Goal: Task Accomplishment & Management: Manage account settings

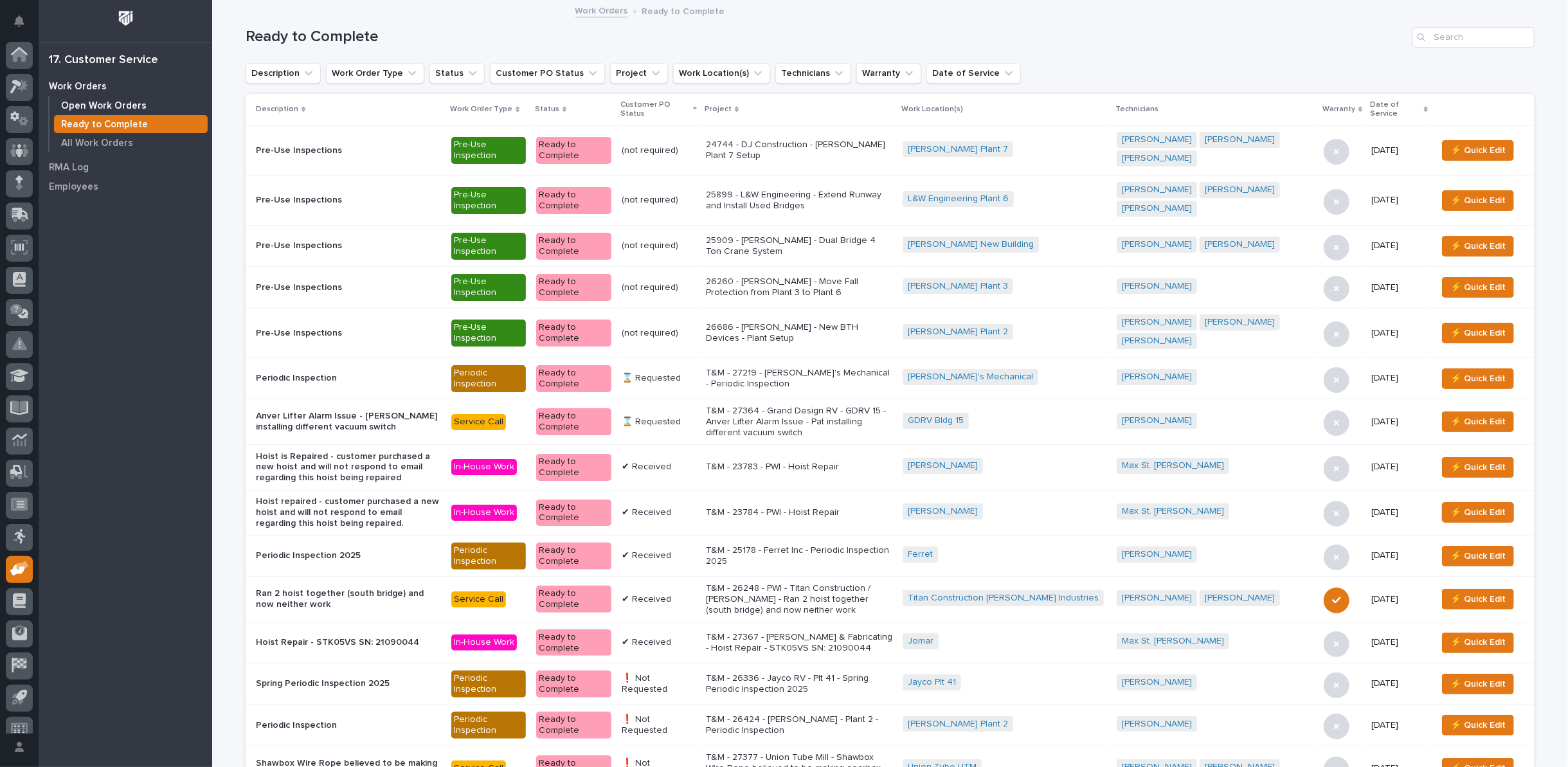
scroll to position [14, 0]
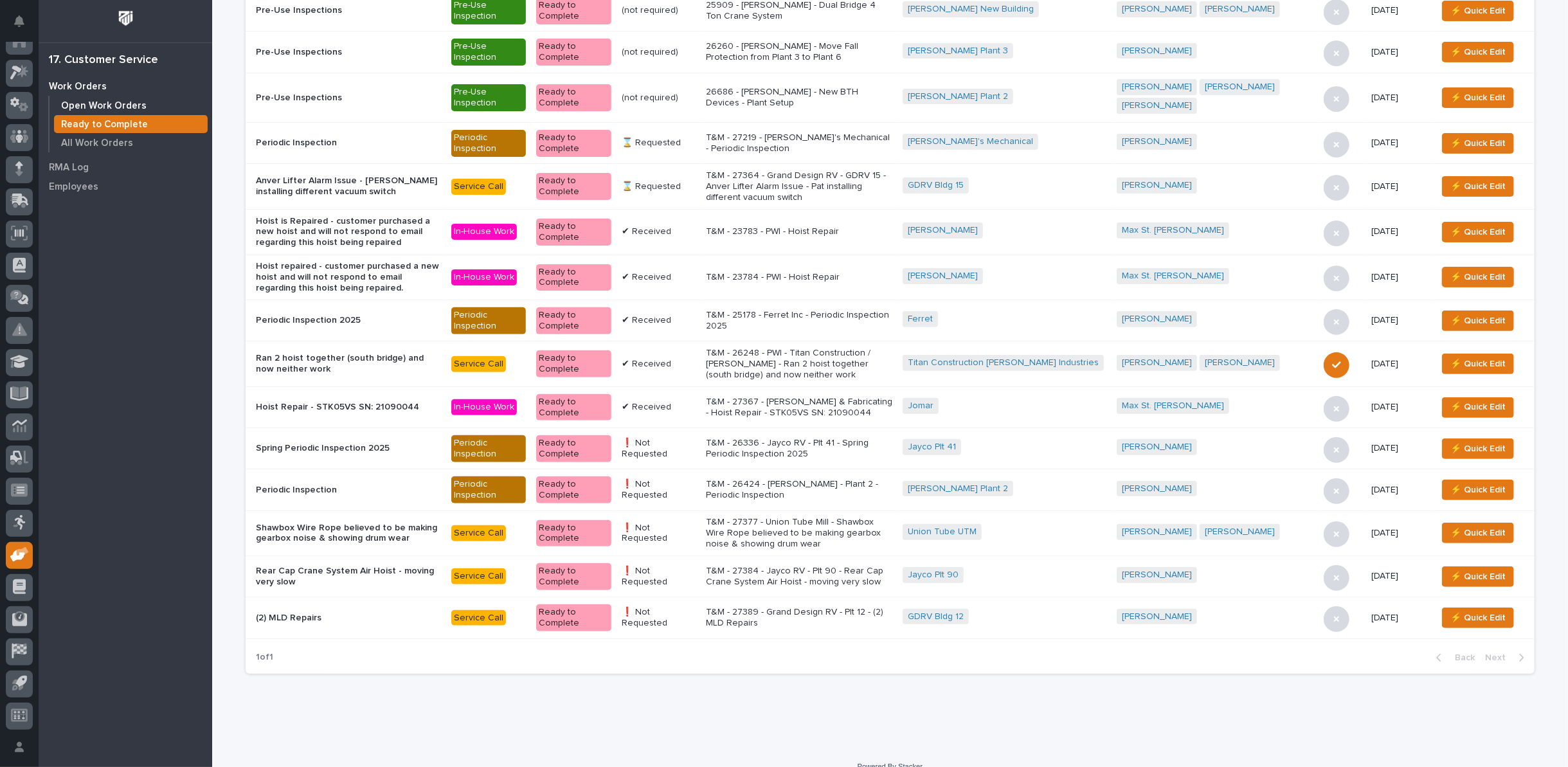
click at [86, 103] on p "Open Work Orders" at bounding box center [104, 106] width 86 height 12
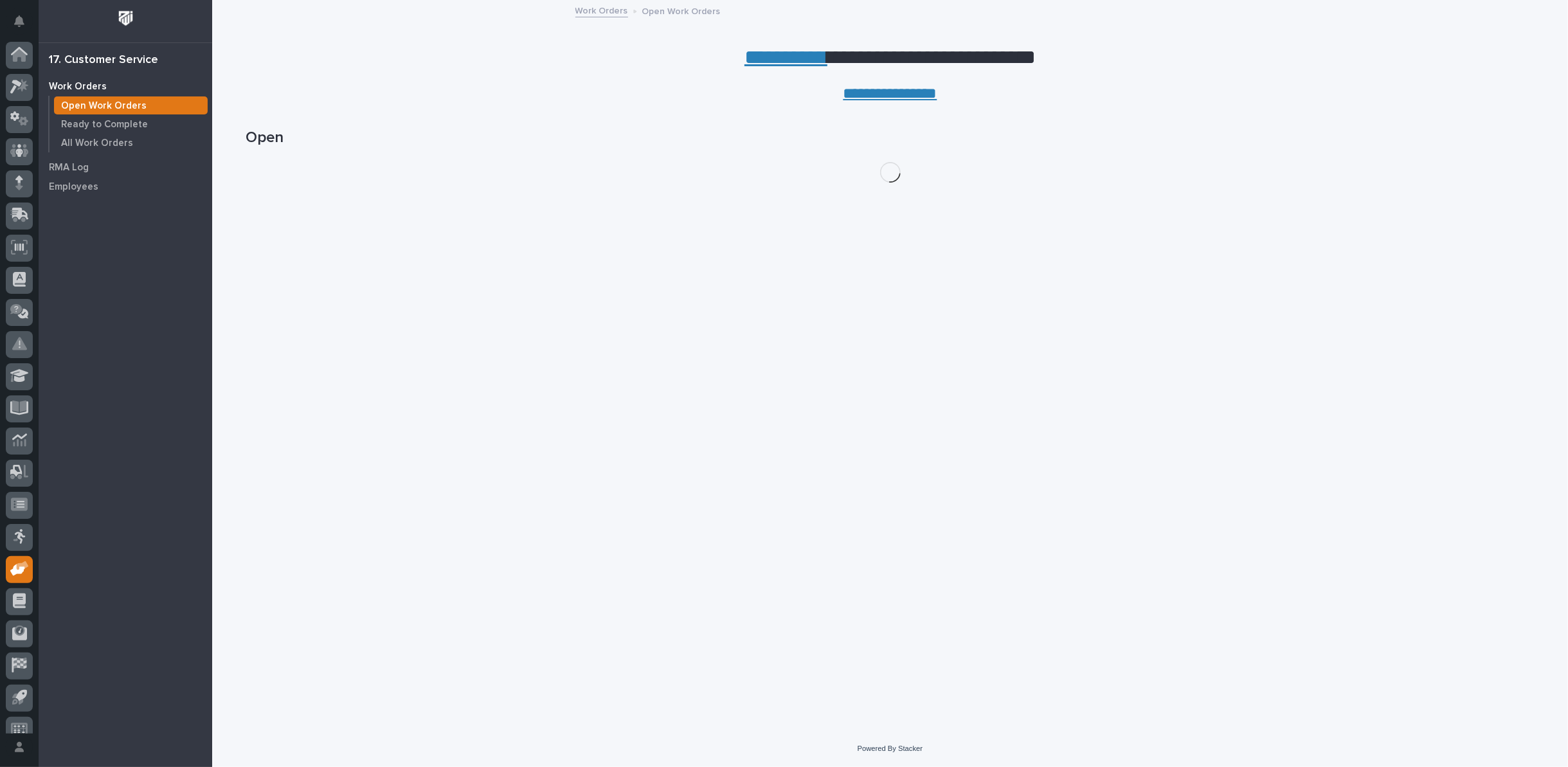
scroll to position [14, 0]
click at [745, 53] on link "**********" at bounding box center [786, 57] width 83 height 21
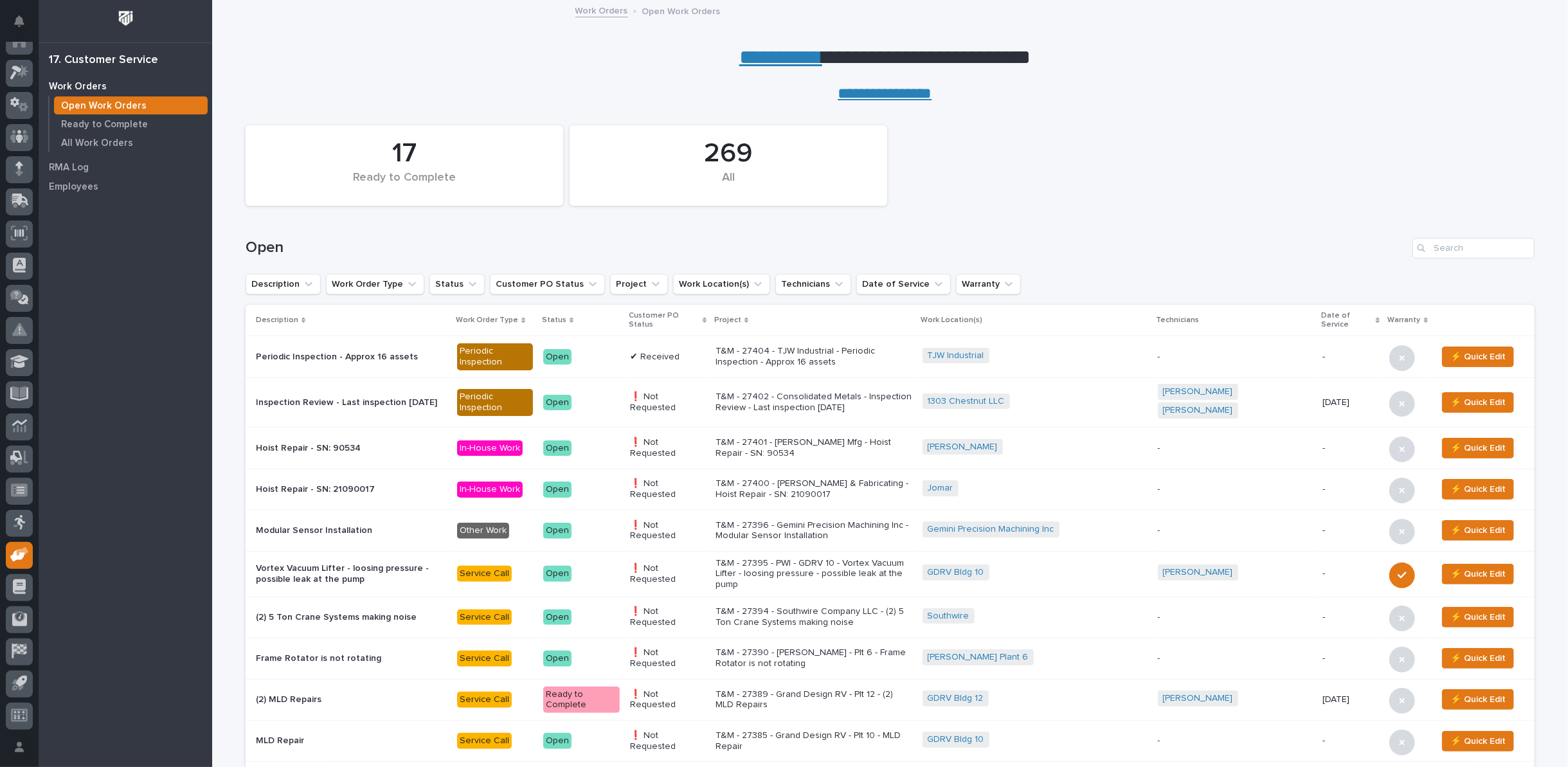
click at [844, 346] on p "T&M - 27404 - TJW Industrial - Periodic Inspection - Approx 16 assets" at bounding box center [814, 357] width 197 height 22
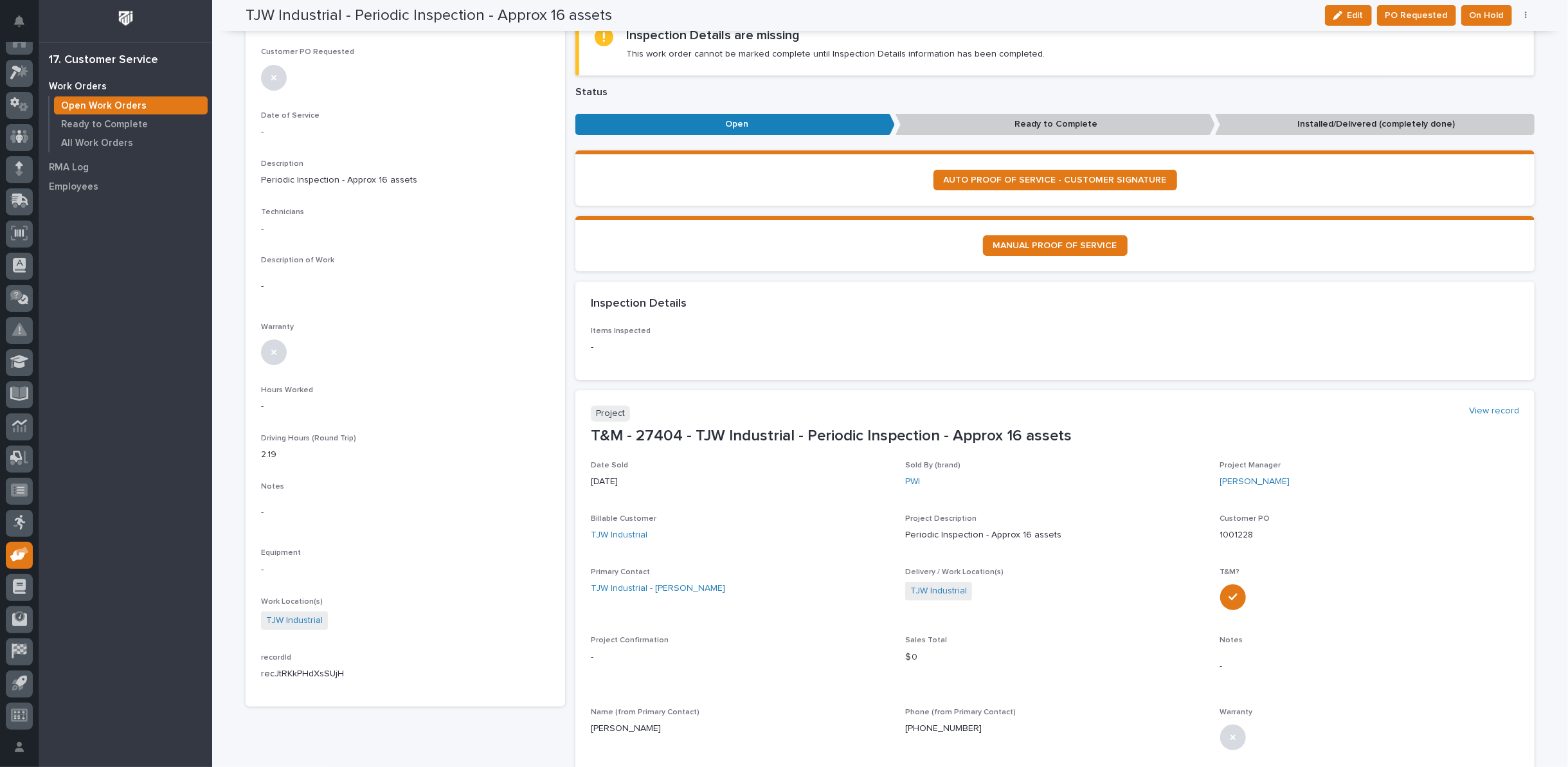
scroll to position [285, 0]
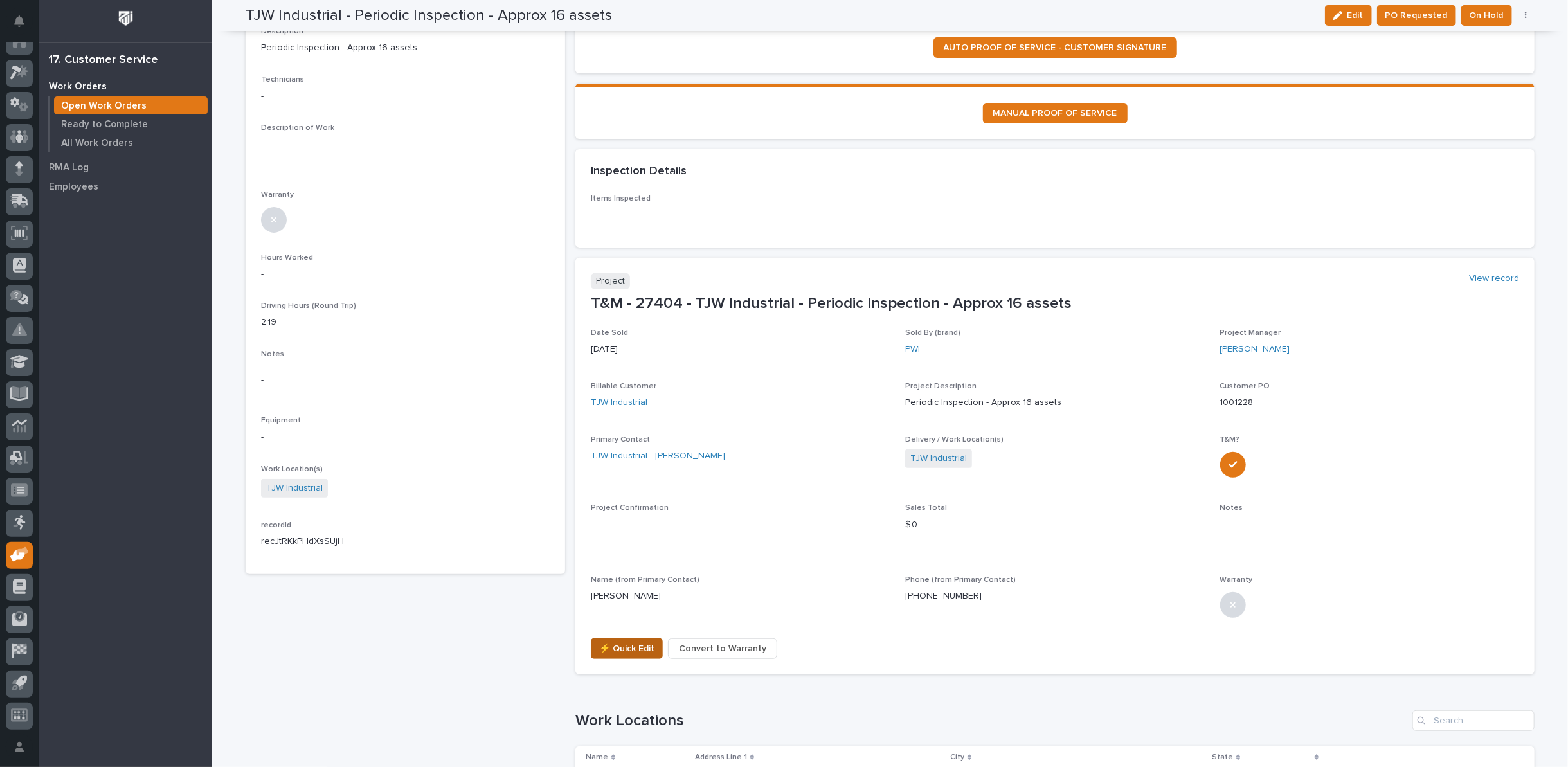
click at [625, 648] on span "⚡ Quick Edit" at bounding box center [627, 649] width 56 height 15
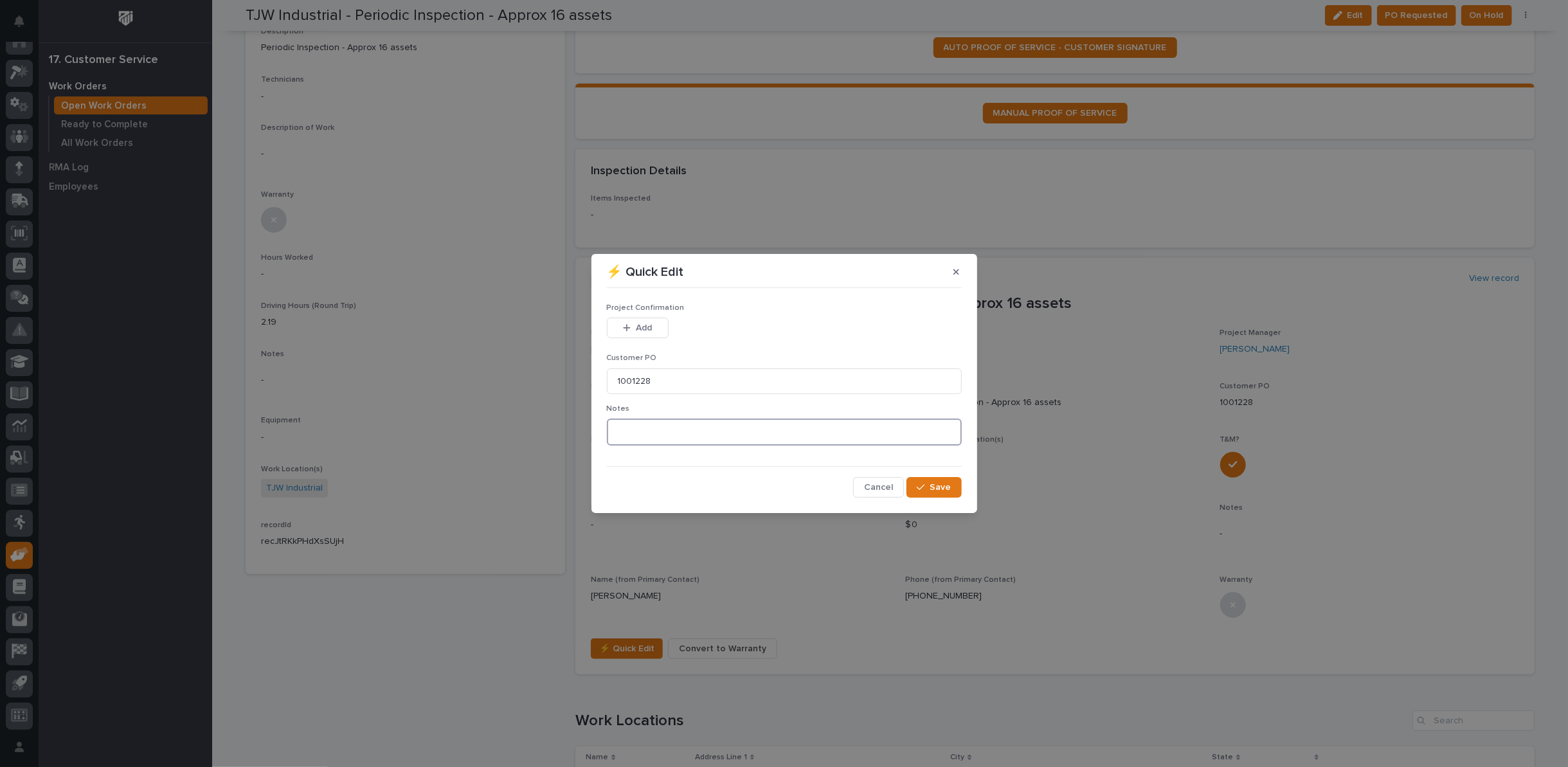
click at [629, 431] on textarea at bounding box center [784, 432] width 355 height 27
type textarea "*********"
click at [638, 331] on span "Add" at bounding box center [644, 327] width 16 height 12
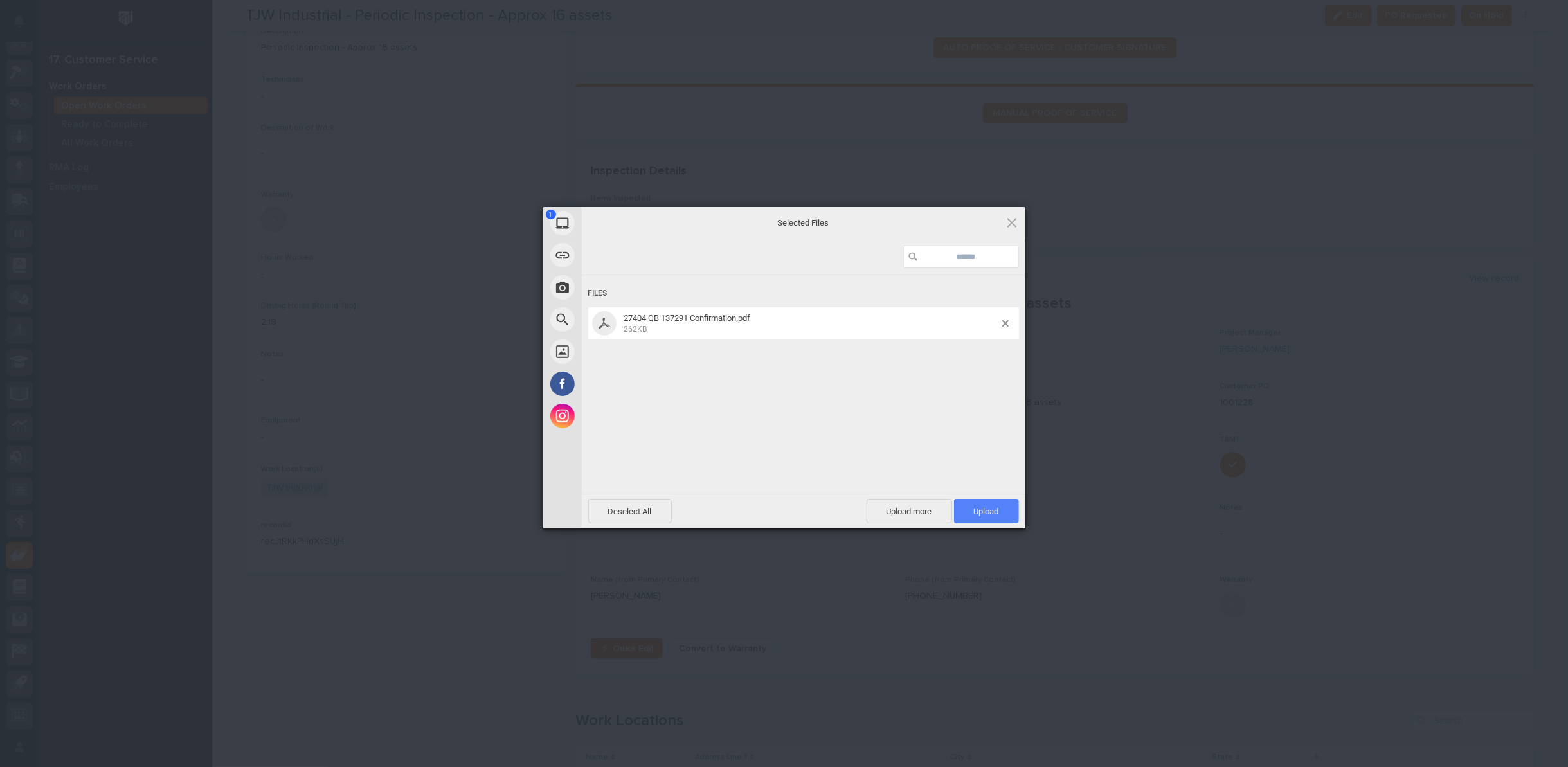
click at [976, 508] on span "Upload 1" at bounding box center [987, 512] width 25 height 10
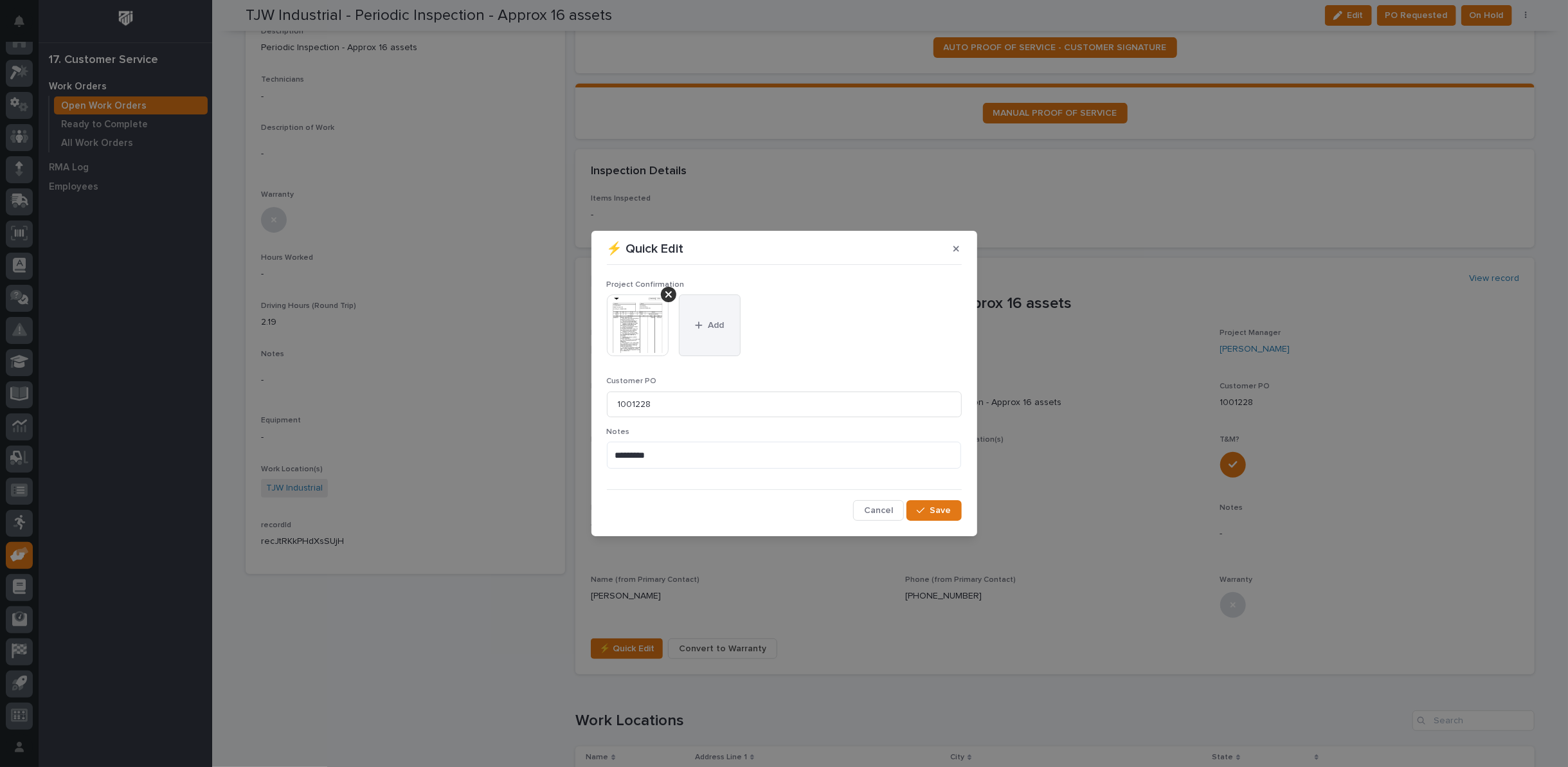
click at [712, 327] on span "Add" at bounding box center [716, 325] width 16 height 12
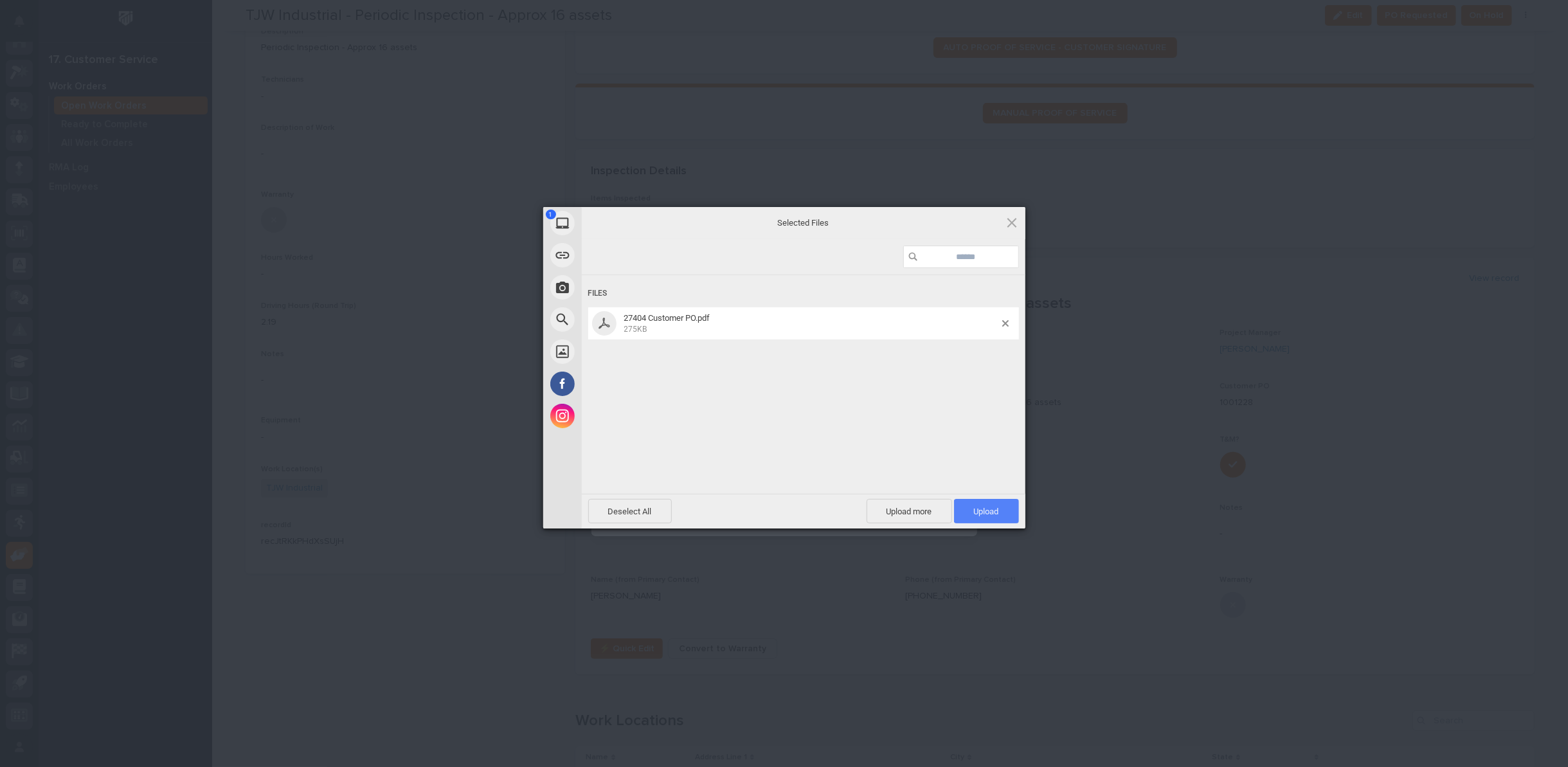
click at [984, 512] on span "Upload 1" at bounding box center [987, 512] width 25 height 10
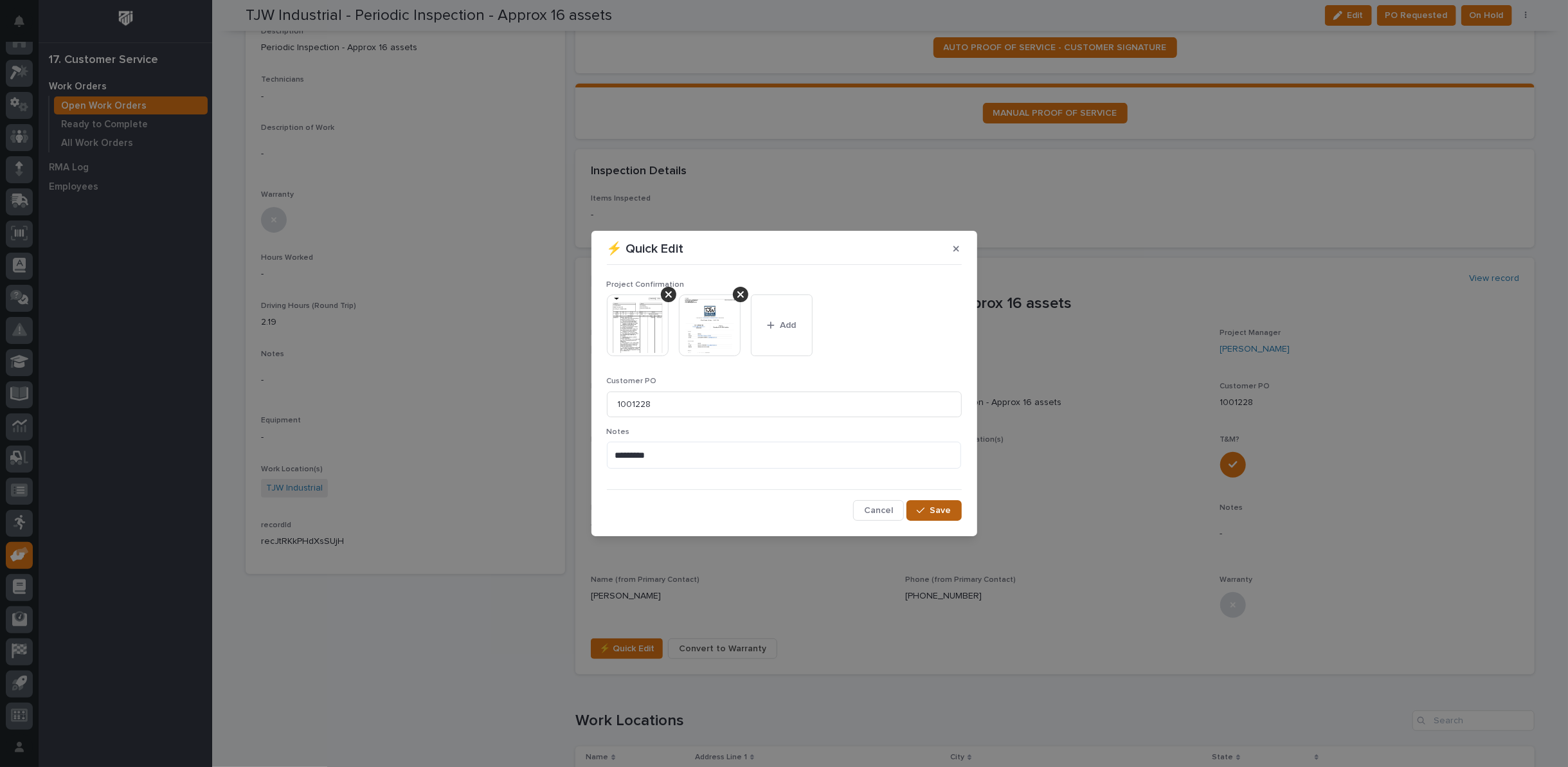
click at [941, 512] on span "Save" at bounding box center [941, 510] width 21 height 12
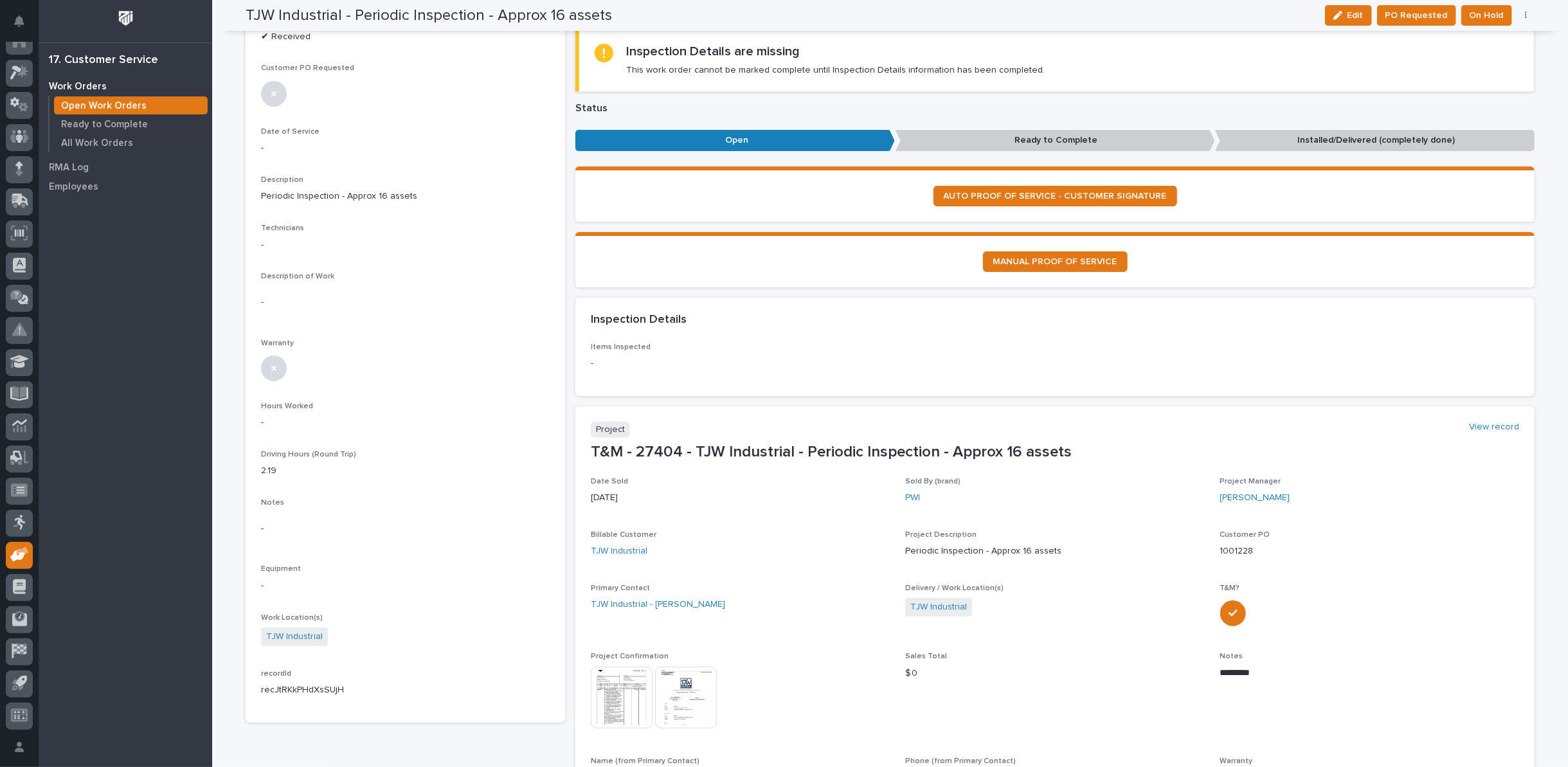
scroll to position [0, 0]
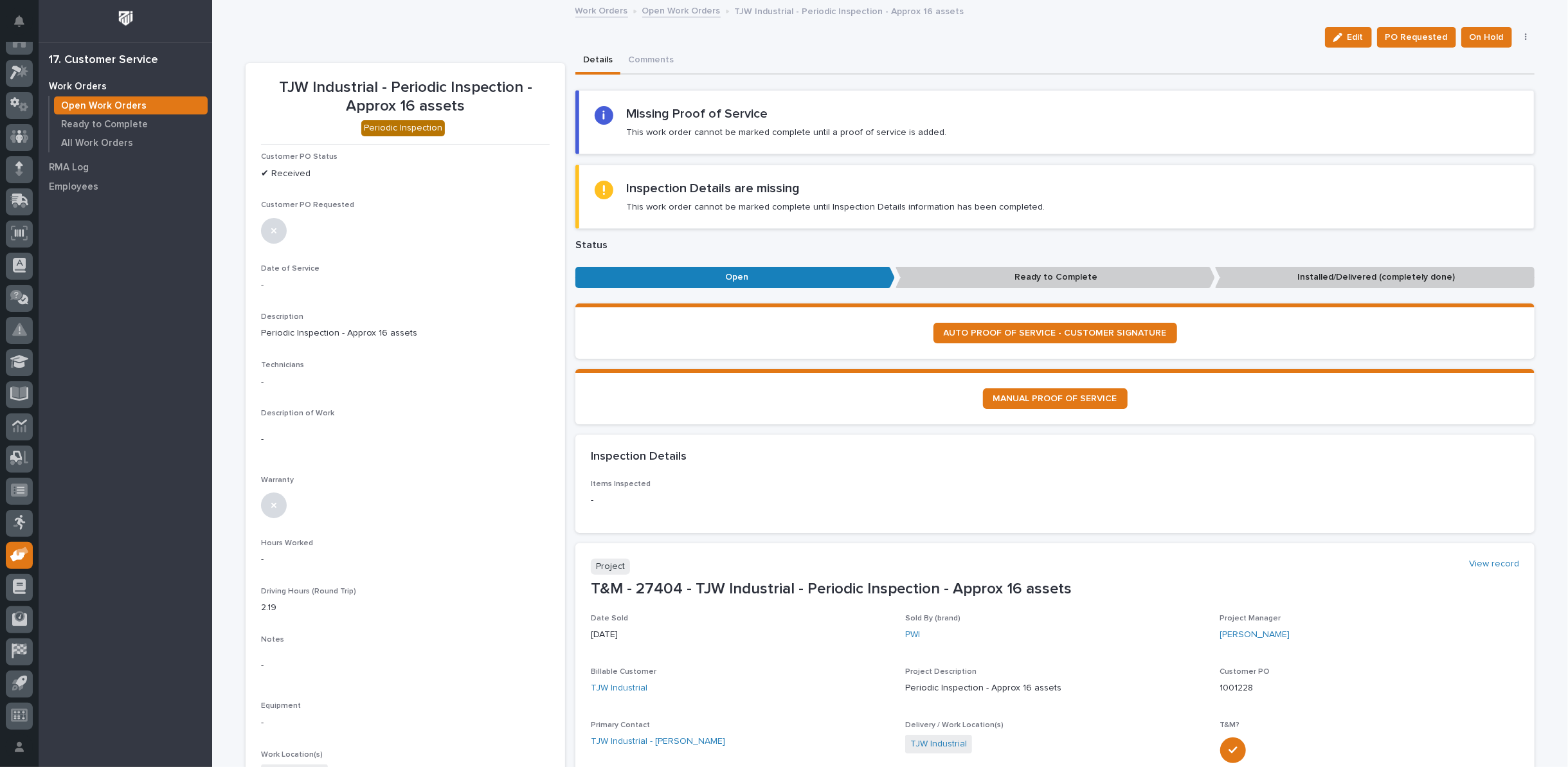
click at [665, 10] on link "Open Work Orders" at bounding box center [681, 10] width 79 height 15
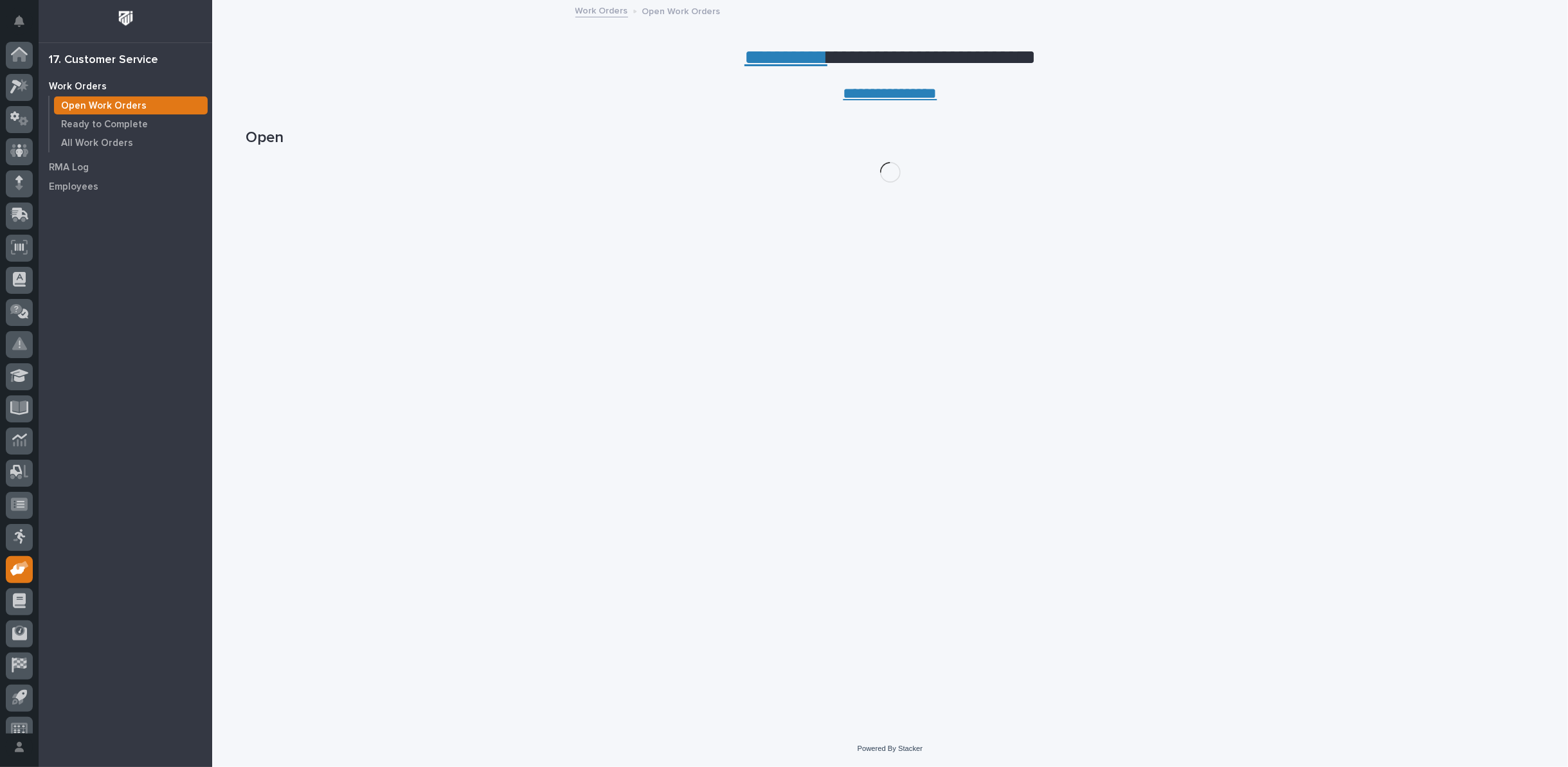
scroll to position [14, 0]
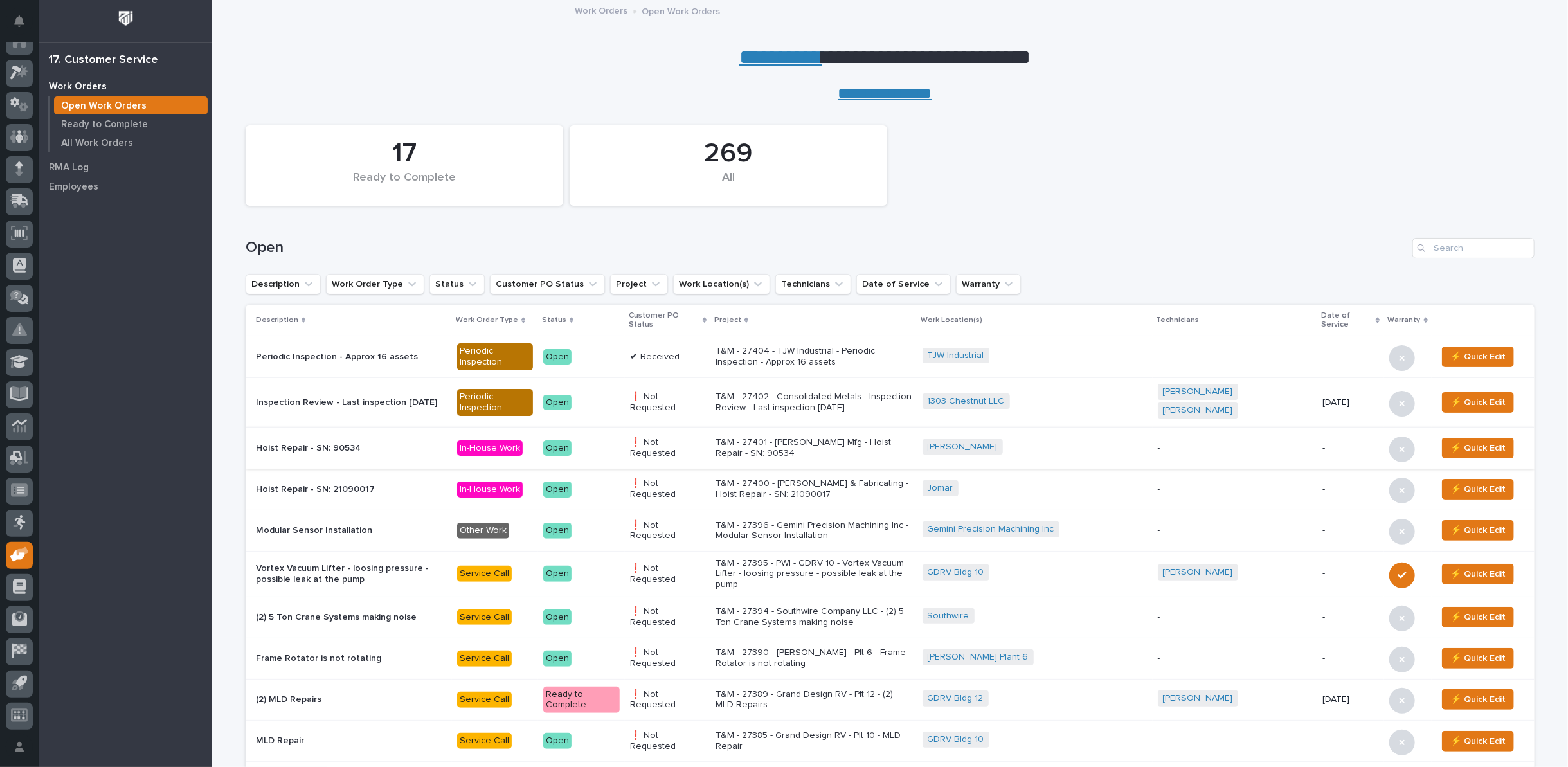
click at [846, 352] on p "T&M - 27404 - TJW Industrial - Periodic Inspection - Approx 16 assets" at bounding box center [814, 357] width 197 height 22
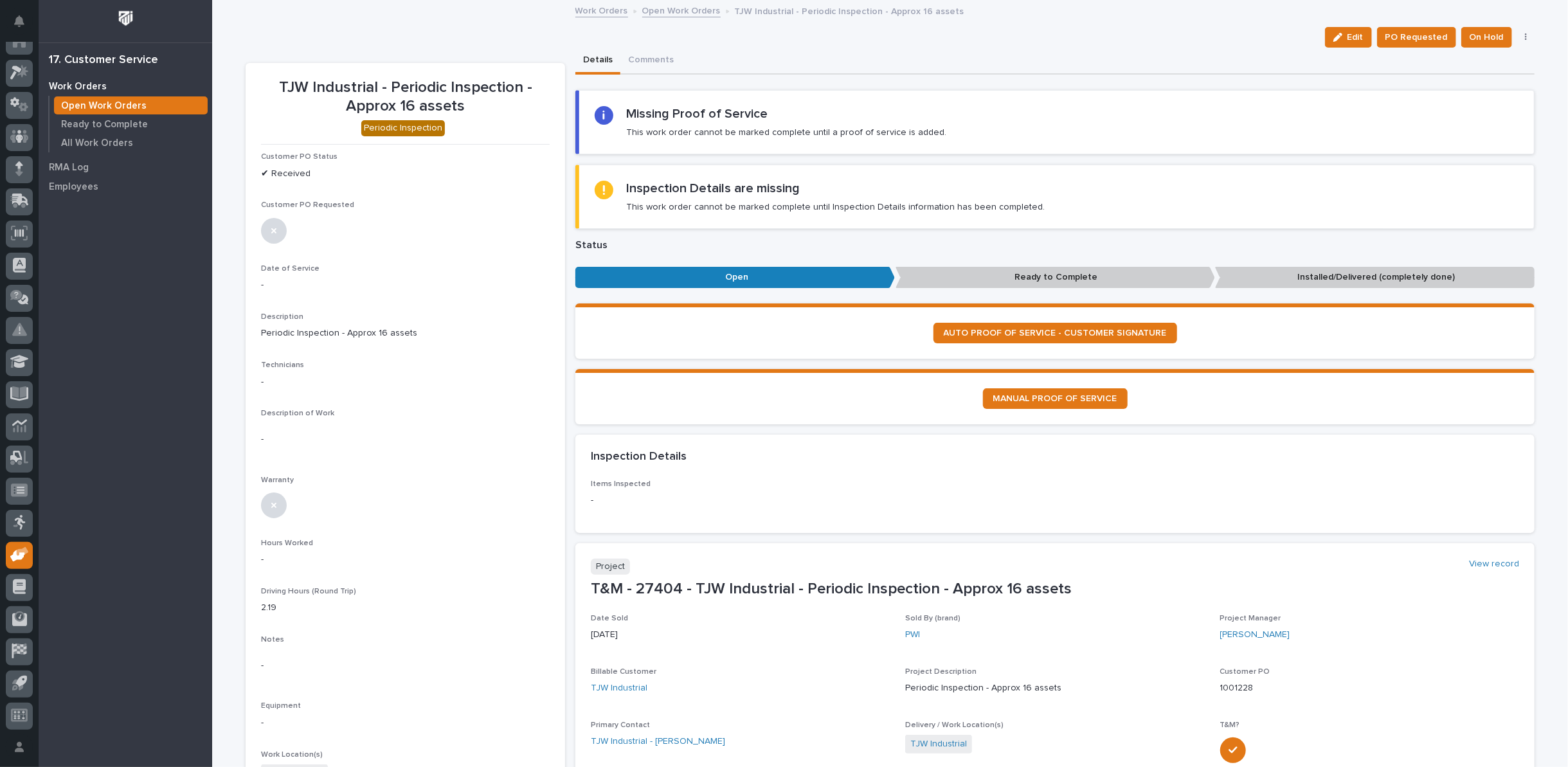
click at [652, 14] on link "Open Work Orders" at bounding box center [681, 10] width 79 height 15
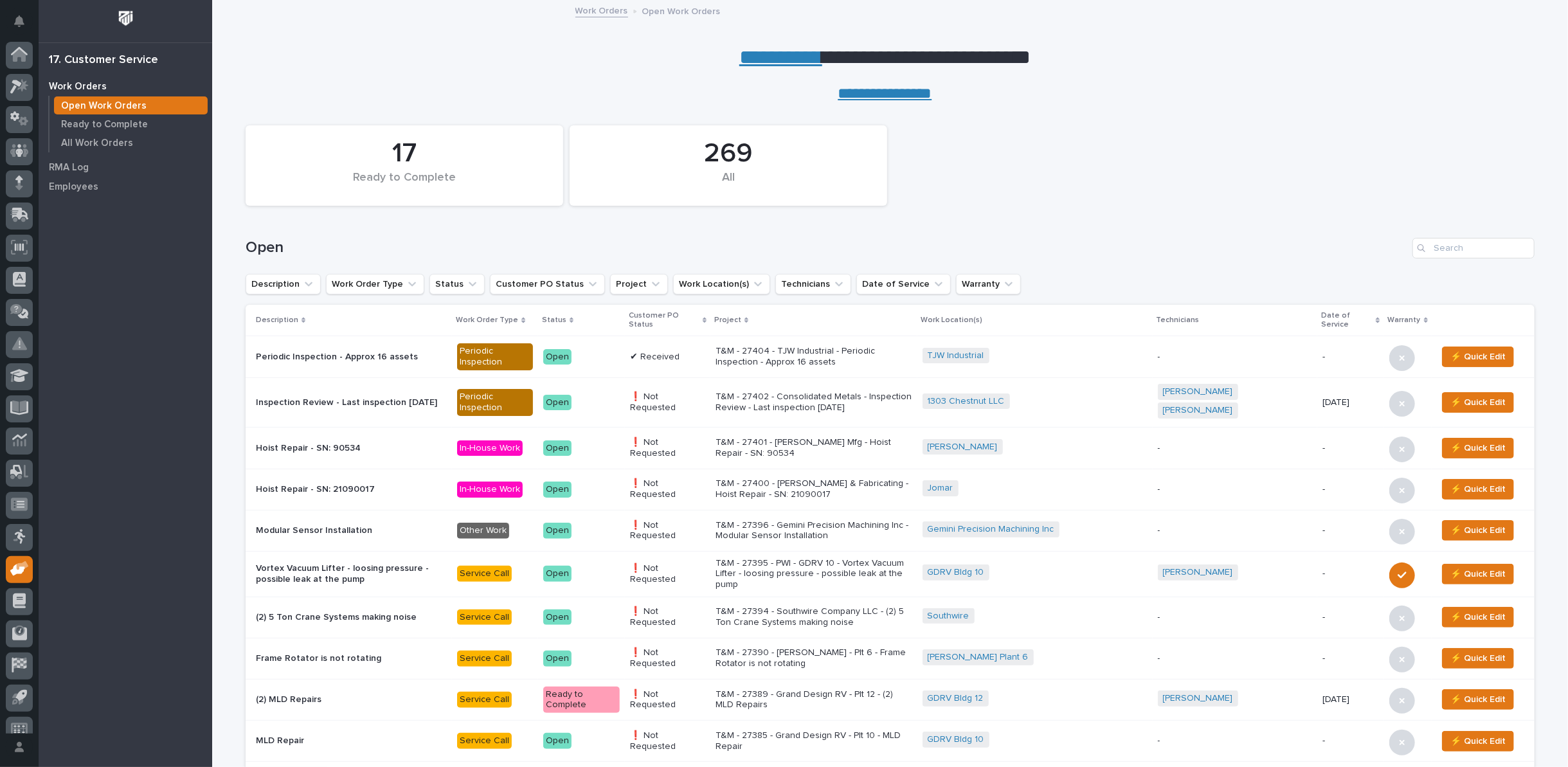
scroll to position [14, 0]
click at [786, 56] on link "**********" at bounding box center [780, 57] width 83 height 21
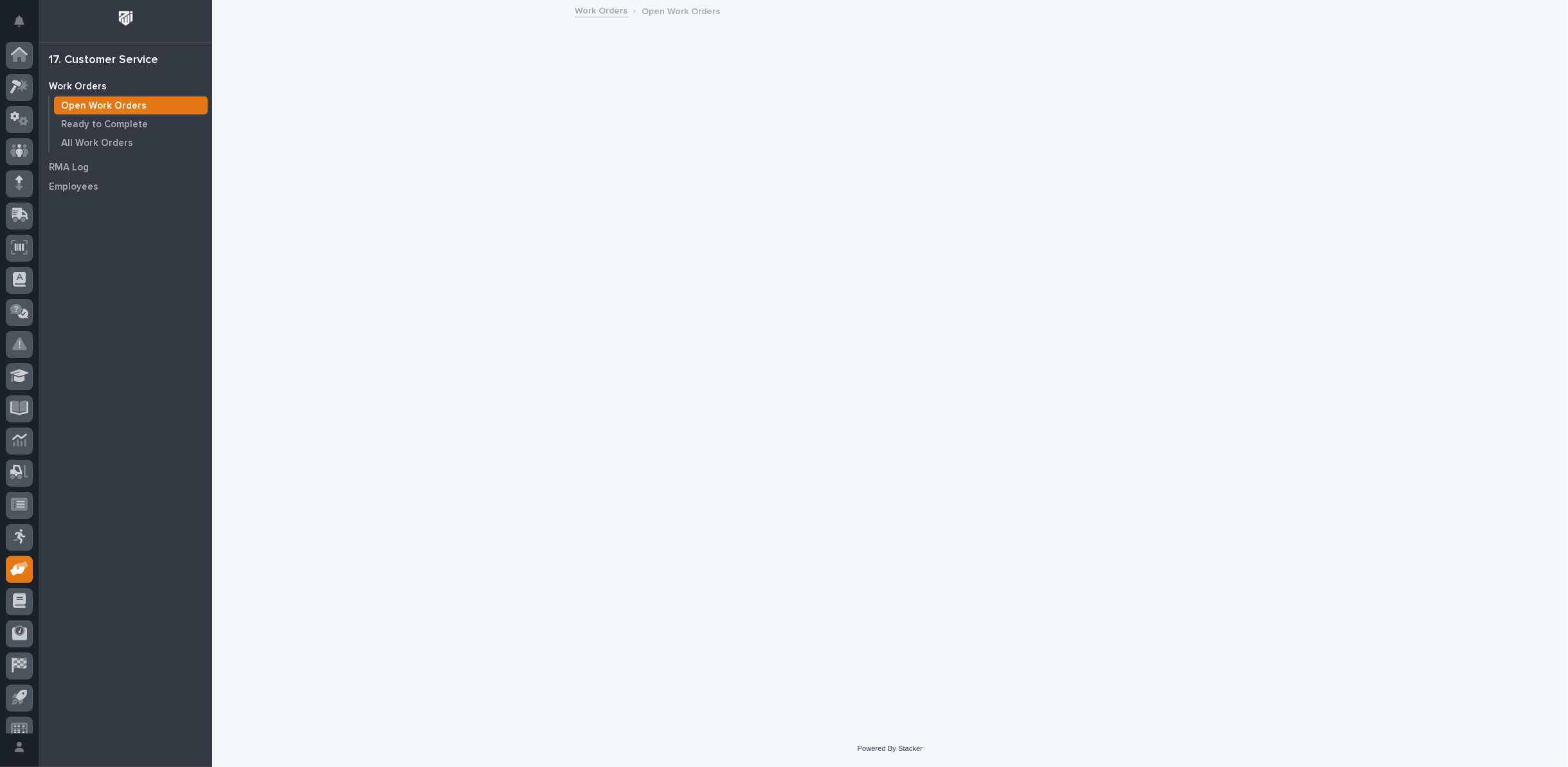
scroll to position [14, 0]
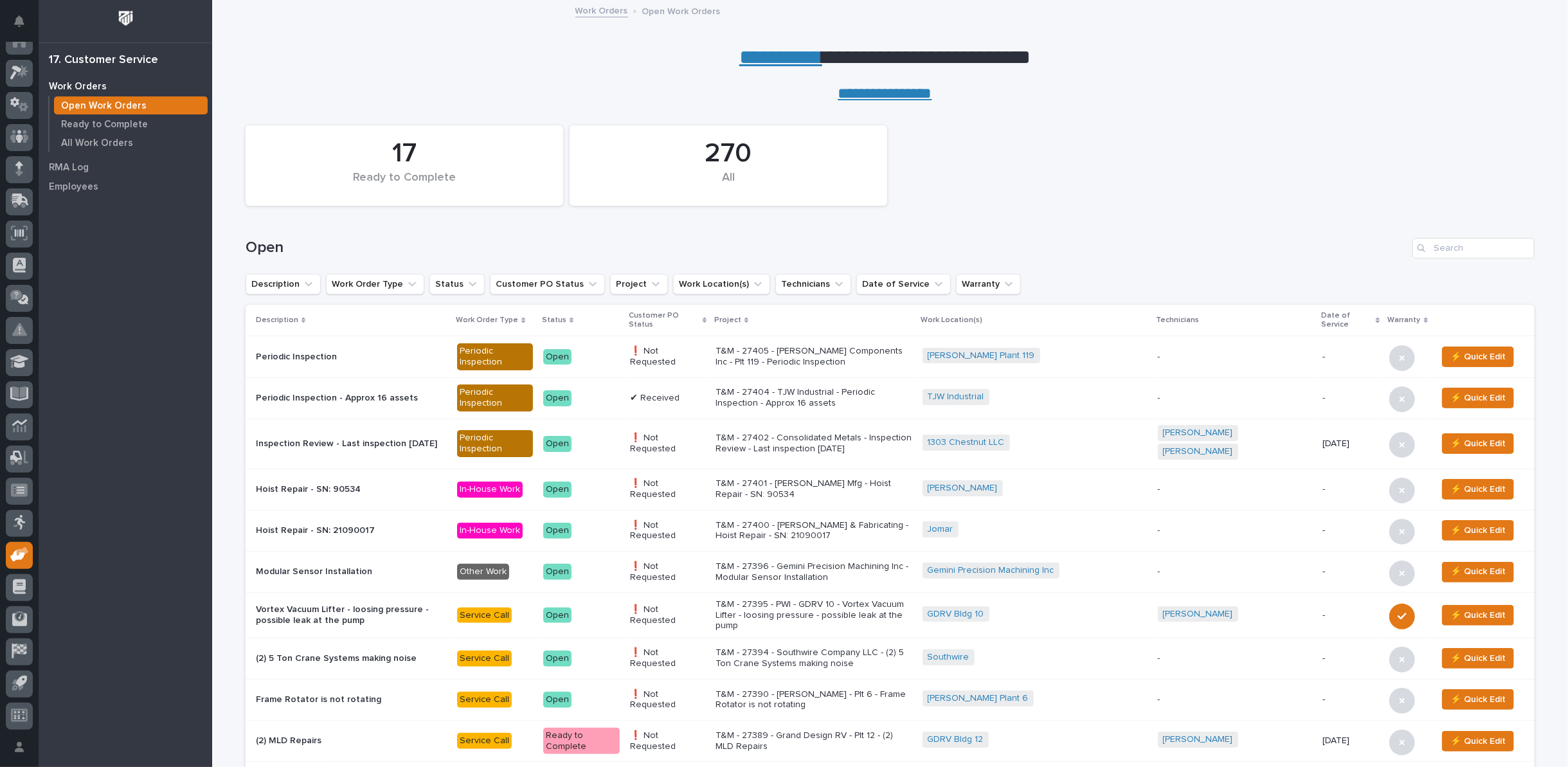
click at [897, 346] on p "T&M - 27405 - Lippert Components Inc - Plt 119 - Periodic Inspection" at bounding box center [814, 357] width 197 height 22
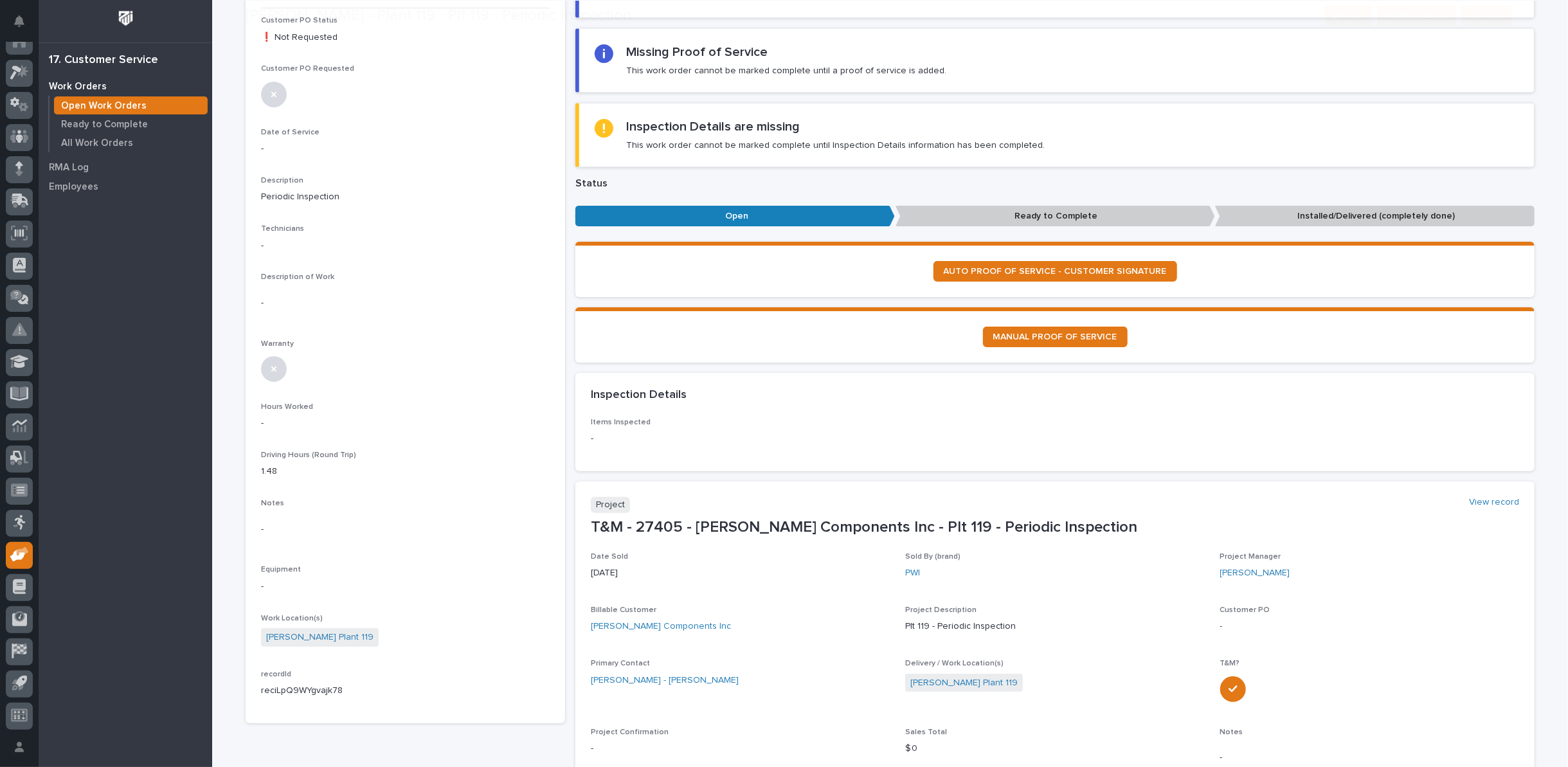
scroll to position [214, 0]
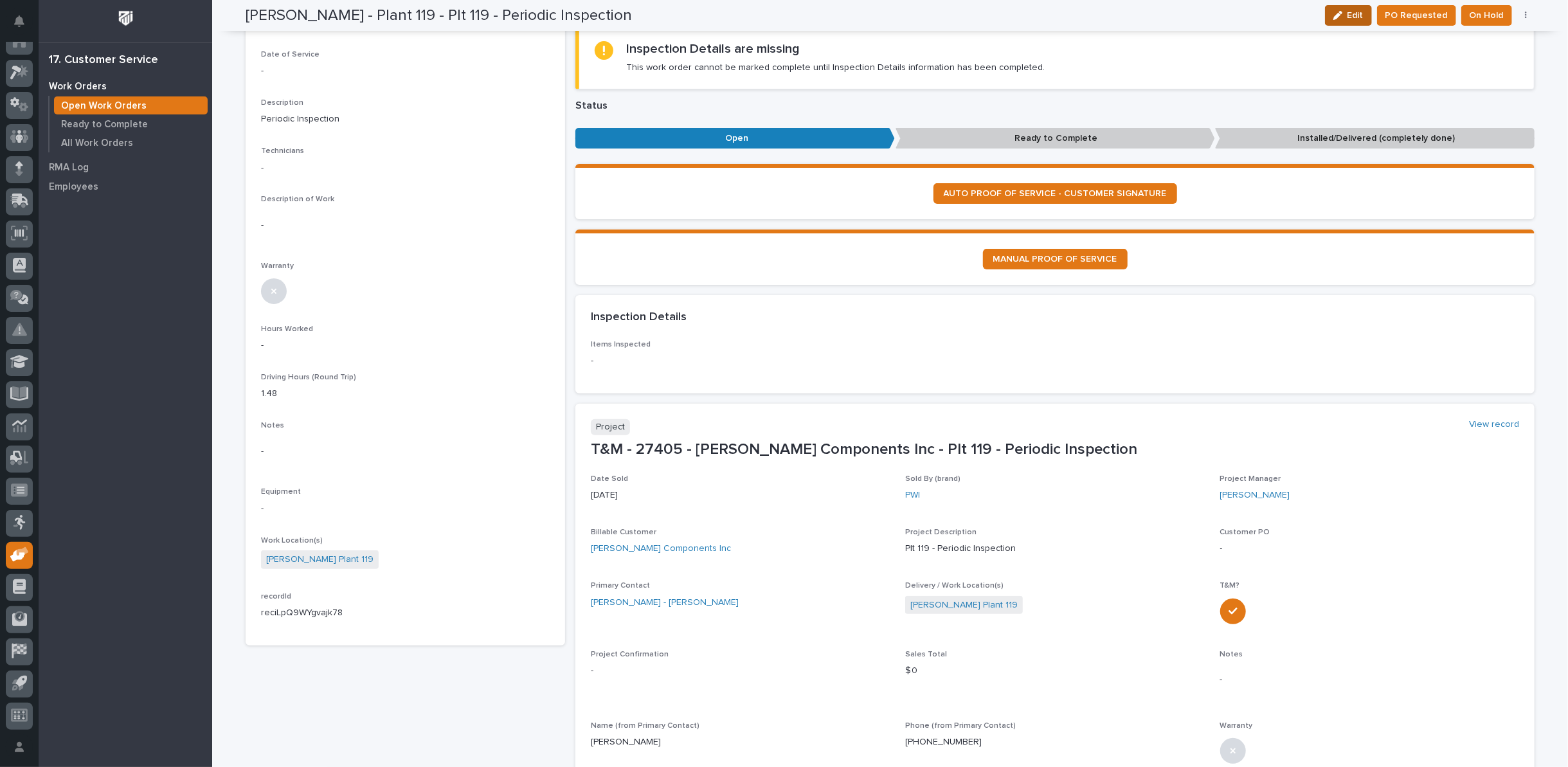
click at [1349, 14] on span "Edit" at bounding box center [1356, 15] width 16 height 12
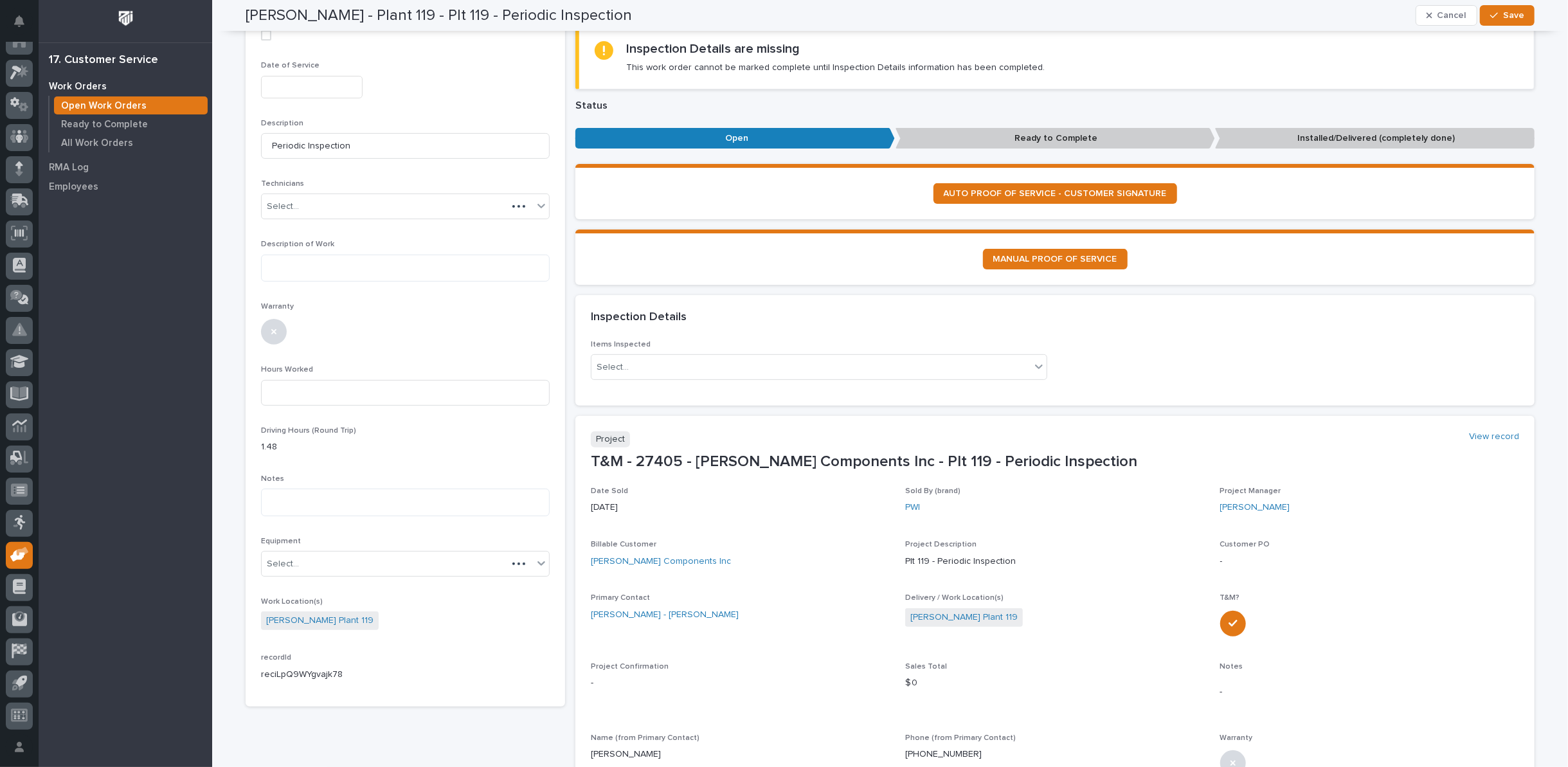
scroll to position [220, 0]
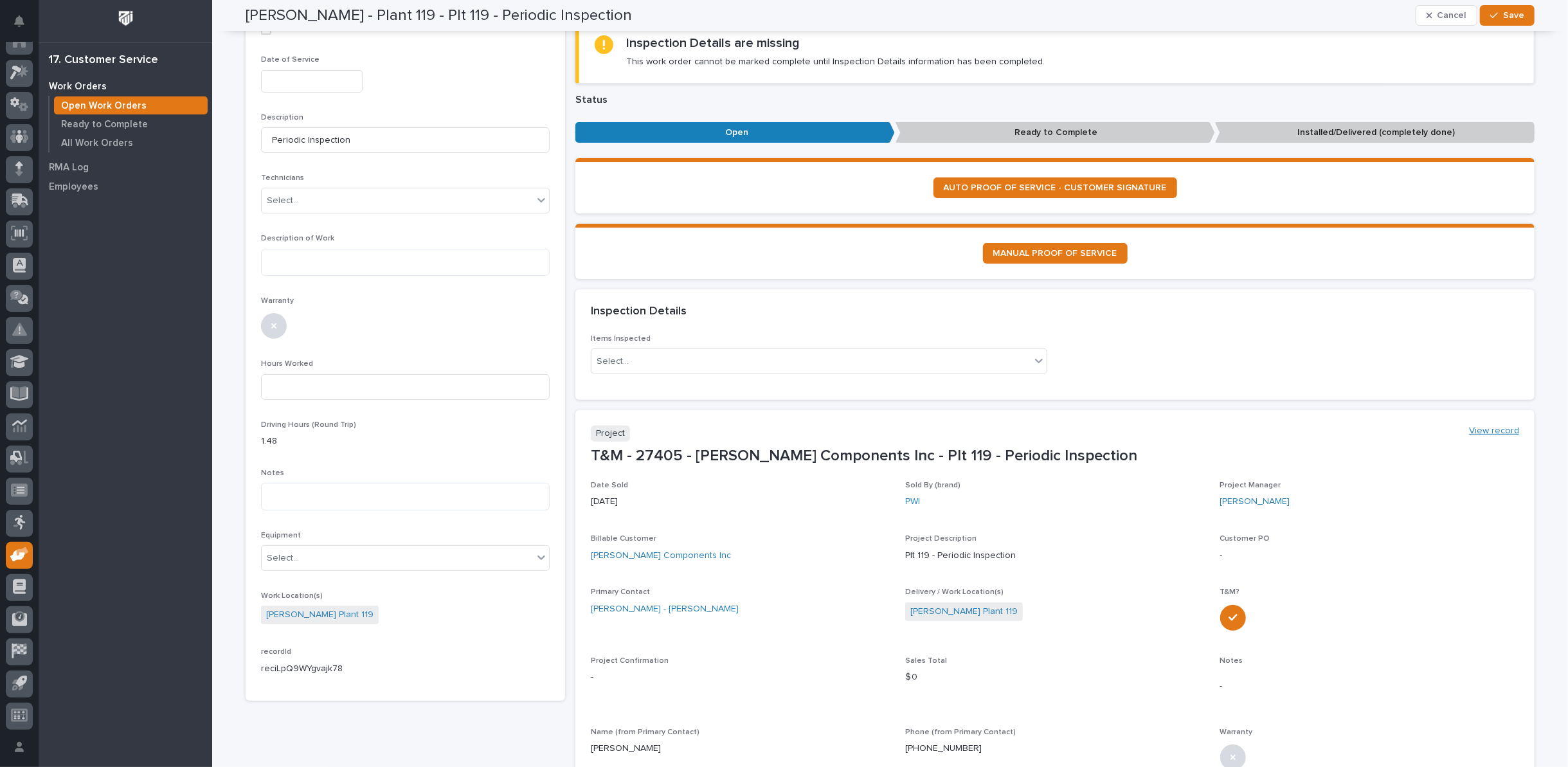
click at [1500, 426] on link "View record" at bounding box center [1494, 432] width 50 height 11
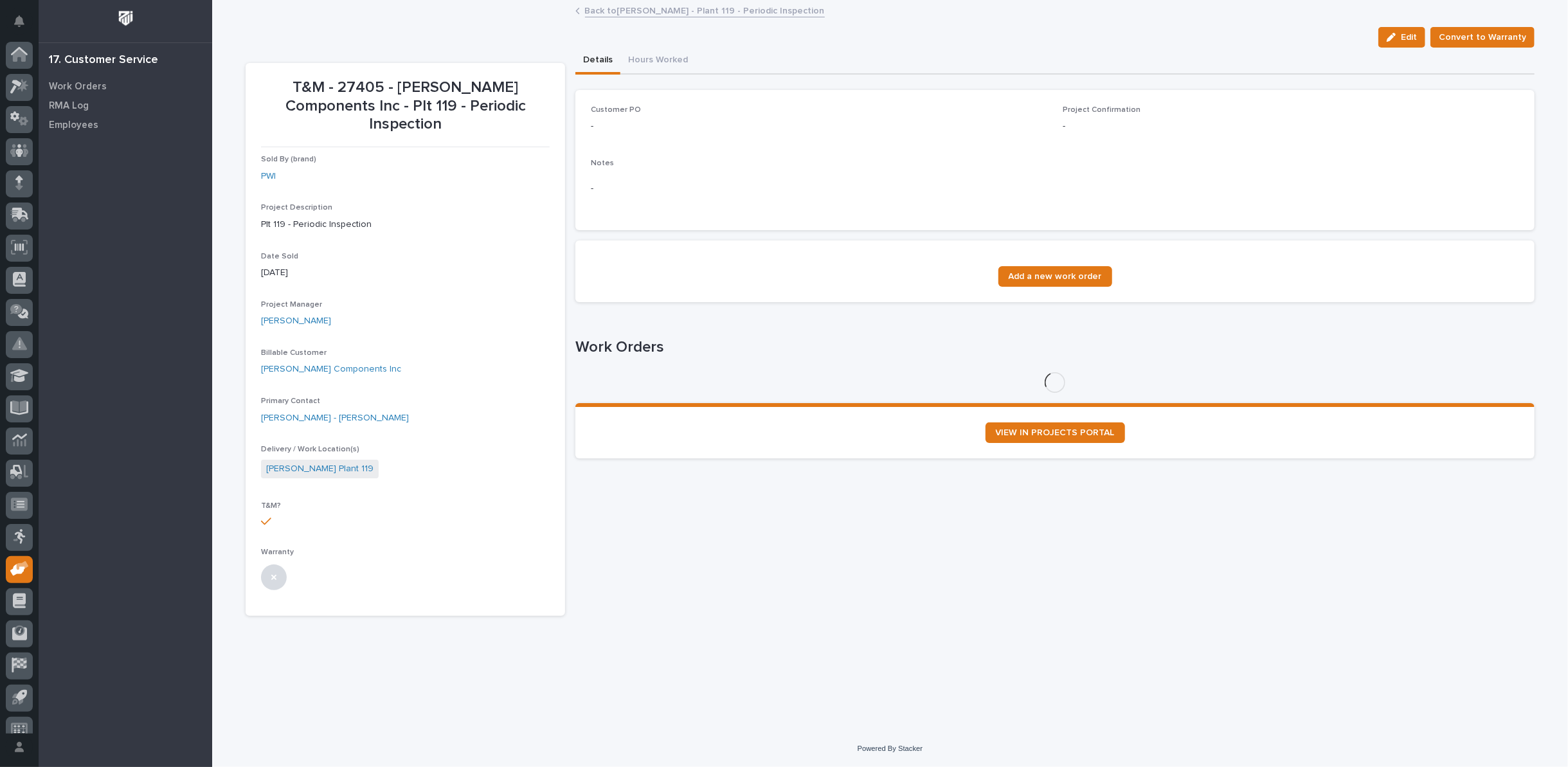
scroll to position [14, 0]
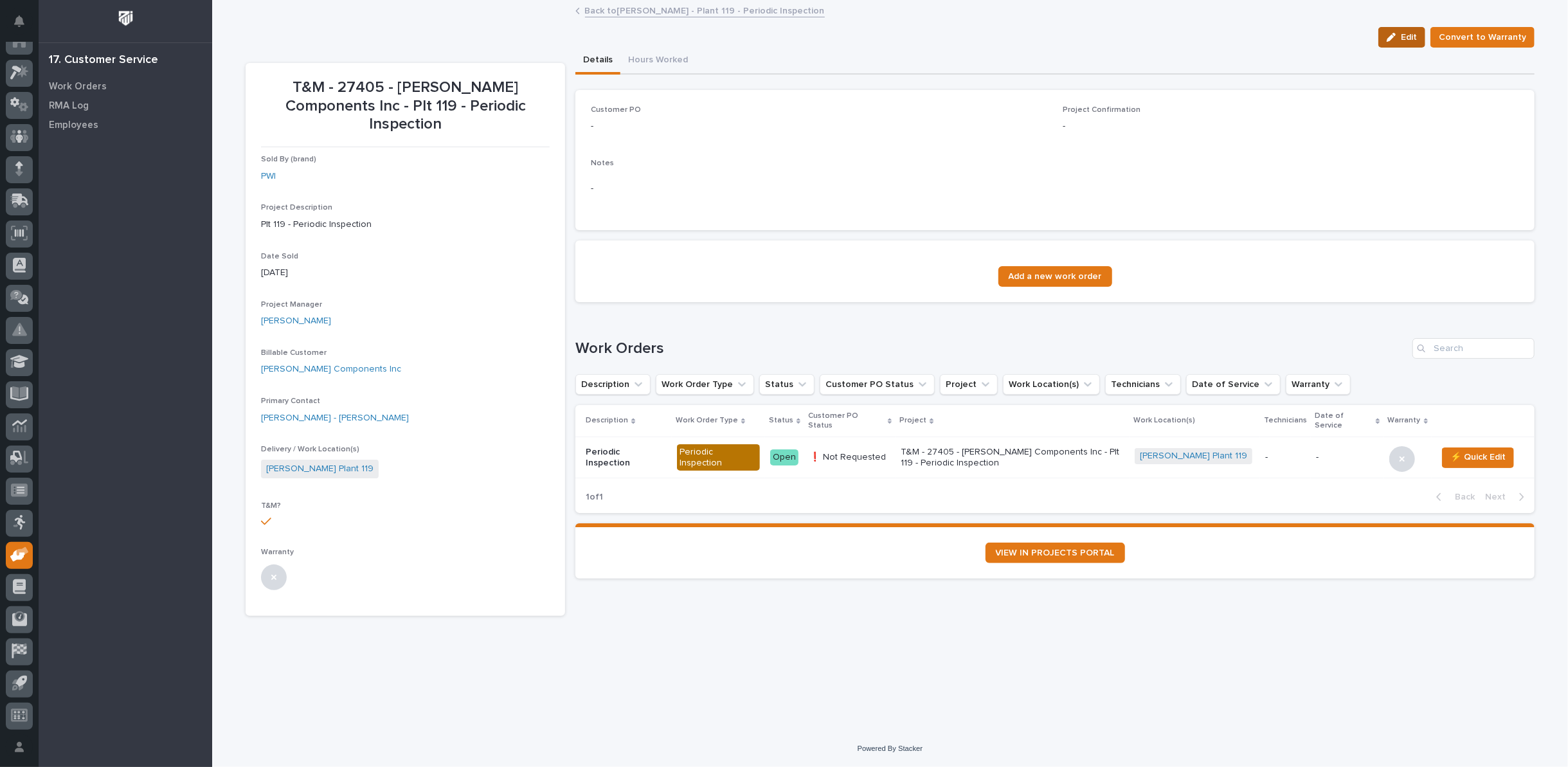
click at [1401, 35] on div "button" at bounding box center [1394, 37] width 14 height 9
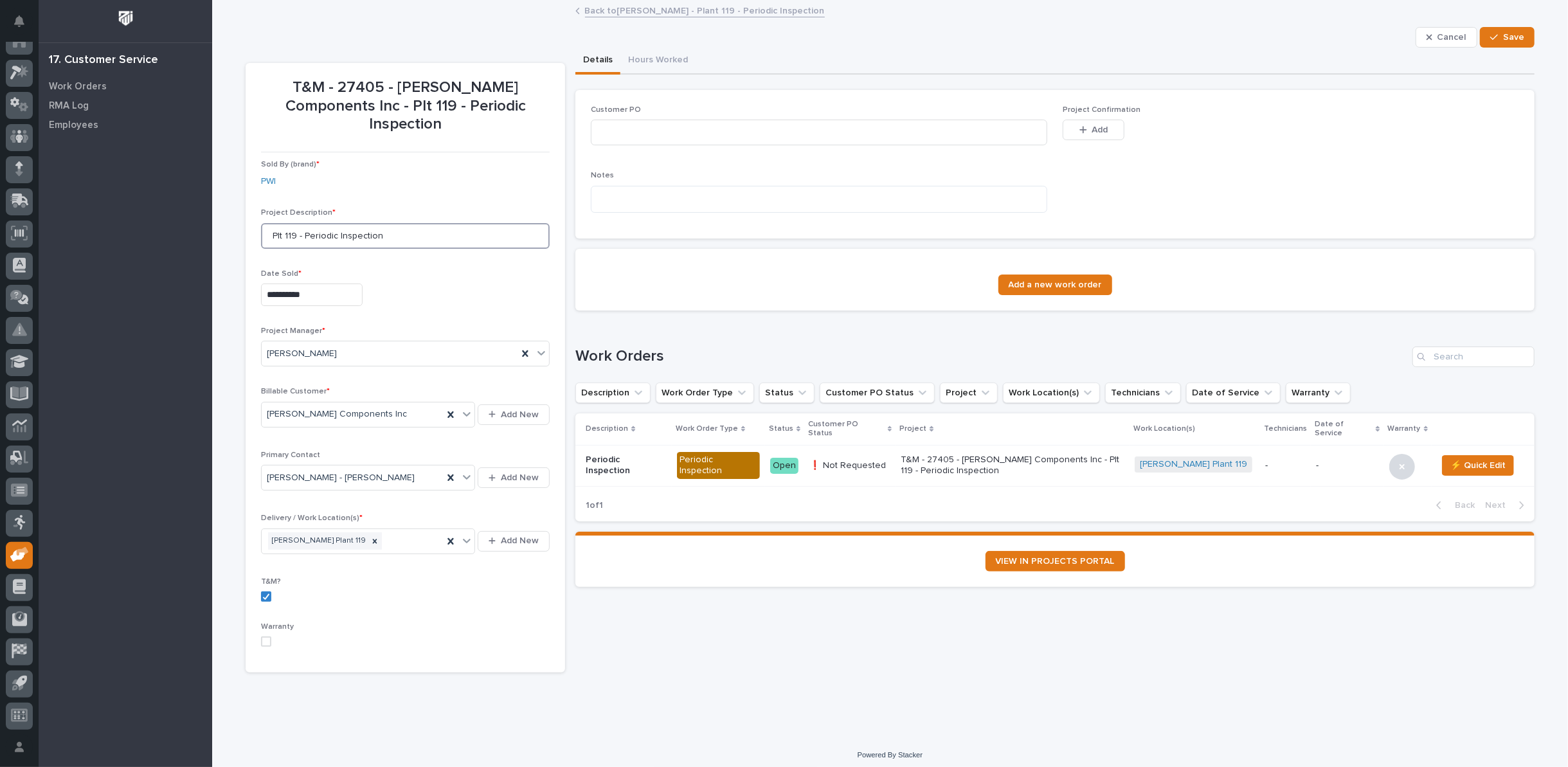
click at [418, 223] on input "Plt 119 - Periodic Inspection" at bounding box center [405, 236] width 288 height 25
type input "Plt 119 - Periodic Inspection - appox 8 assets"
click at [1504, 39] on button "Save" at bounding box center [1507, 37] width 55 height 21
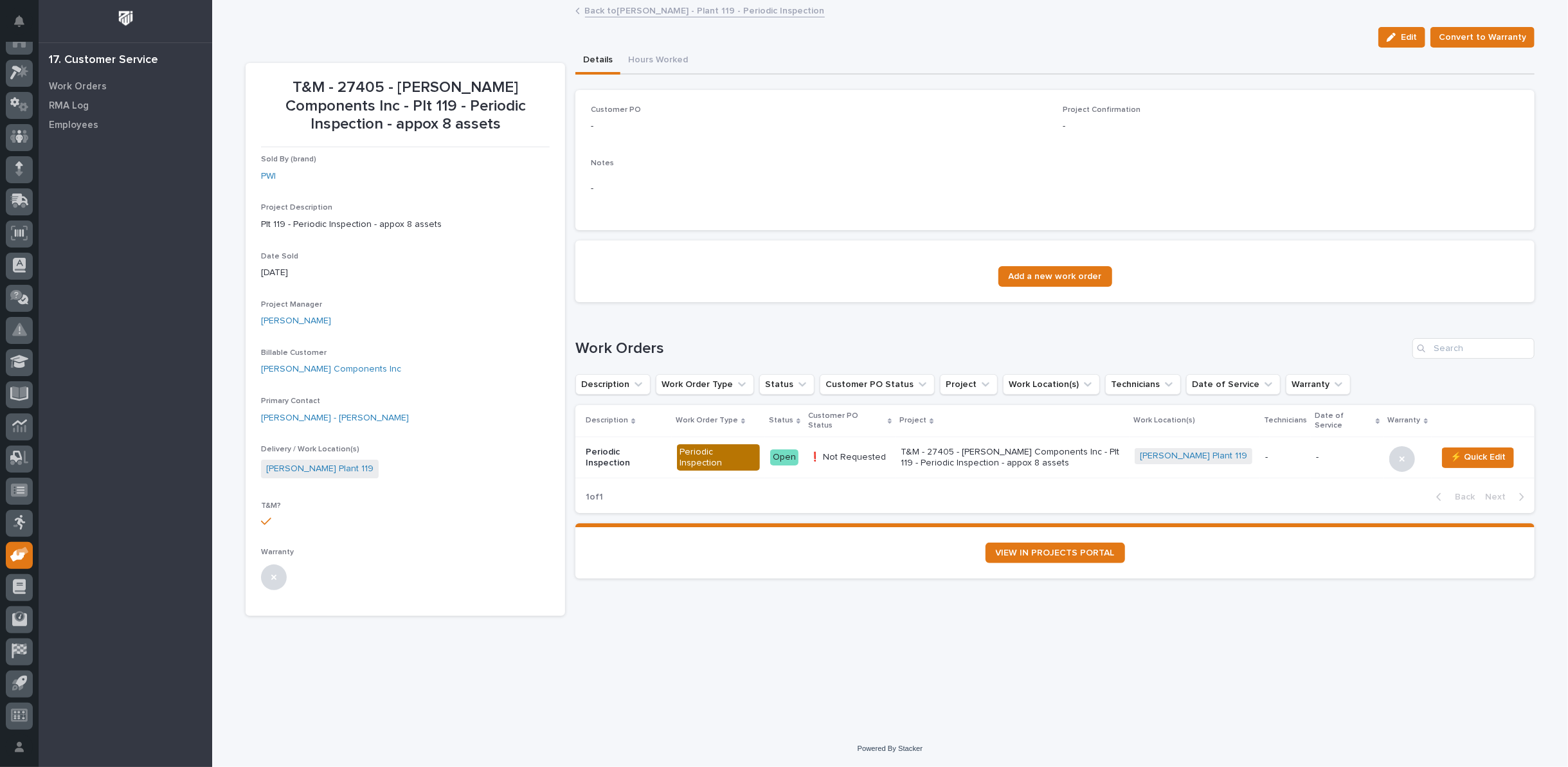
click at [670, 15] on link "Back to Lippert - Plant 119 - Periodic Inspection" at bounding box center [705, 10] width 240 height 15
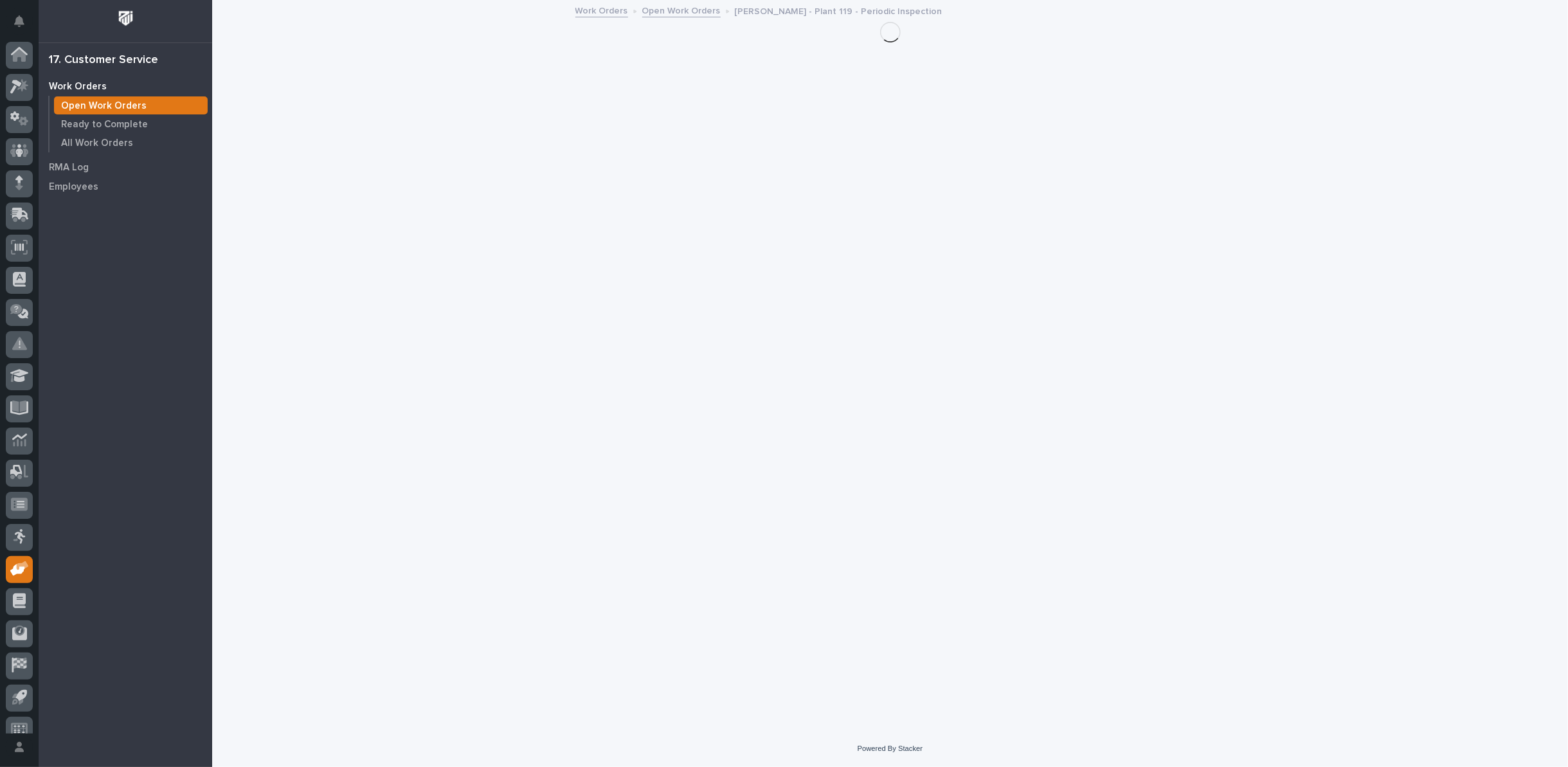
scroll to position [14, 0]
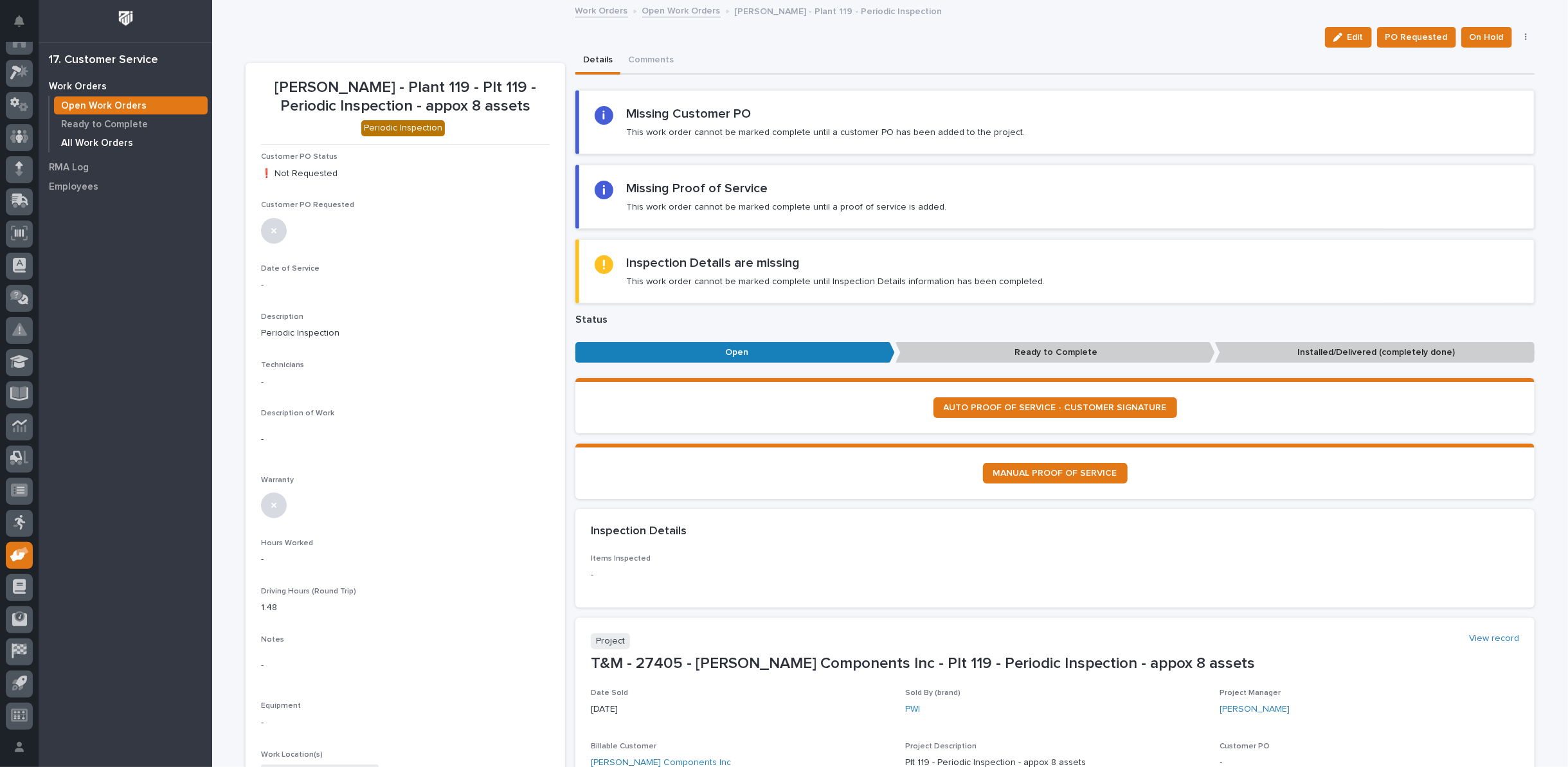
click at [87, 141] on p "All Work Orders" at bounding box center [97, 143] width 72 height 12
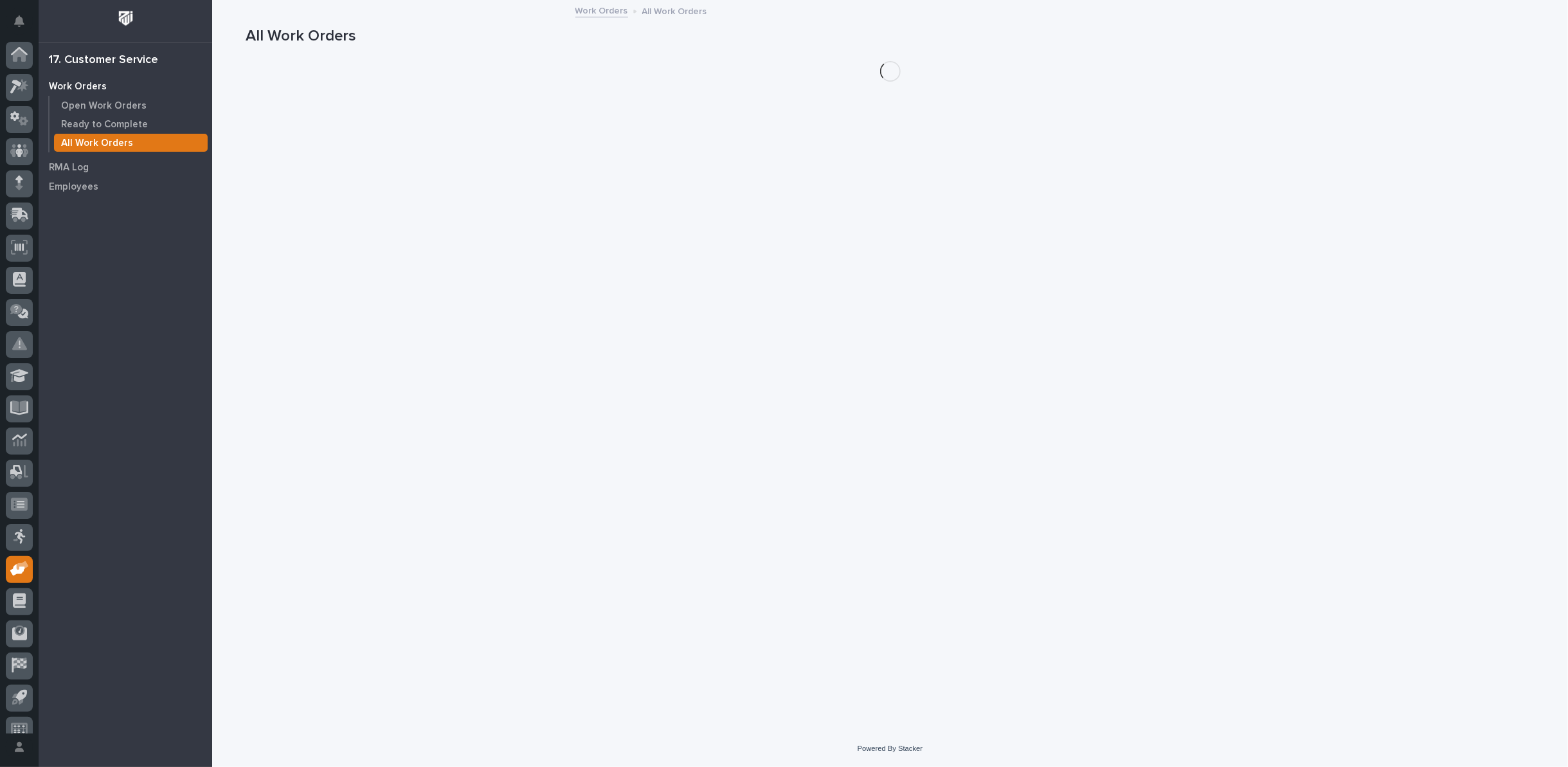
scroll to position [14, 0]
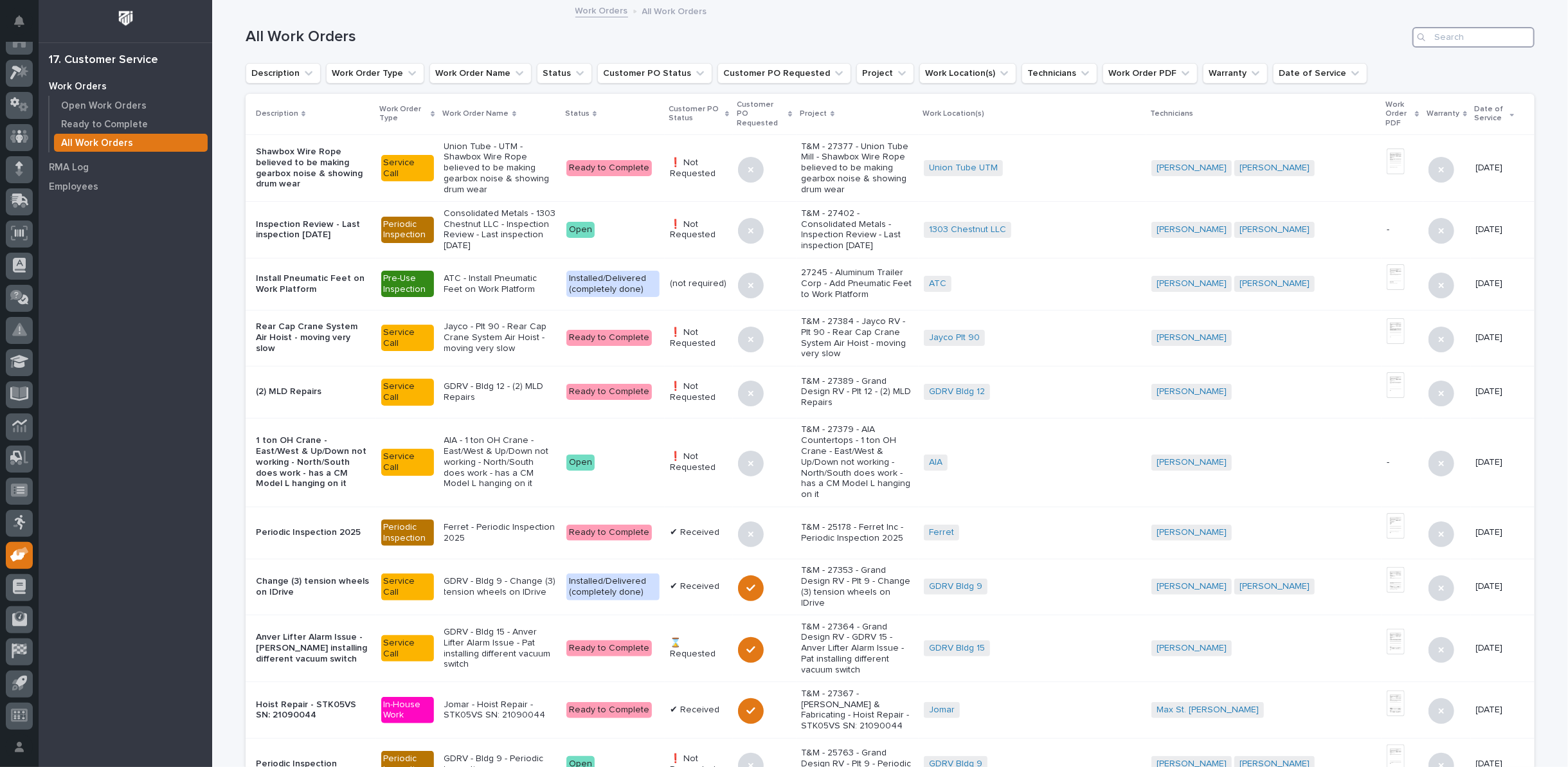
click at [1463, 41] on input "Search" at bounding box center [1474, 37] width 122 height 21
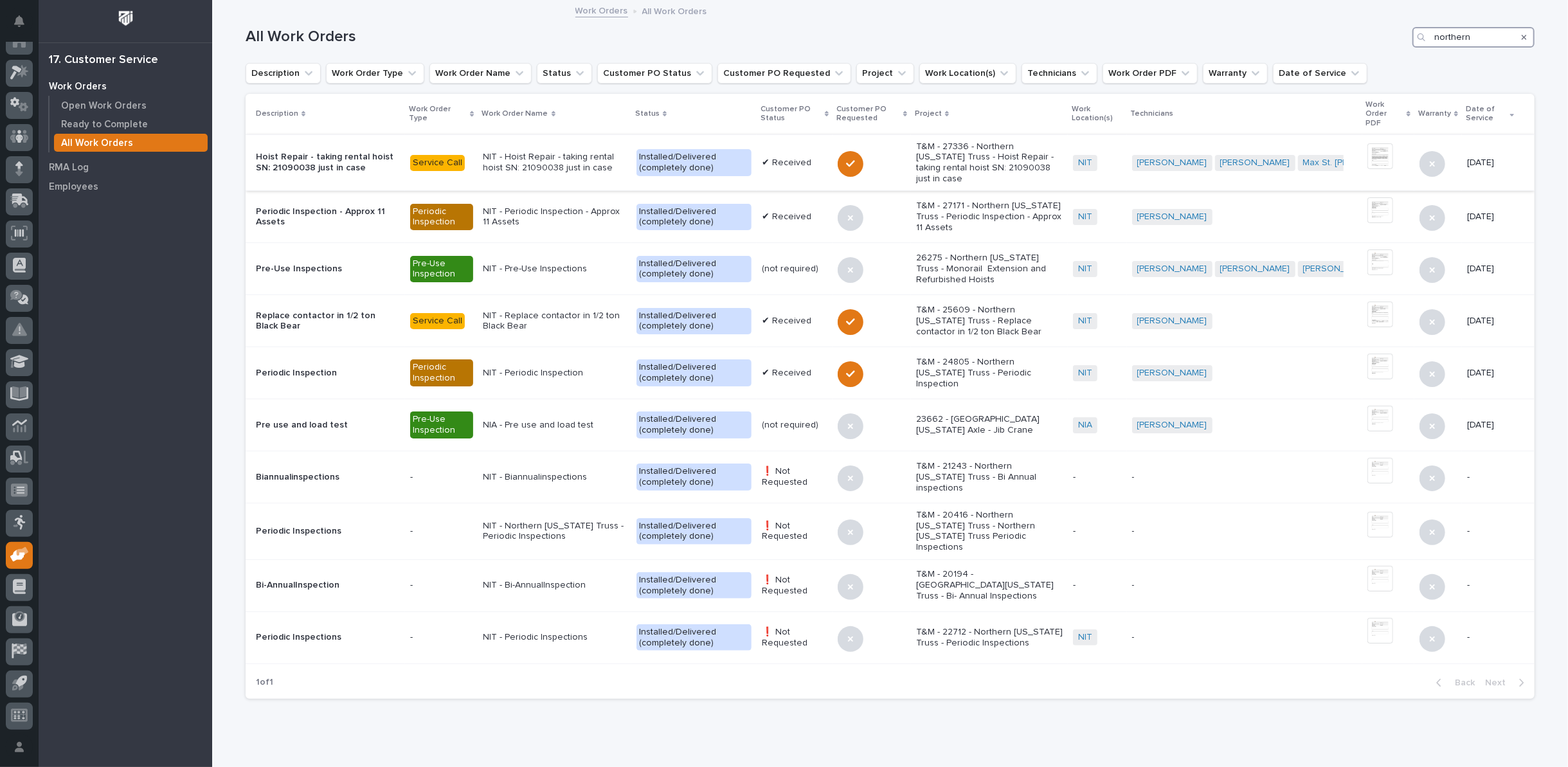
type input "northern"
click at [537, 152] on p "NIT - Hoist Repair - taking rental hoist SN: 21090038 just in case" at bounding box center [555, 163] width 143 height 22
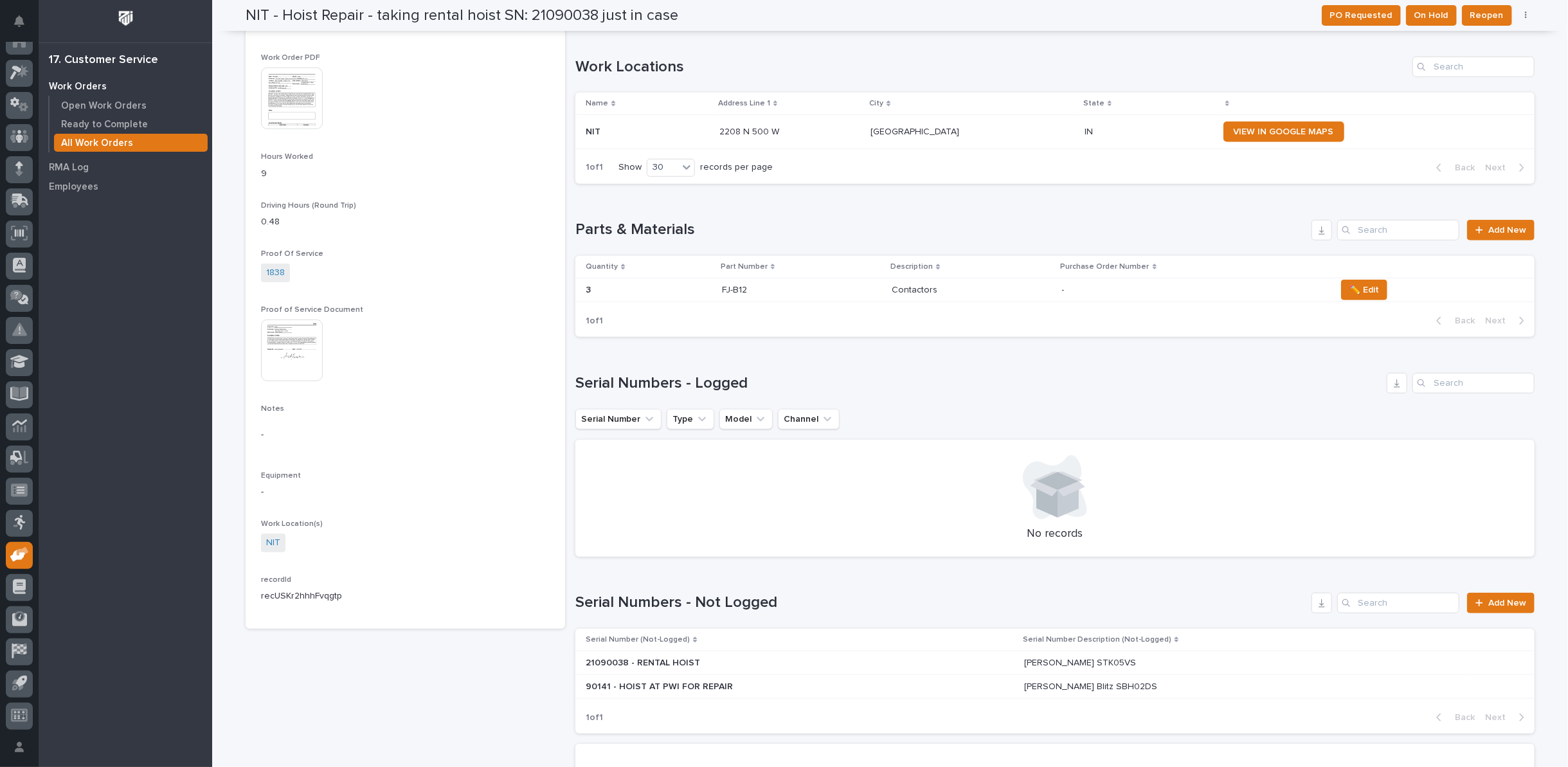
scroll to position [786, 0]
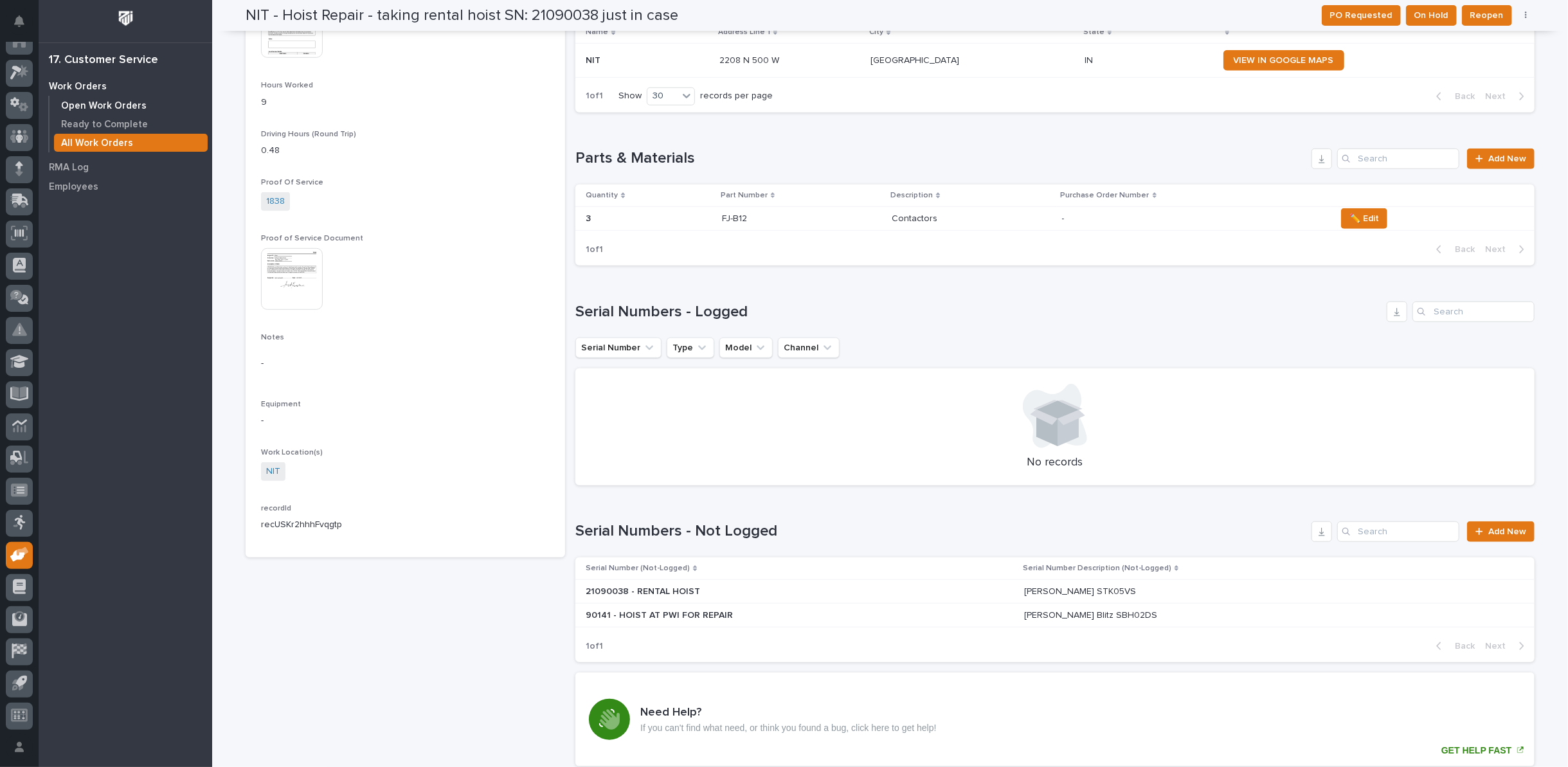
click at [103, 102] on p "Open Work Orders" at bounding box center [104, 106] width 86 height 12
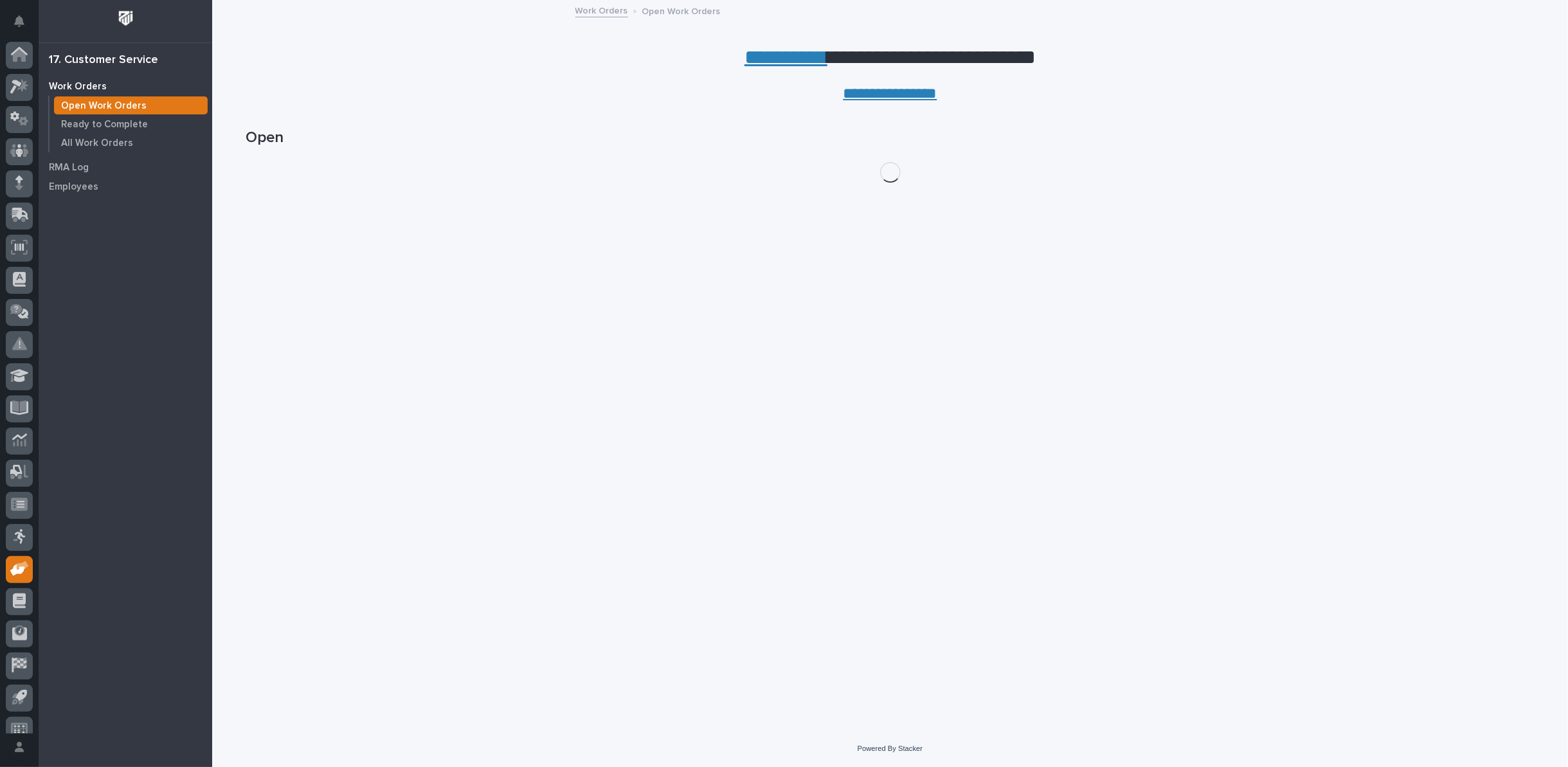
scroll to position [14, 0]
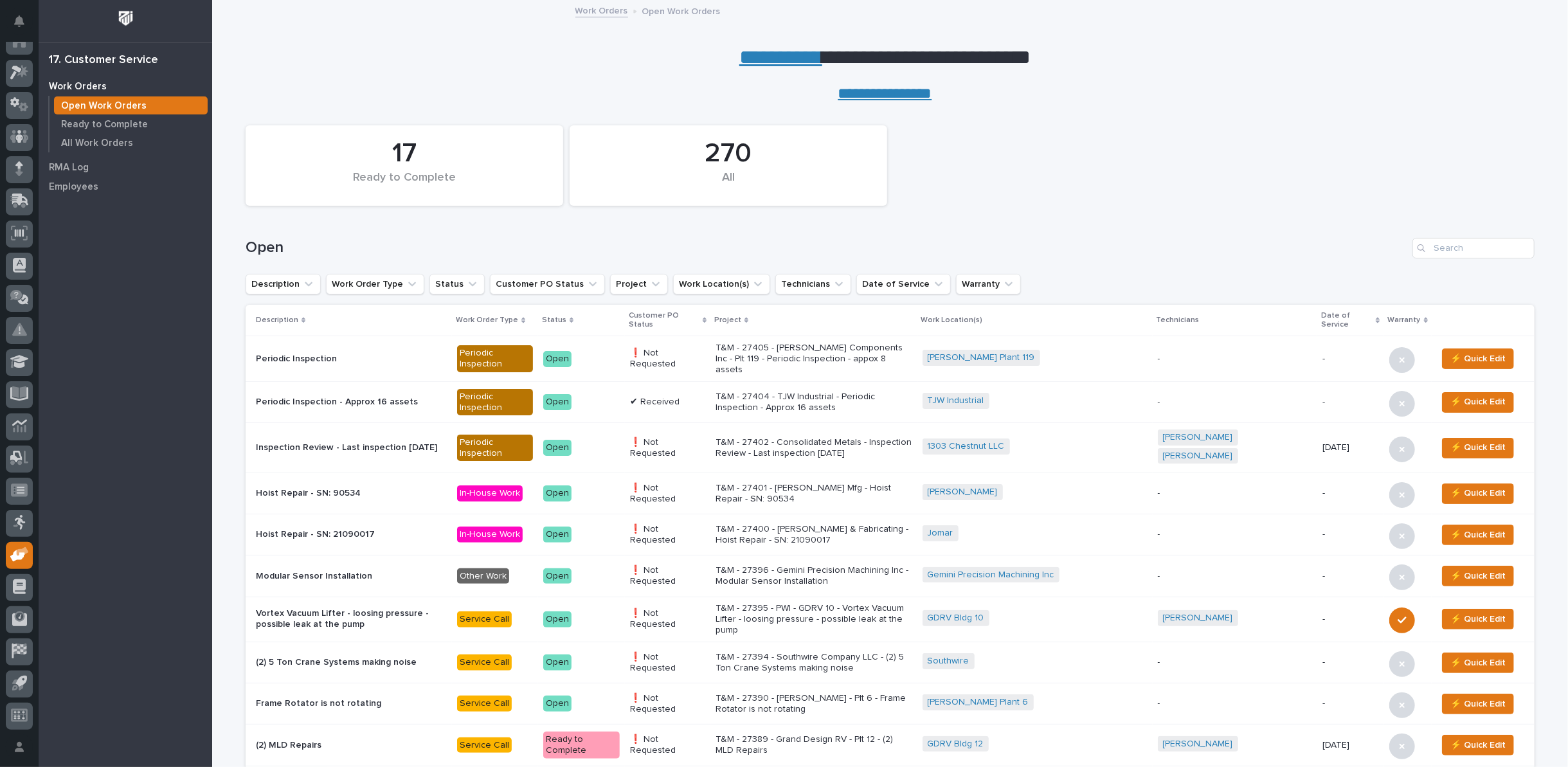
click at [765, 56] on link "**********" at bounding box center [780, 57] width 83 height 21
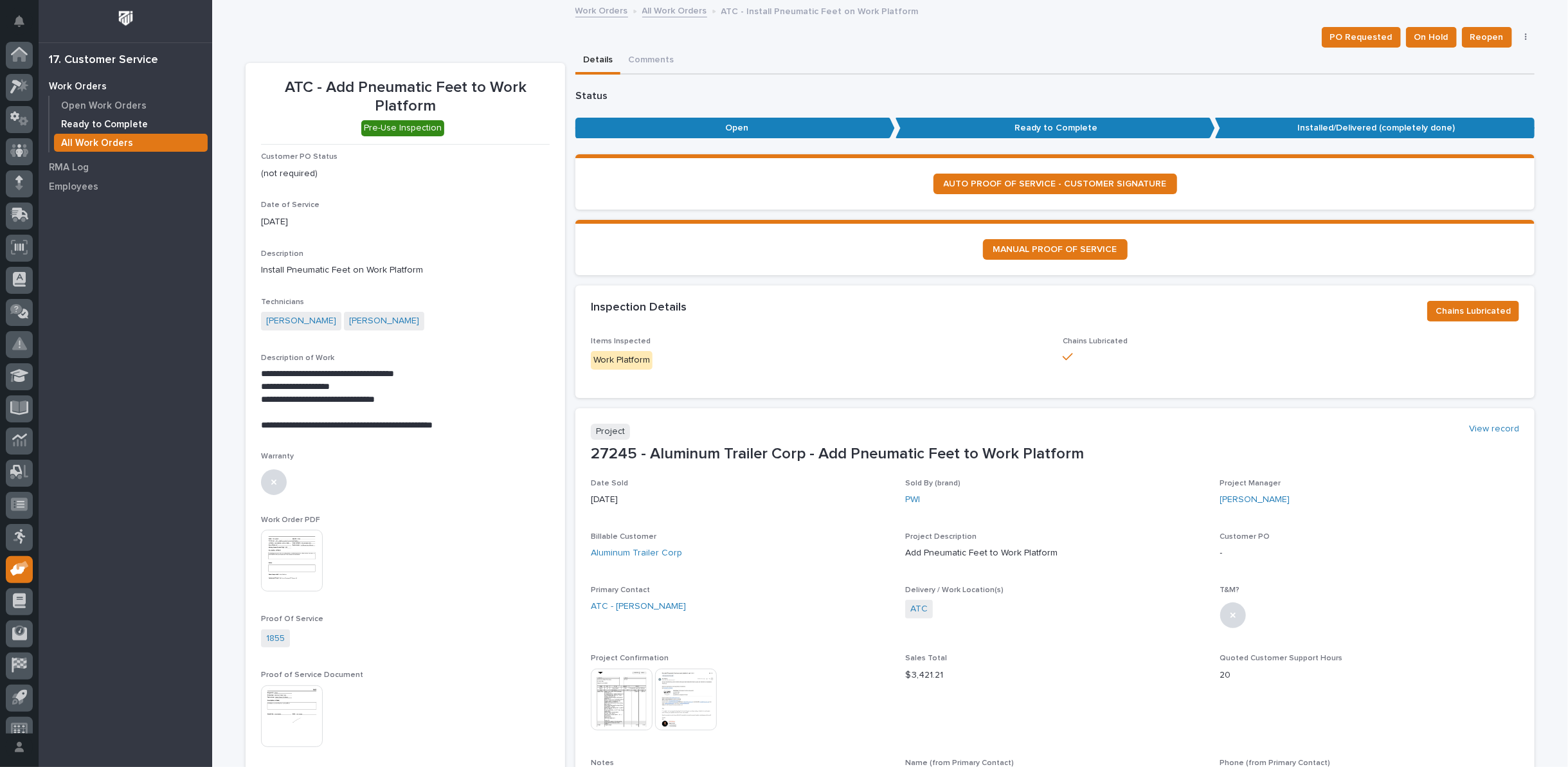
scroll to position [14, 0]
click at [28, 72] on div at bounding box center [19, 73] width 27 height 27
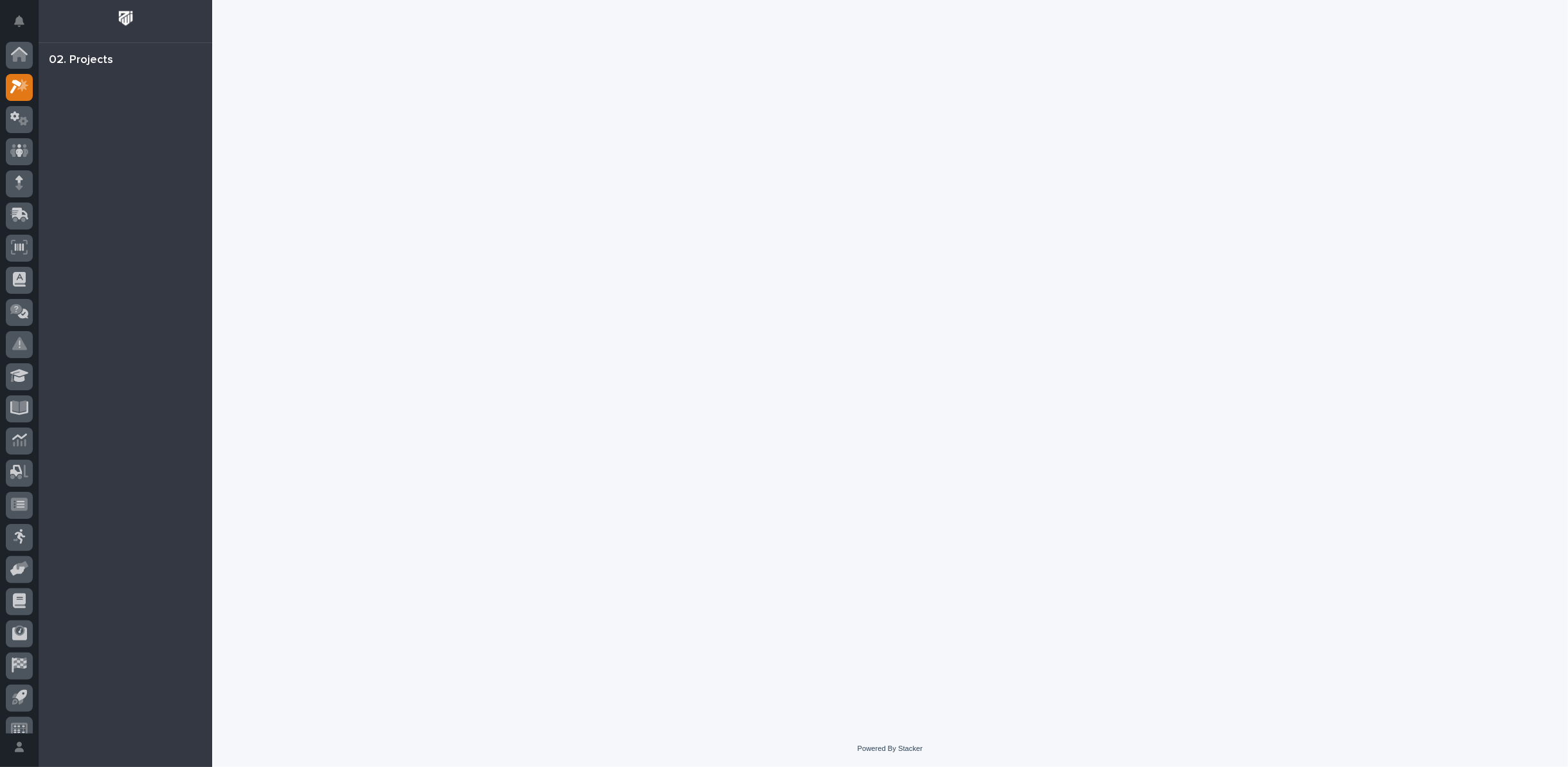
scroll to position [14, 0]
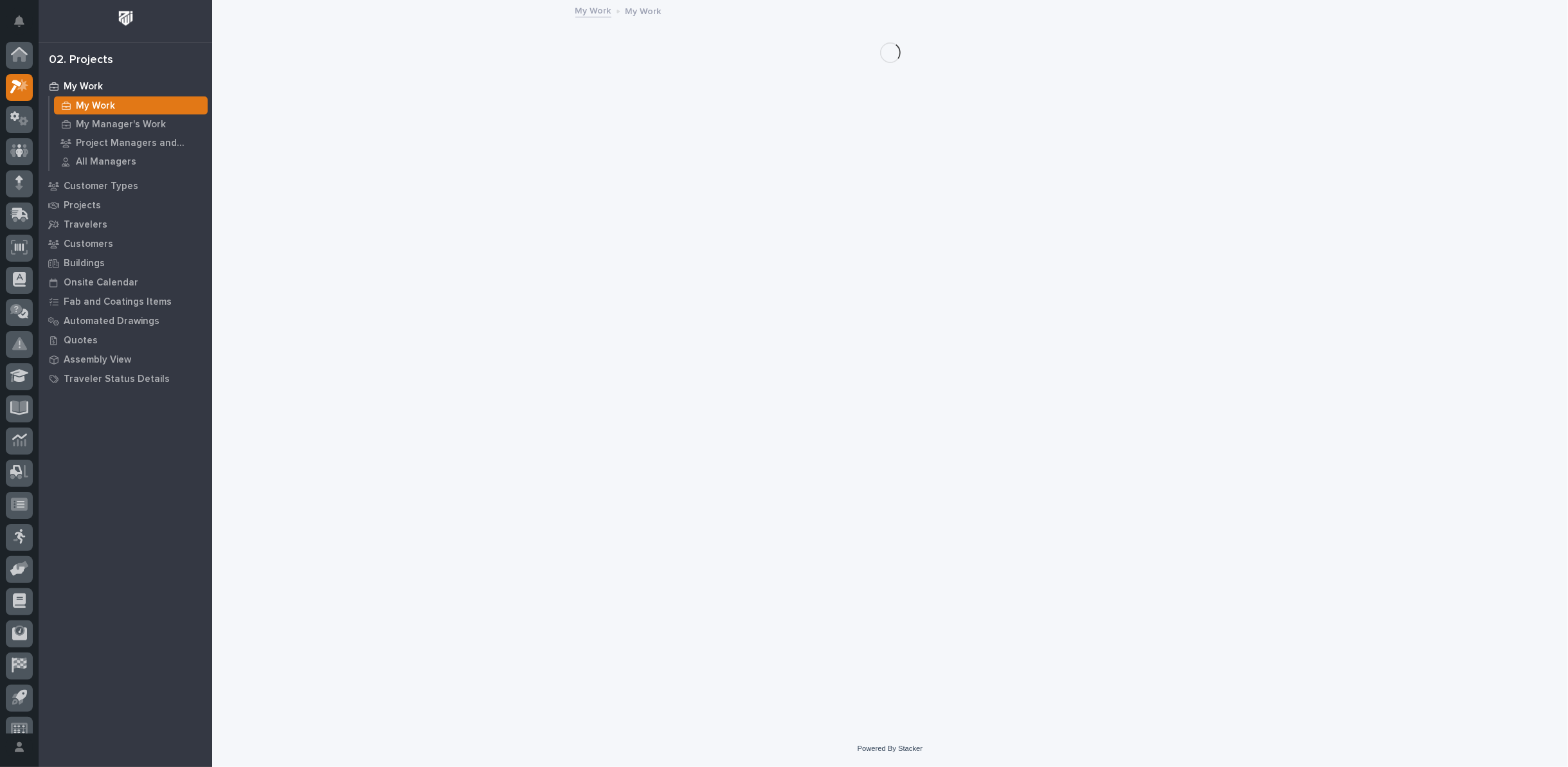
scroll to position [14, 0]
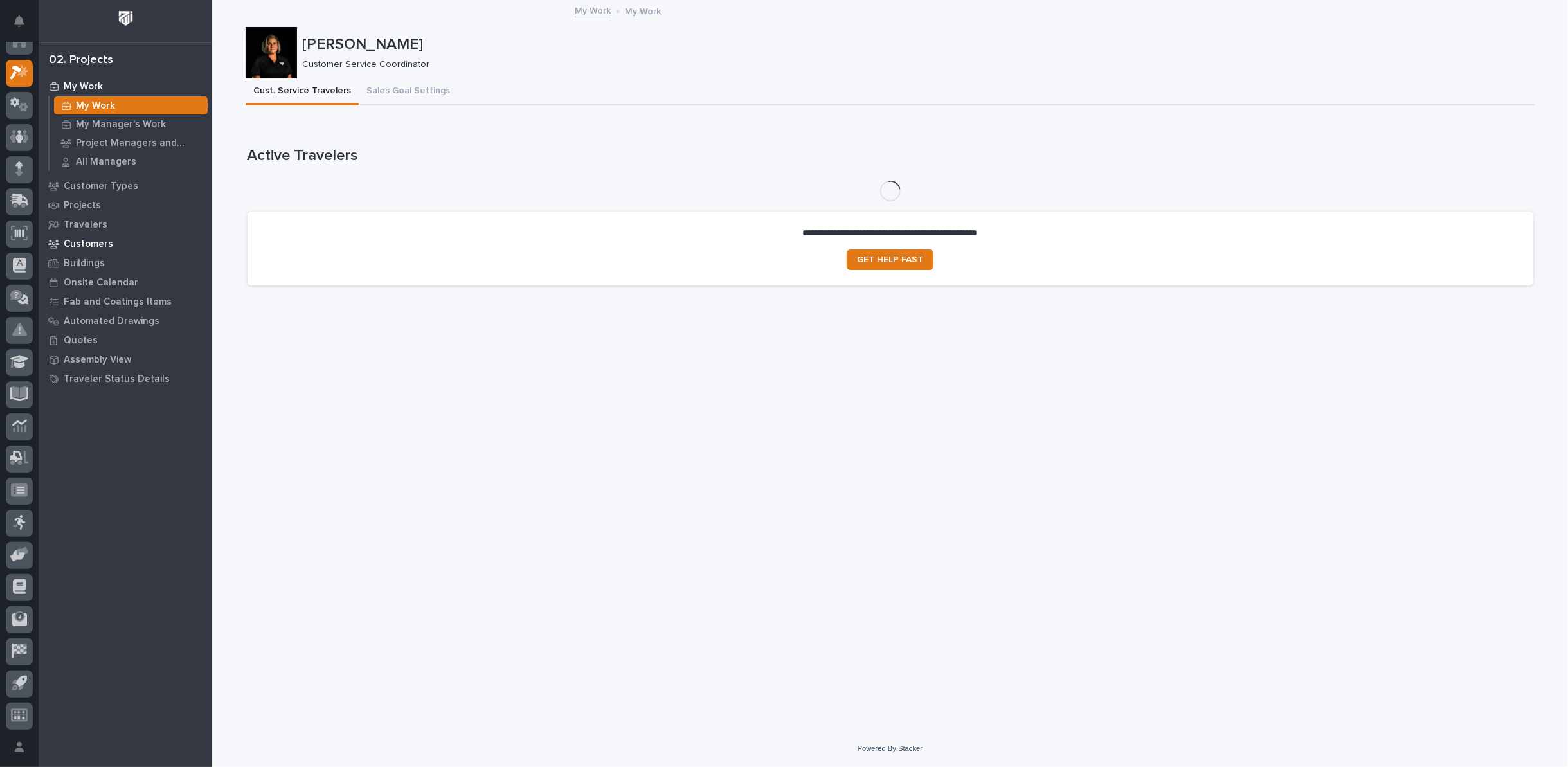
click at [102, 245] on p "Customers" at bounding box center [88, 244] width 49 height 12
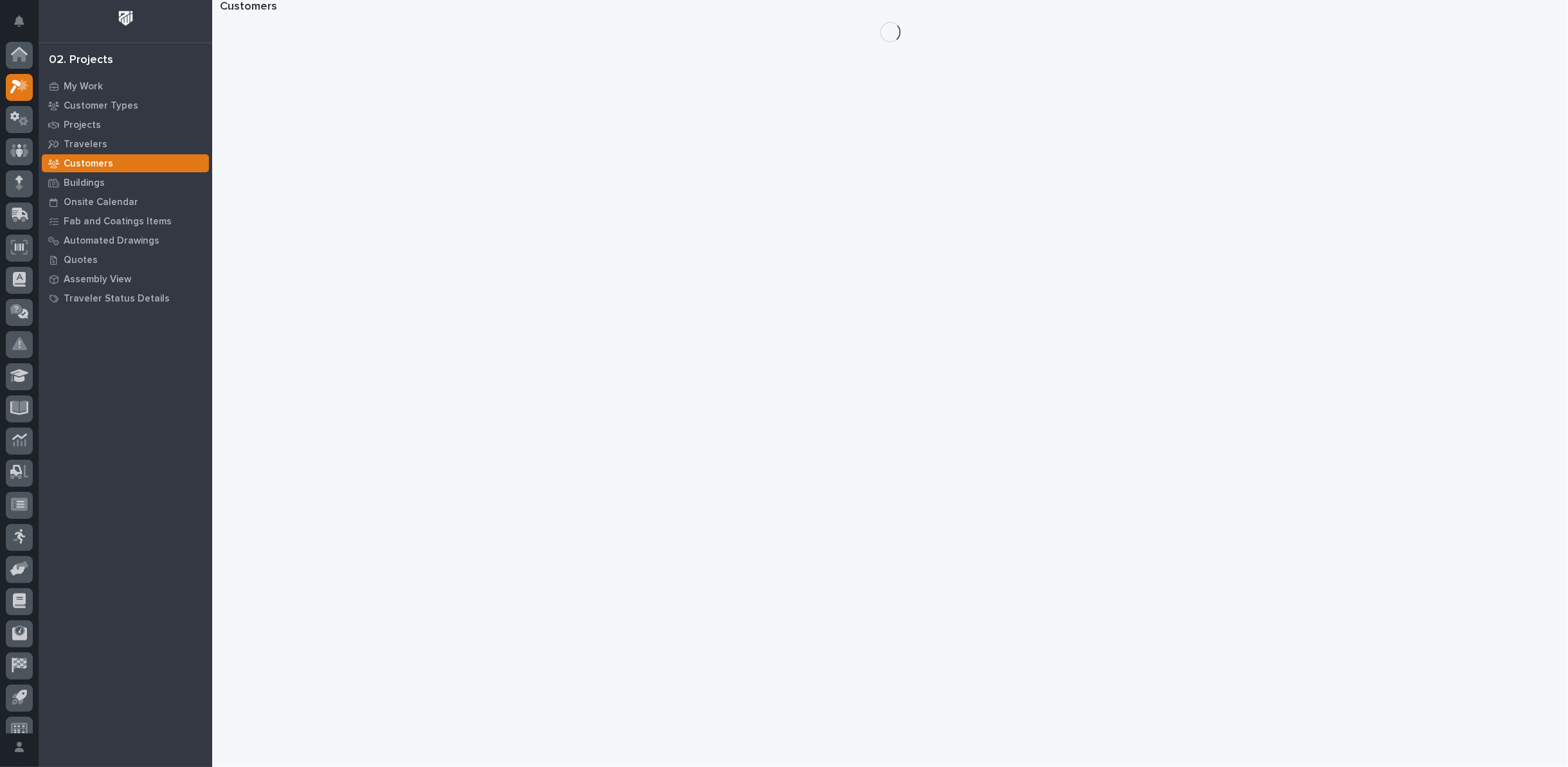
scroll to position [14, 0]
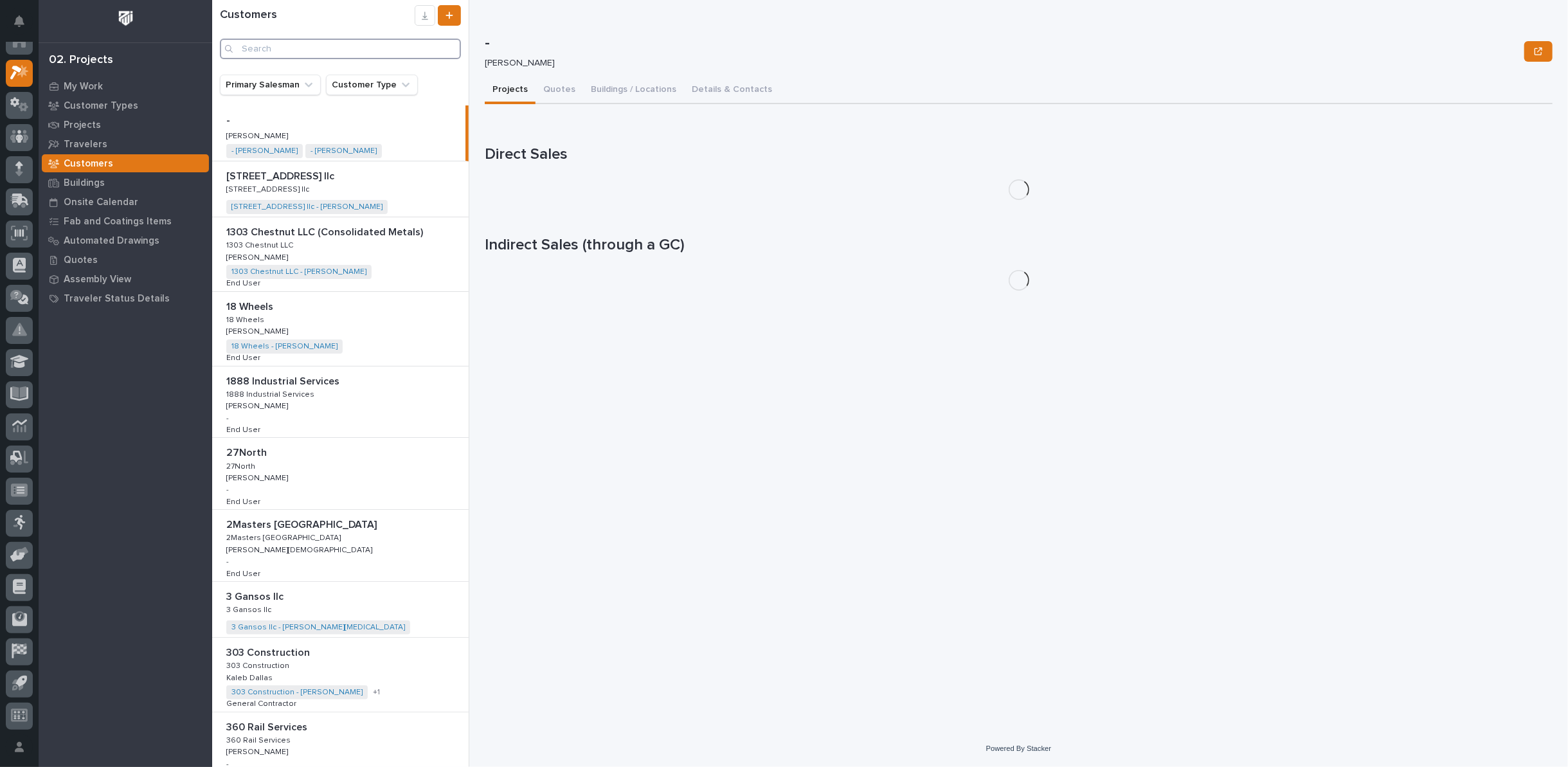
click at [319, 43] on input "Search" at bounding box center [340, 49] width 241 height 21
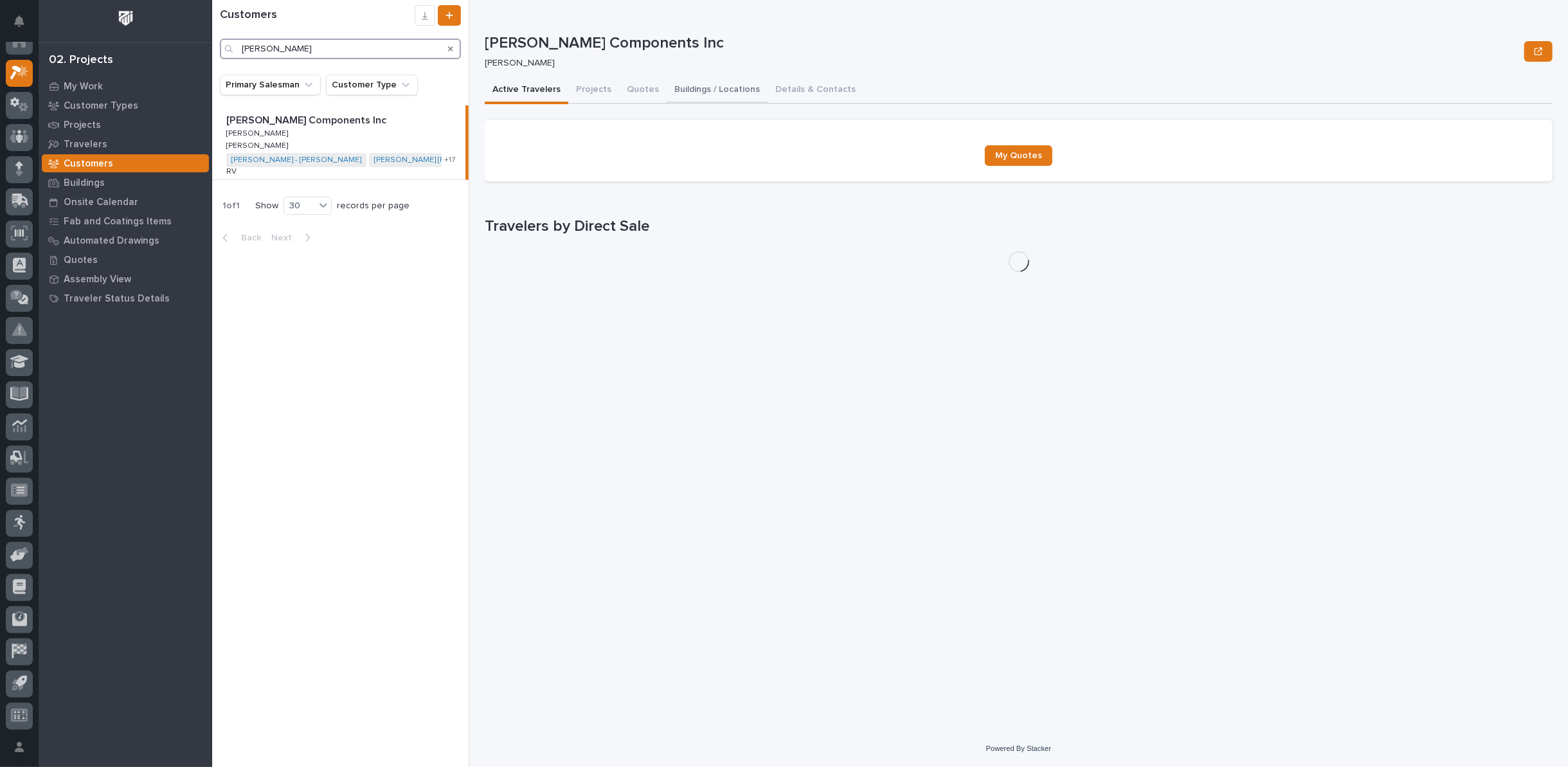
type input "lippert"
click at [703, 87] on button "Buildings / Locations" at bounding box center [717, 91] width 101 height 27
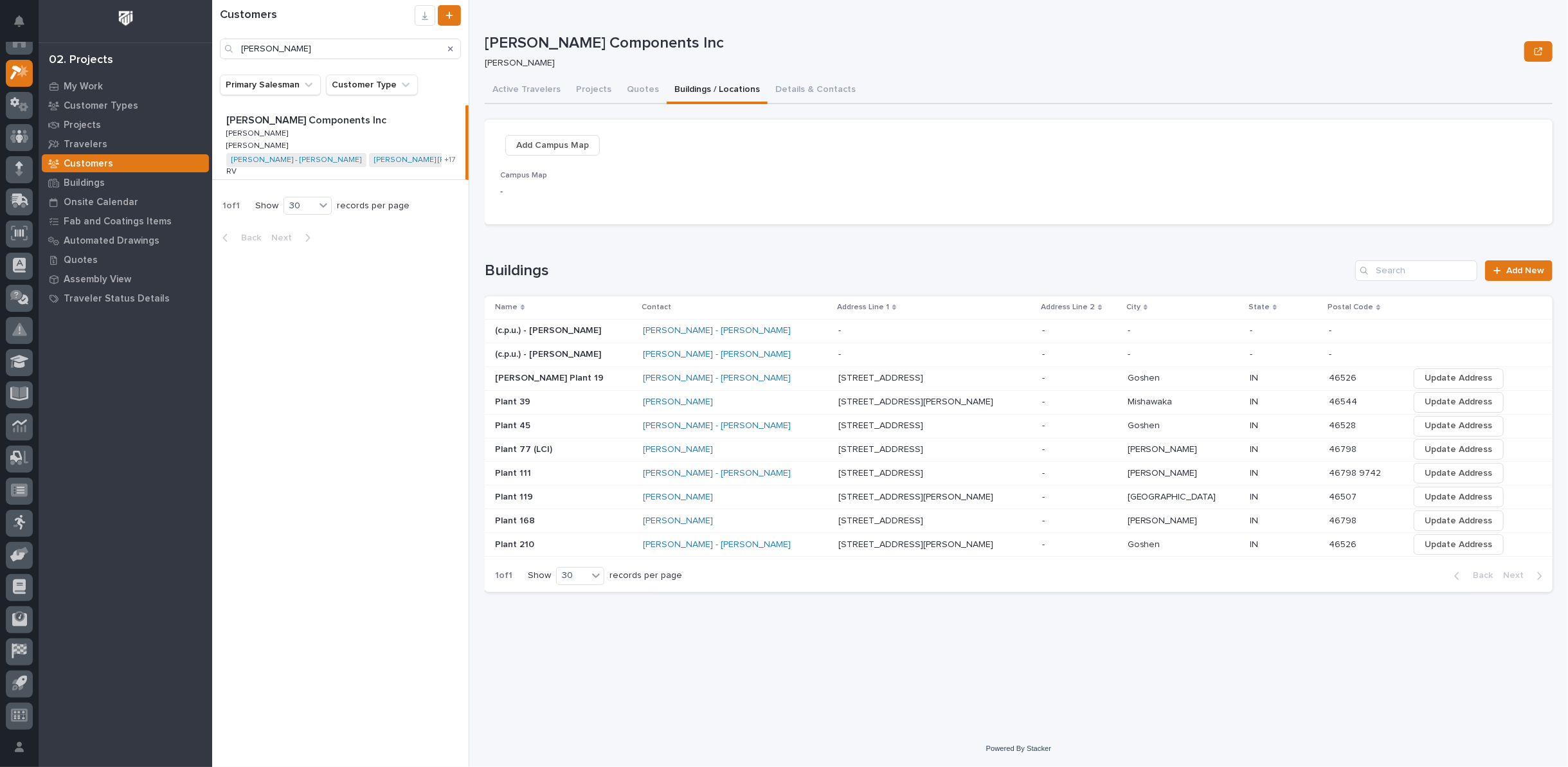
click at [574, 496] on p at bounding box center [563, 498] width 137 height 11
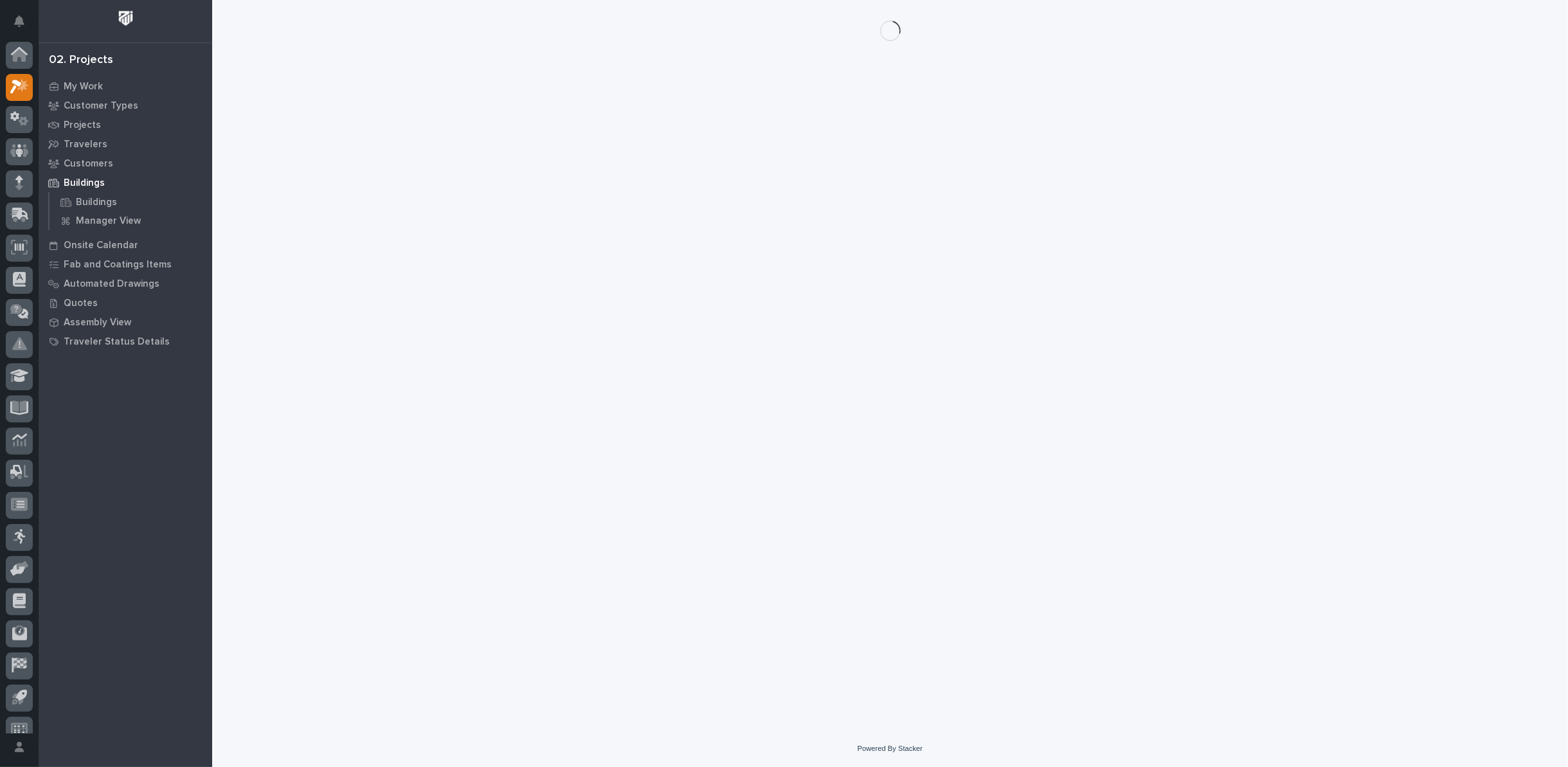
scroll to position [14, 0]
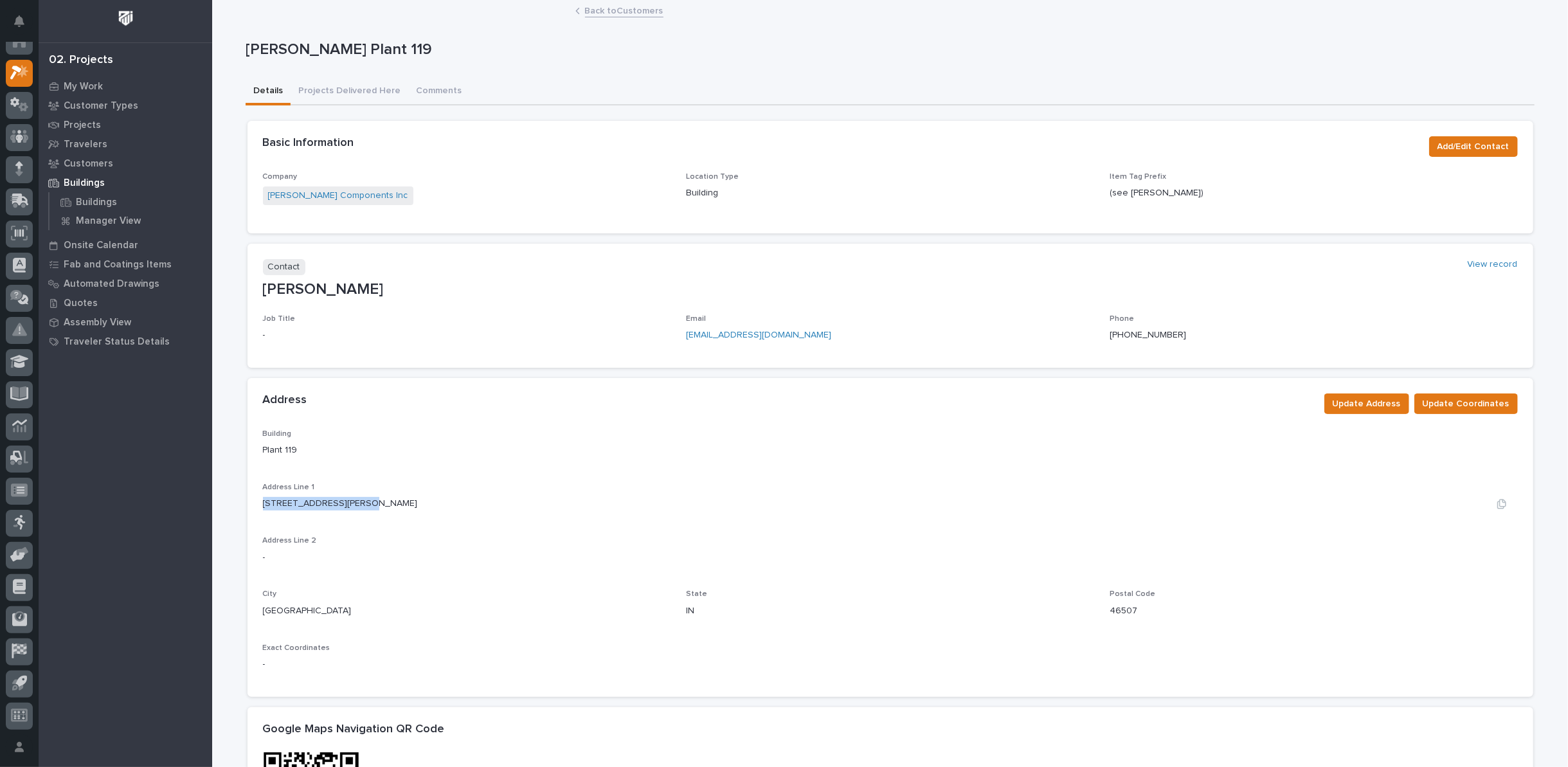
drag, startPoint x: 257, startPoint y: 500, endPoint x: 364, endPoint y: 504, distance: 107.1
click at [364, 504] on div "Building Plant 119 Address Line 1 2020 Blakesley Parkway Address Line 2 - City …" at bounding box center [890, 563] width 1286 height 268
copy p "2020 Blakesley Parkway"
click at [13, 136] on icon at bounding box center [19, 137] width 18 height 13
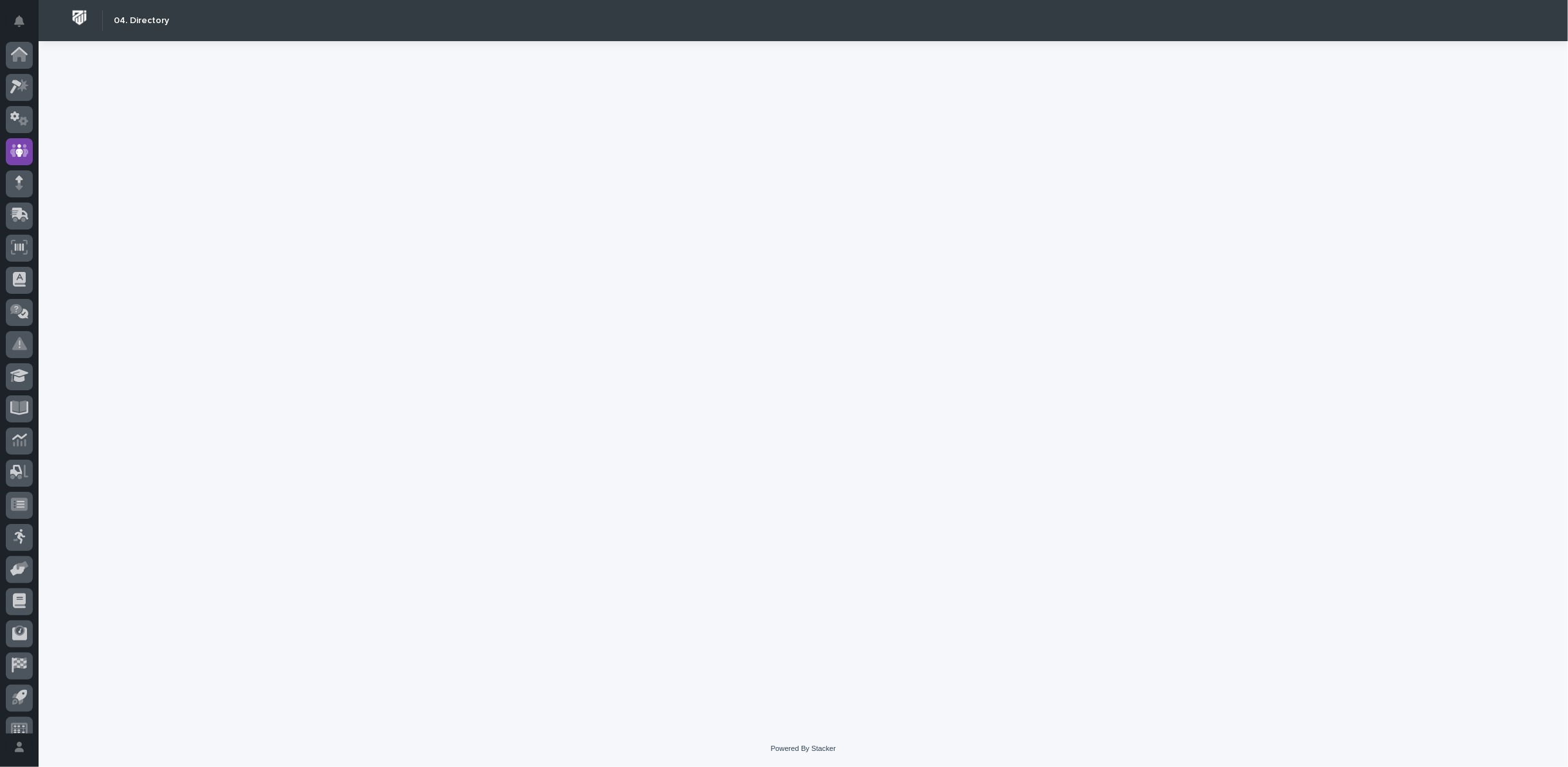
scroll to position [14, 0]
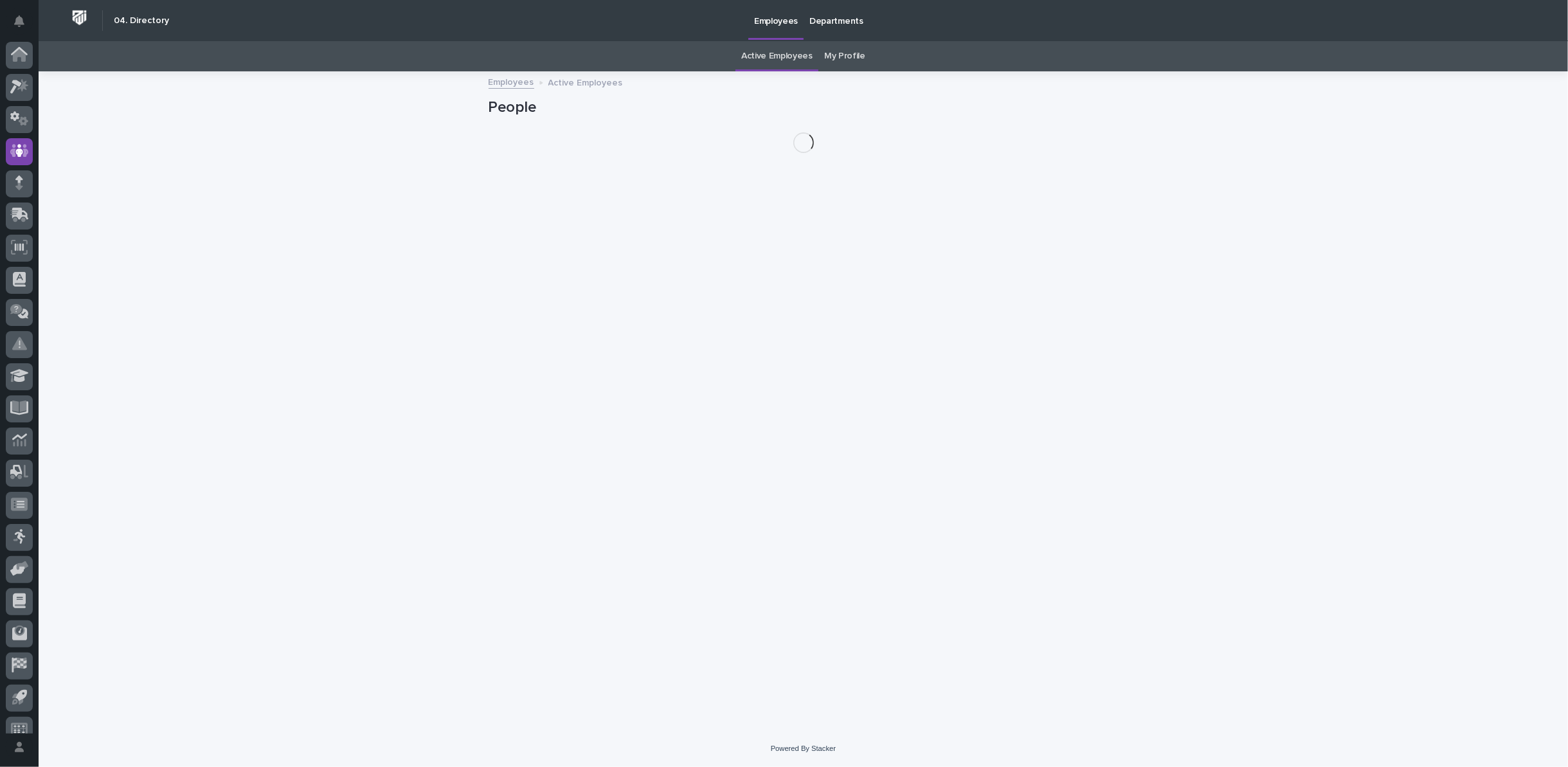
scroll to position [14, 0]
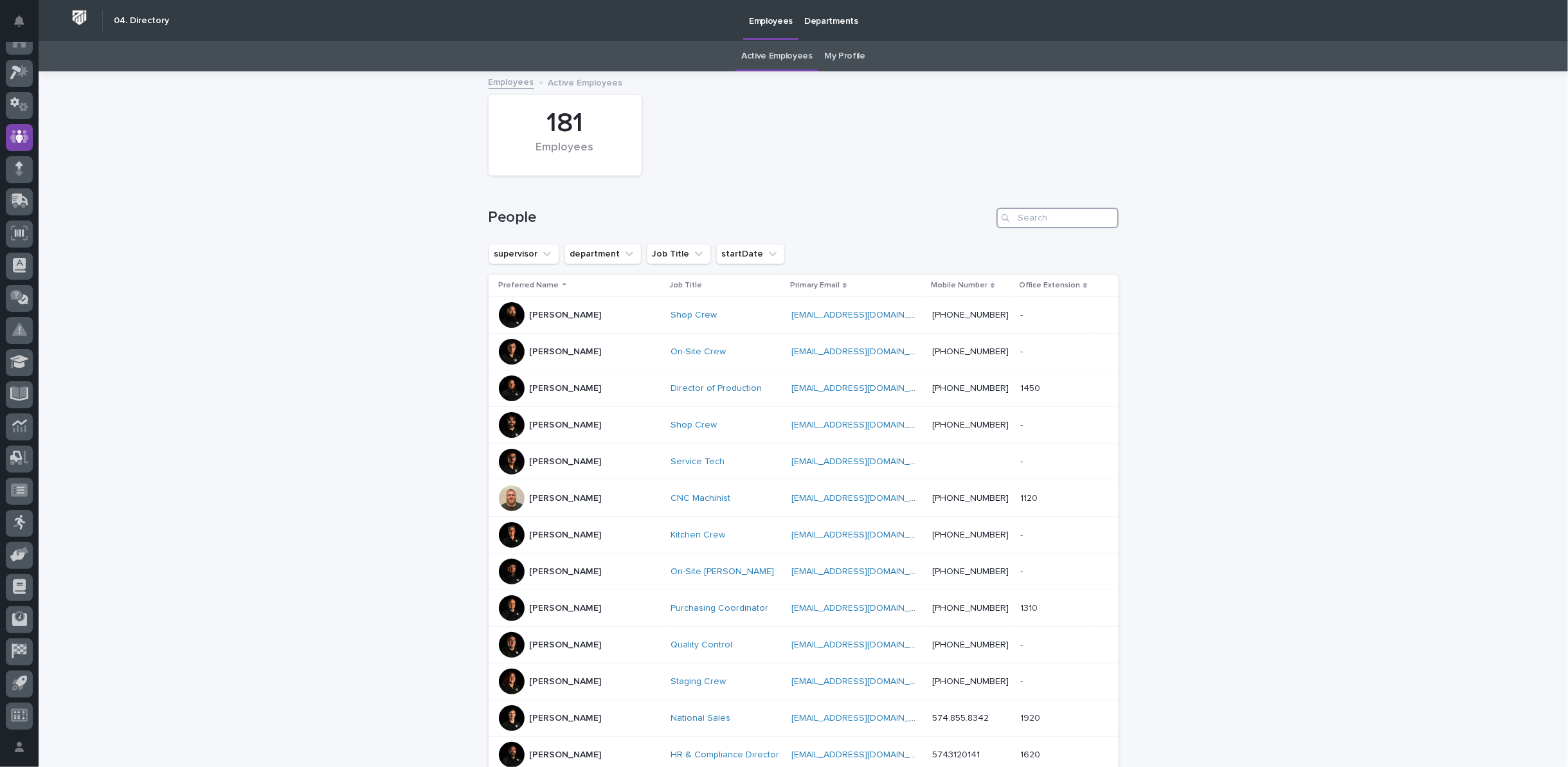
click at [1058, 219] on input "Search" at bounding box center [1058, 218] width 122 height 21
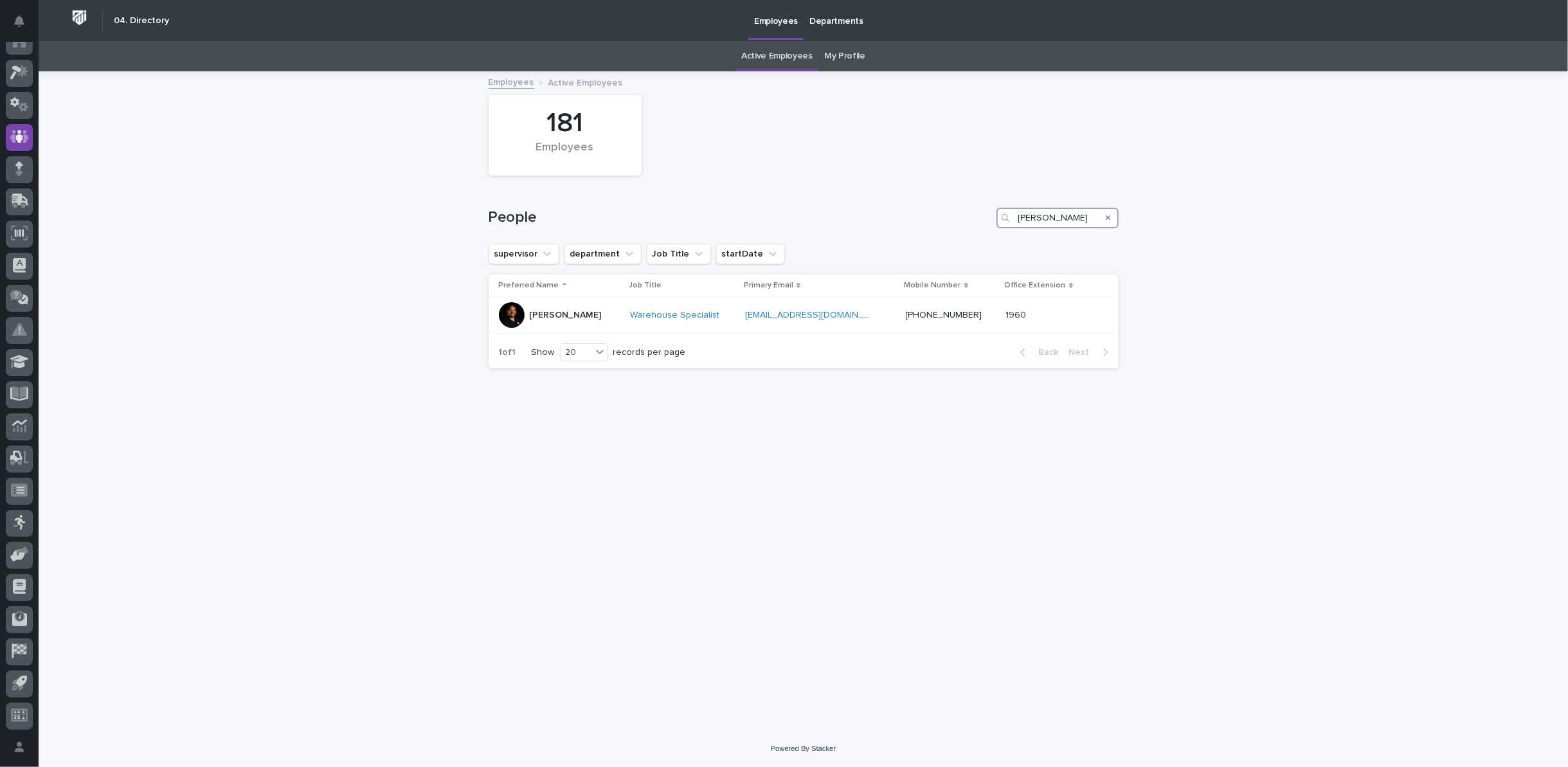
type input "kenny b"
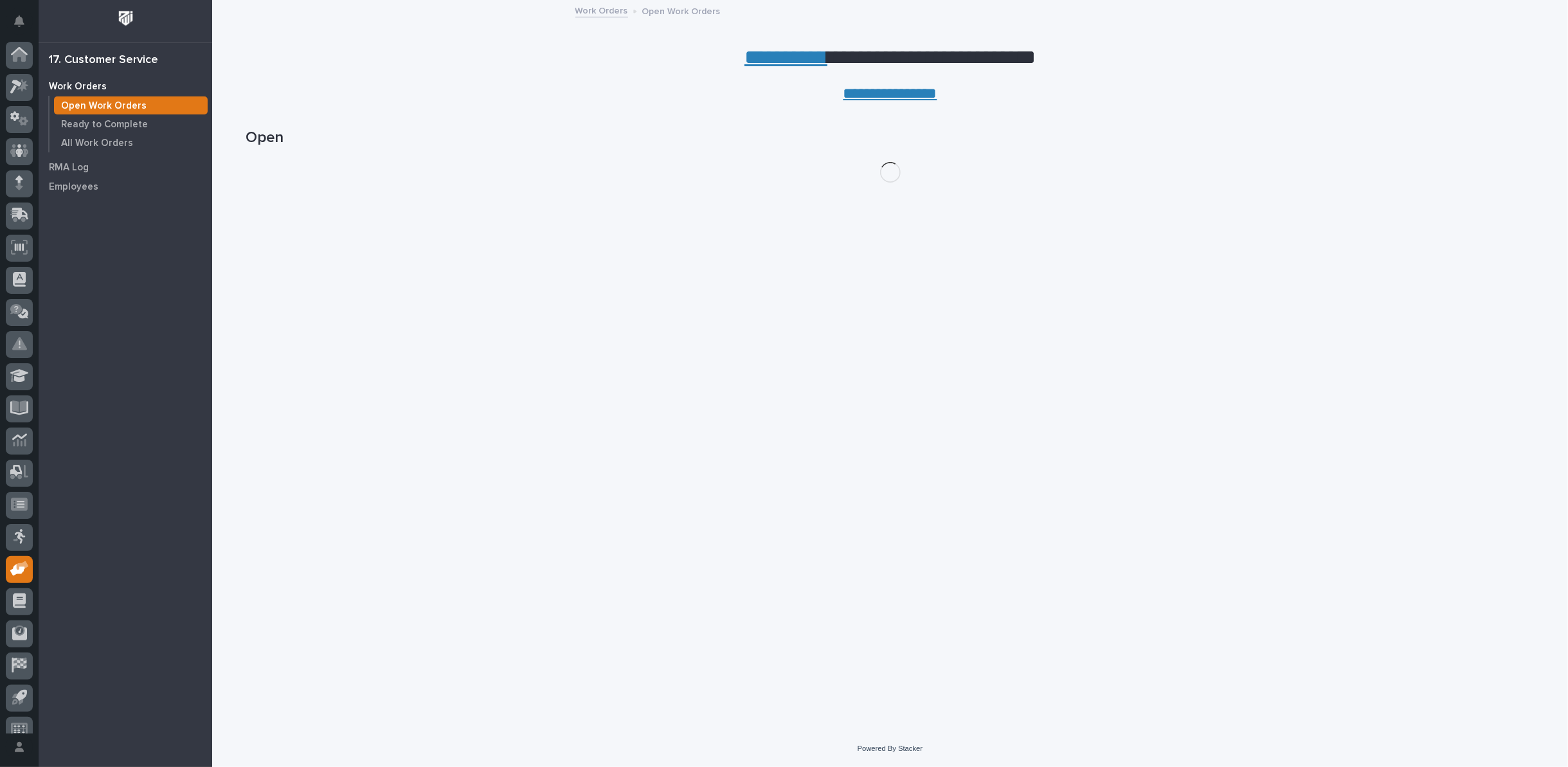
scroll to position [14, 0]
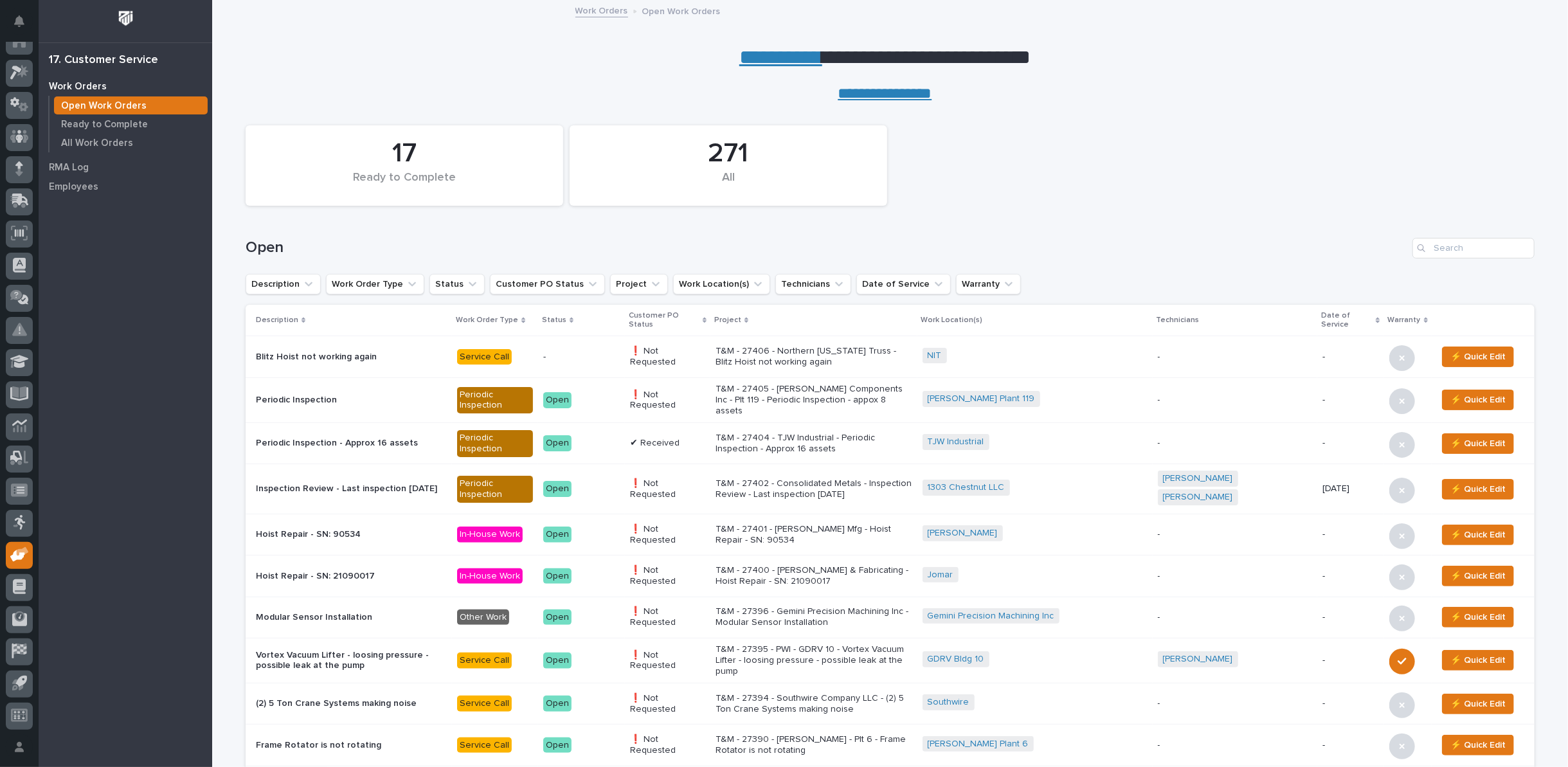
click at [835, 346] on p "T&M - 27406 - Northern Indiana Truss - Blitz Hoist not working again" at bounding box center [814, 357] width 197 height 22
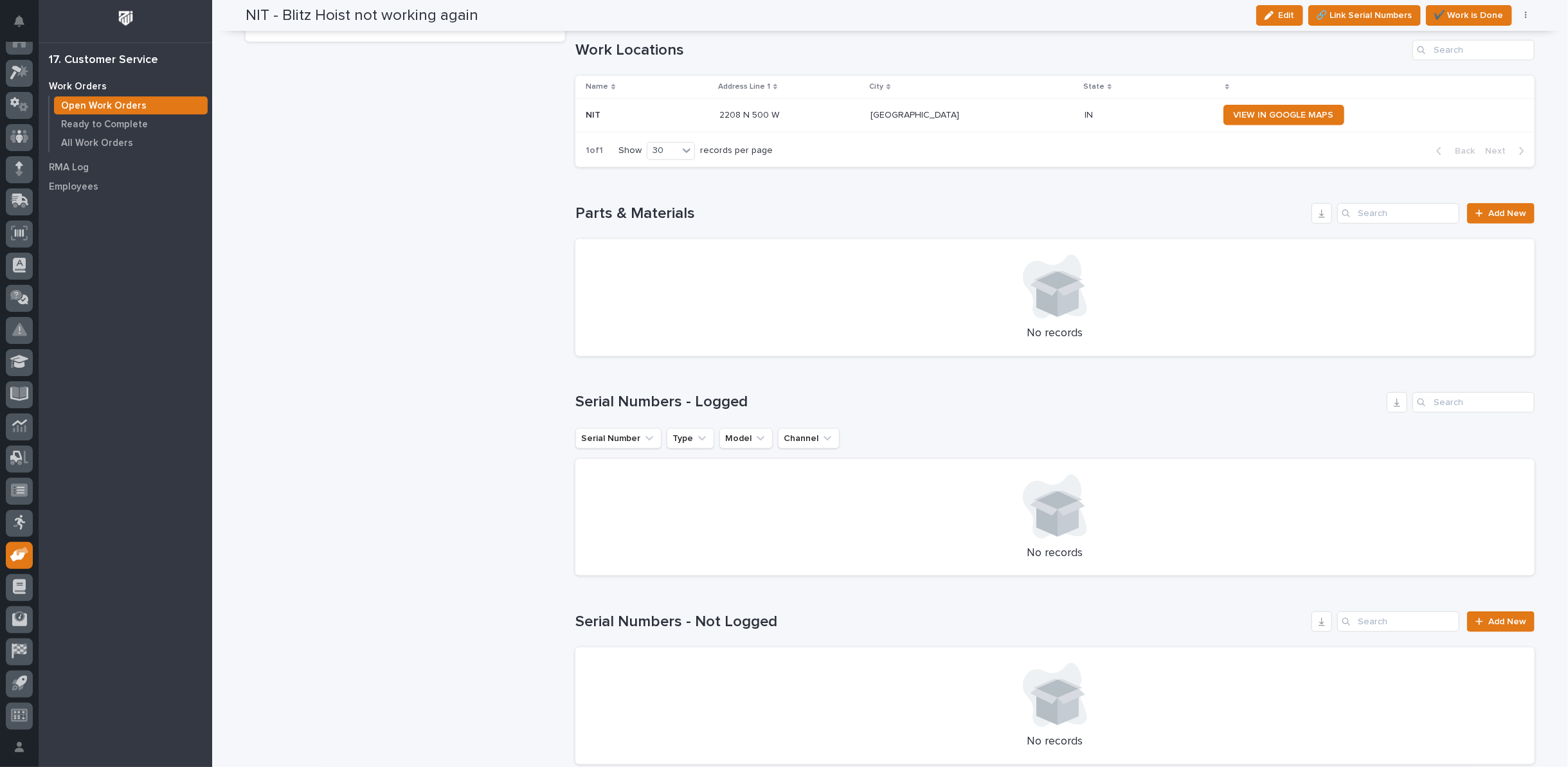
scroll to position [857, 0]
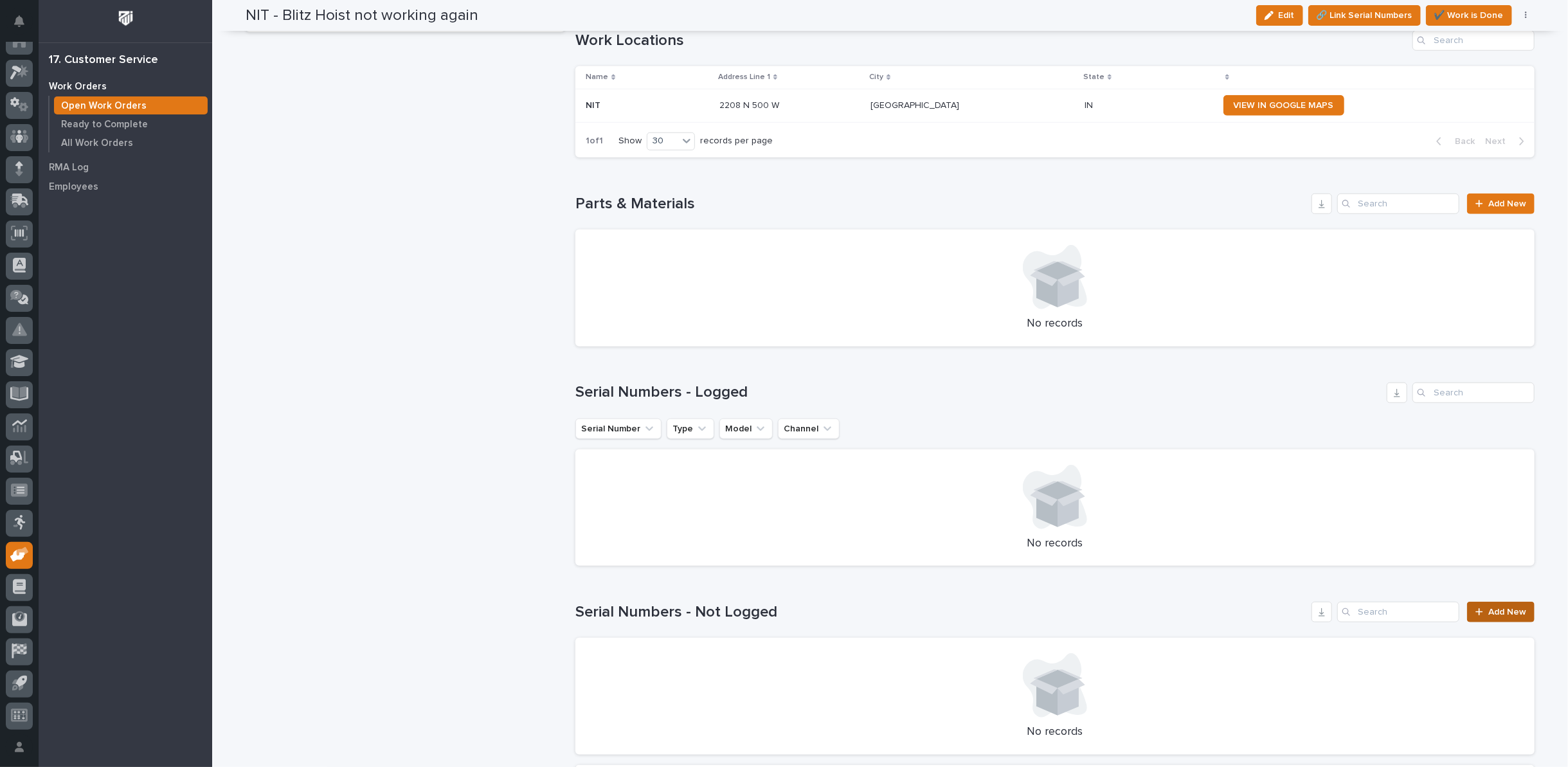
click at [1481, 609] on div at bounding box center [1482, 612] width 13 height 9
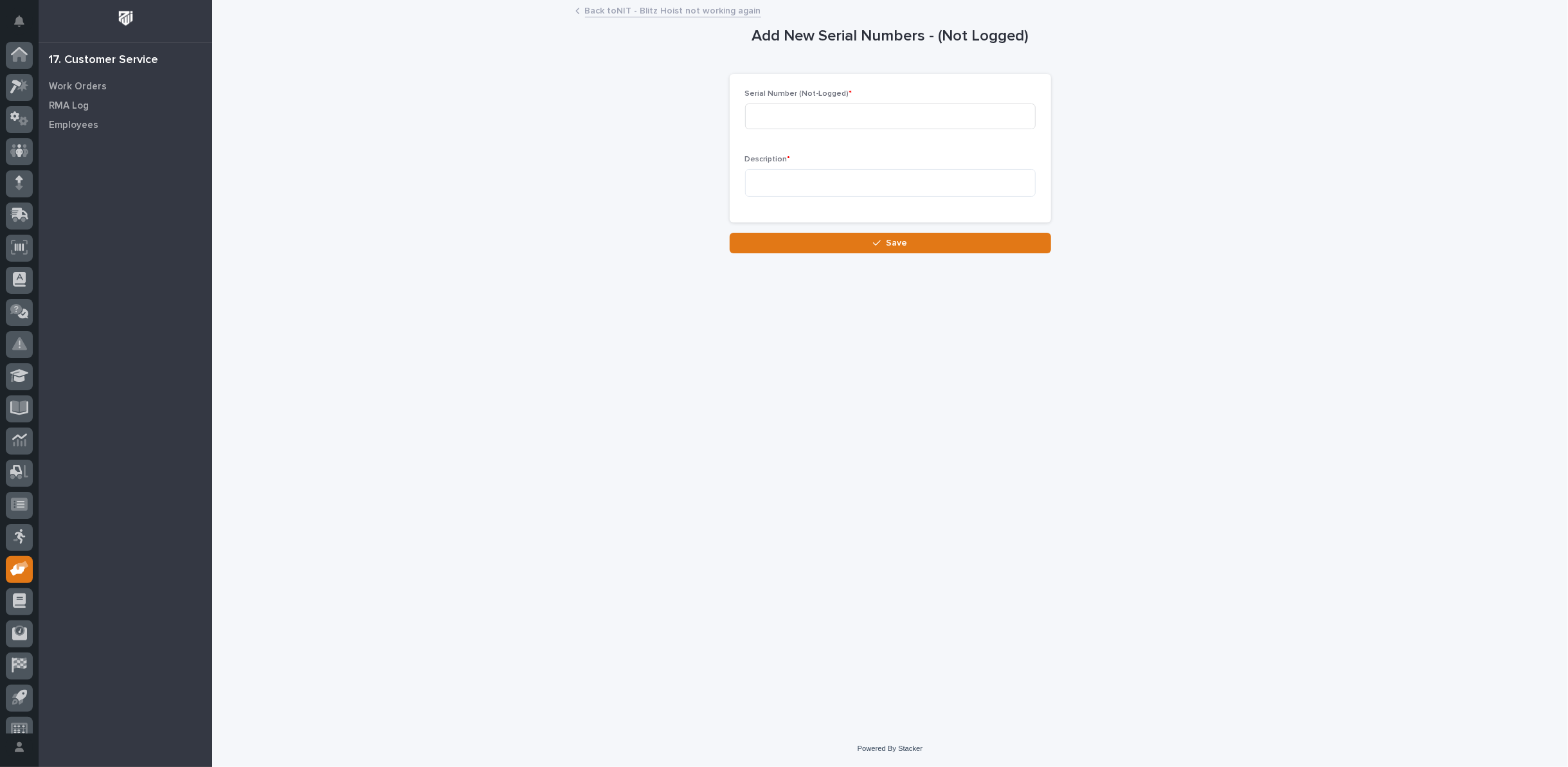
scroll to position [14, 0]
click at [800, 116] on input at bounding box center [891, 116] width 291 height 25
paste input "BHN10588"
click at [756, 180] on textarea at bounding box center [891, 183] width 291 height 27
click at [820, 121] on input "BHN10588" at bounding box center [891, 116] width 291 height 25
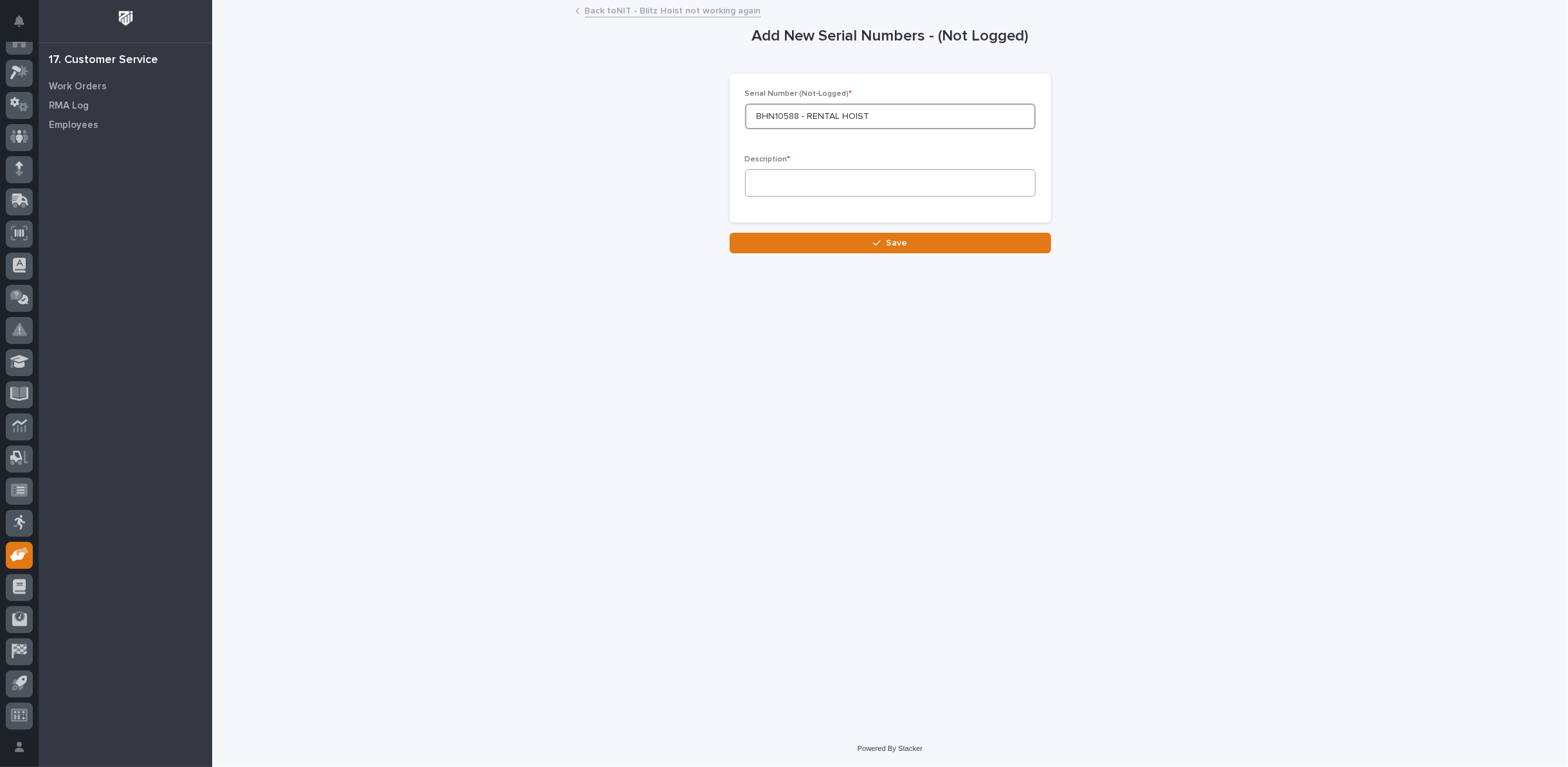
type input "BHN10588 - RENTAL HOIST"
click at [793, 180] on textarea at bounding box center [891, 183] width 291 height 27
paste textarea "**********"
type textarea "**********"
click at [907, 241] on button "Save" at bounding box center [890, 243] width 322 height 21
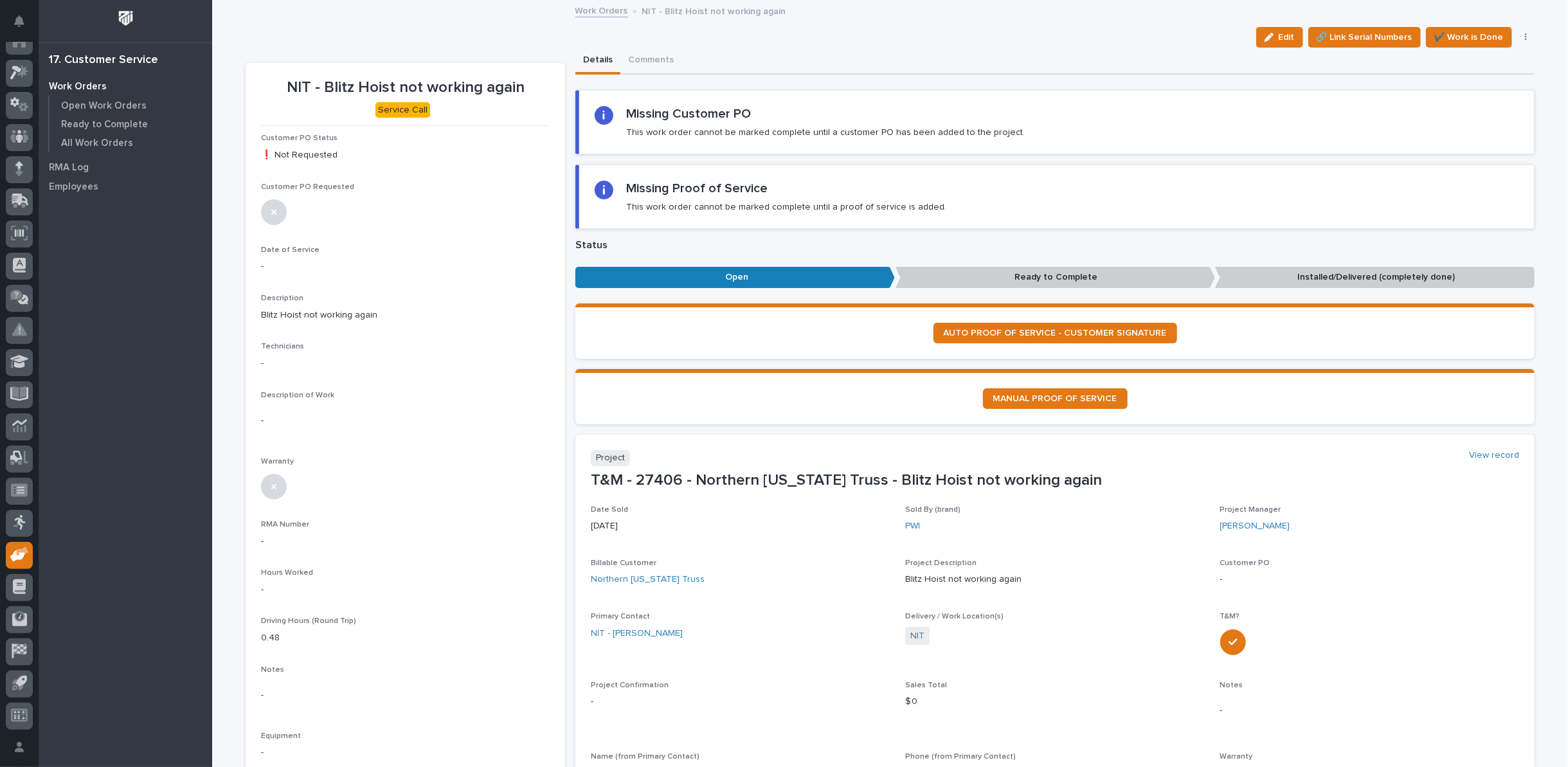
click at [1270, 42] on button "Edit" at bounding box center [1280, 37] width 47 height 21
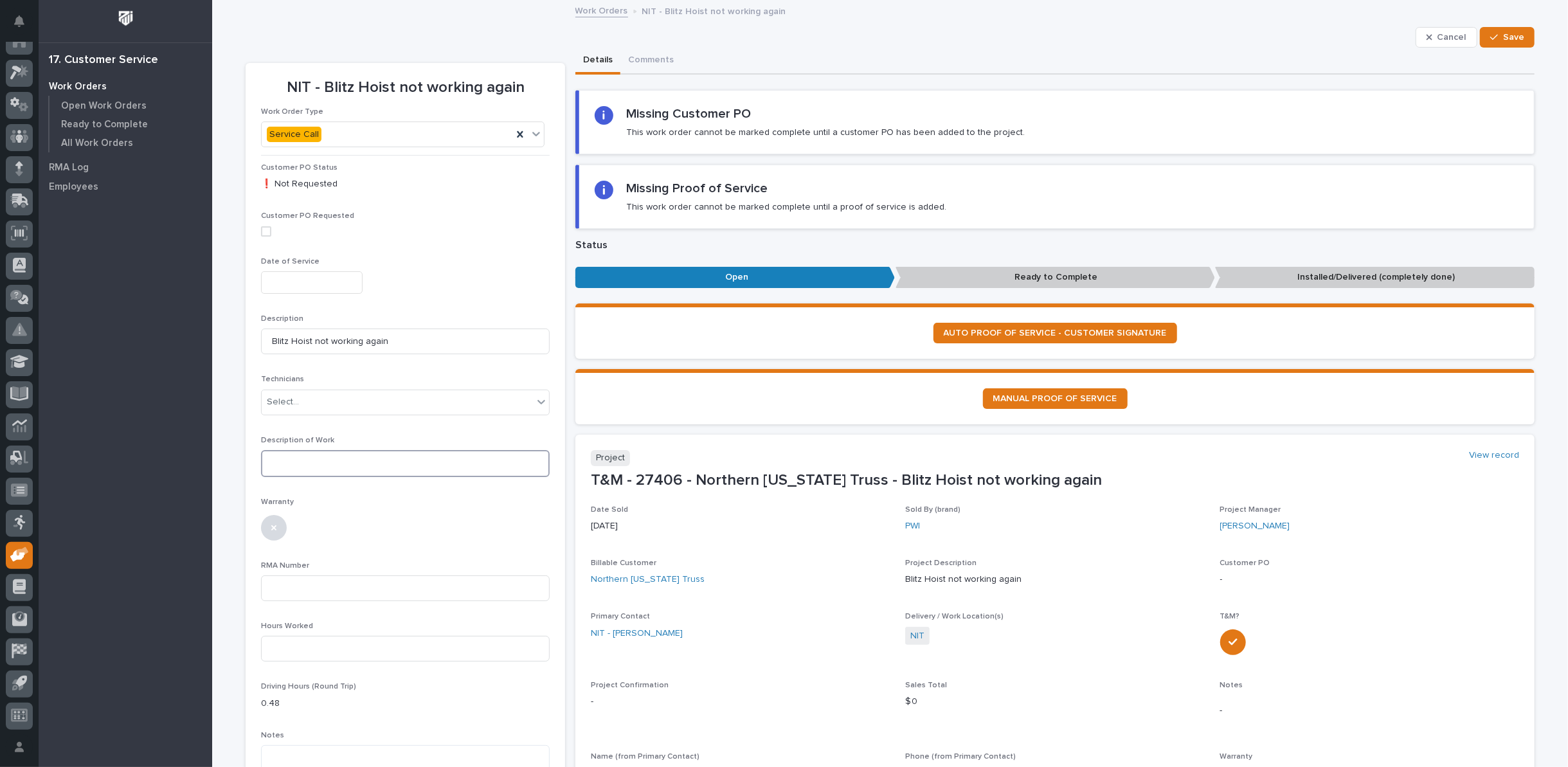
click at [285, 460] on textarea at bounding box center [405, 463] width 288 height 27
paste textarea "*********"
type textarea "**********"
click at [1491, 35] on icon "button" at bounding box center [1494, 37] width 8 height 9
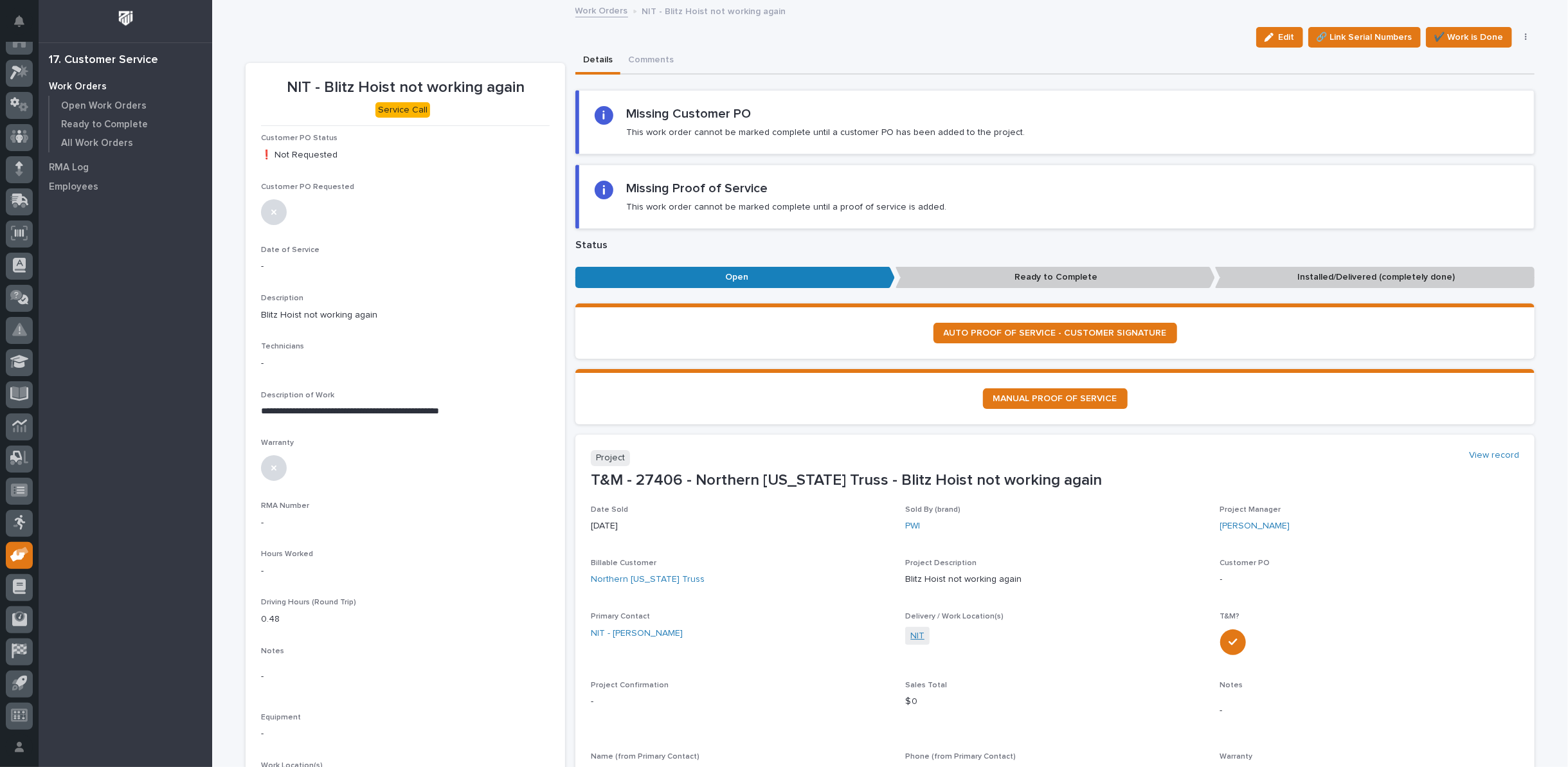
click at [912, 637] on link "NIT" at bounding box center [918, 636] width 14 height 14
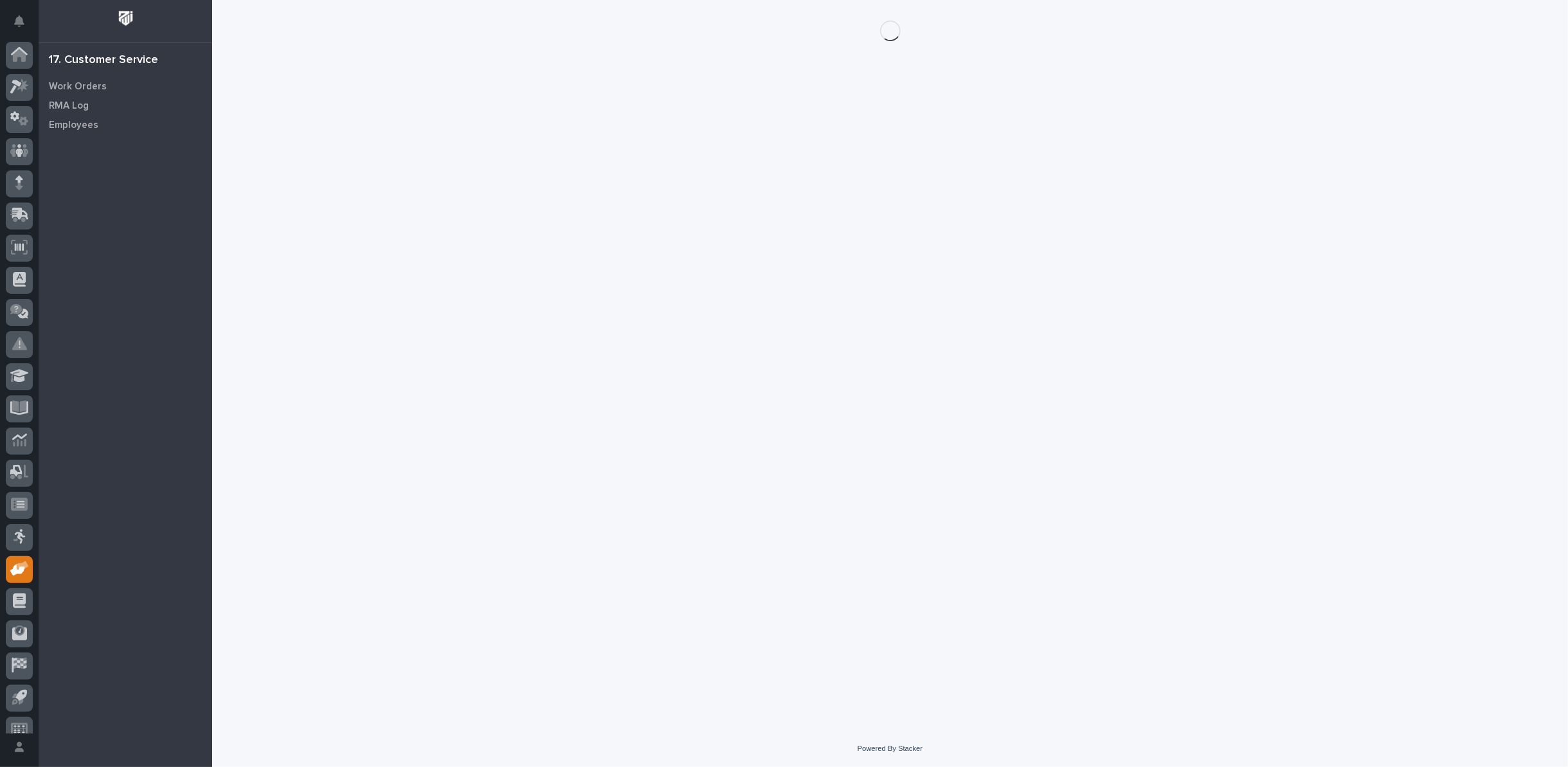
scroll to position [14, 0]
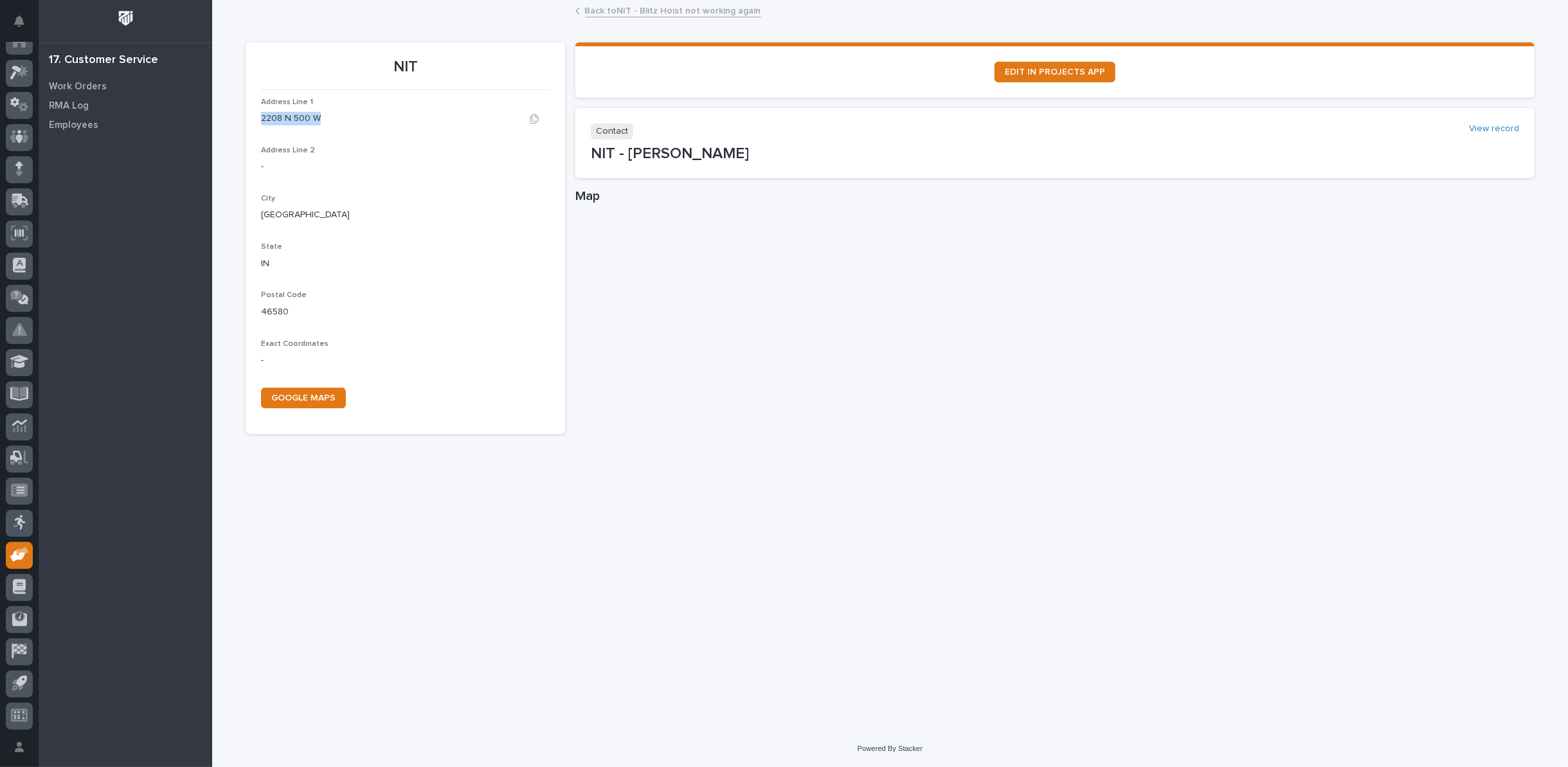
drag, startPoint x: 261, startPoint y: 116, endPoint x: 347, endPoint y: 117, distance: 86.0
click at [347, 117] on div "2208 N 500 W" at bounding box center [405, 118] width 288 height 14
copy p "2208 N 500 W"
click at [601, 11] on link "Back to NIT - Blitz Hoist not working again" at bounding box center [673, 10] width 176 height 15
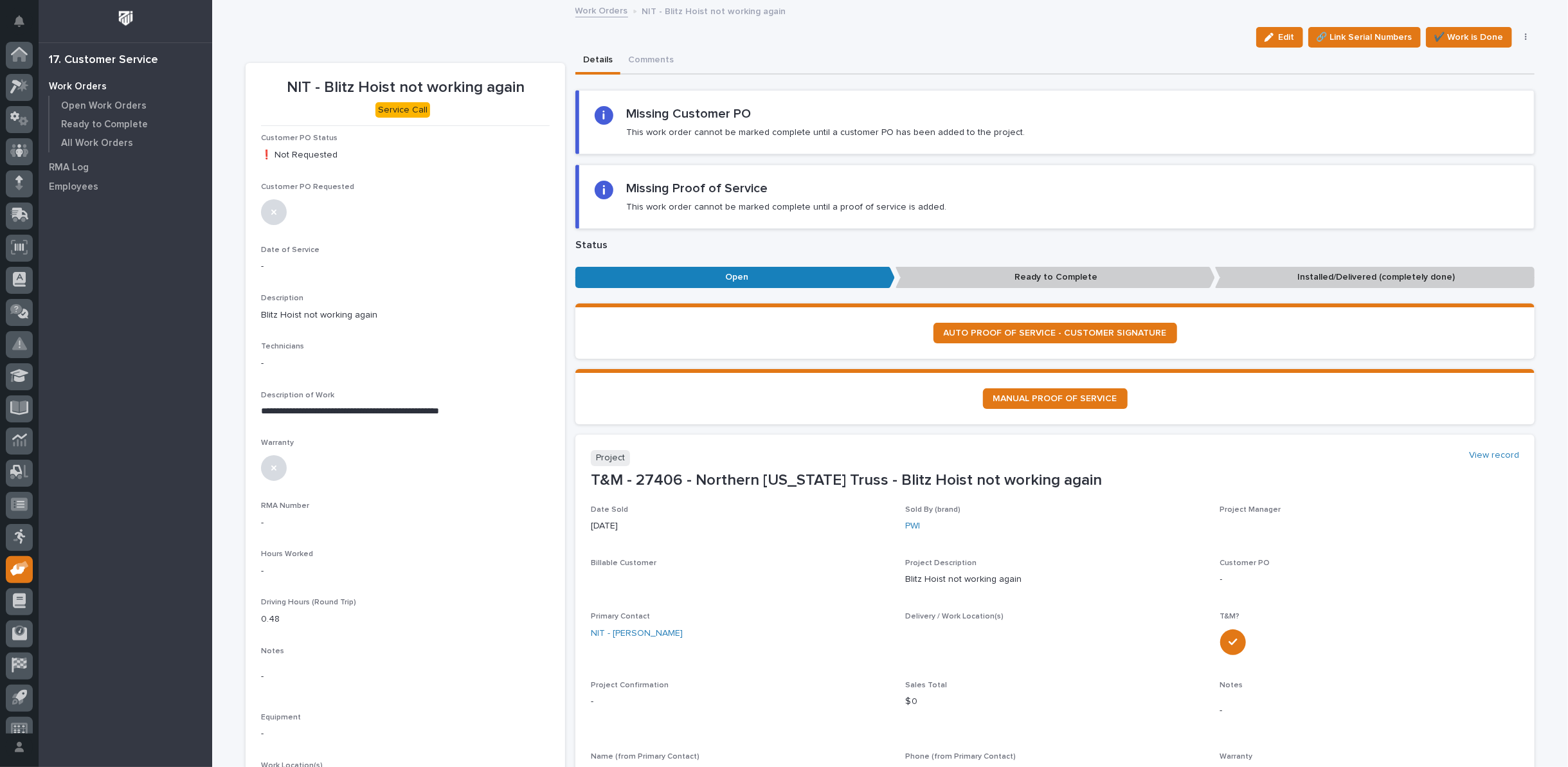
scroll to position [14, 0]
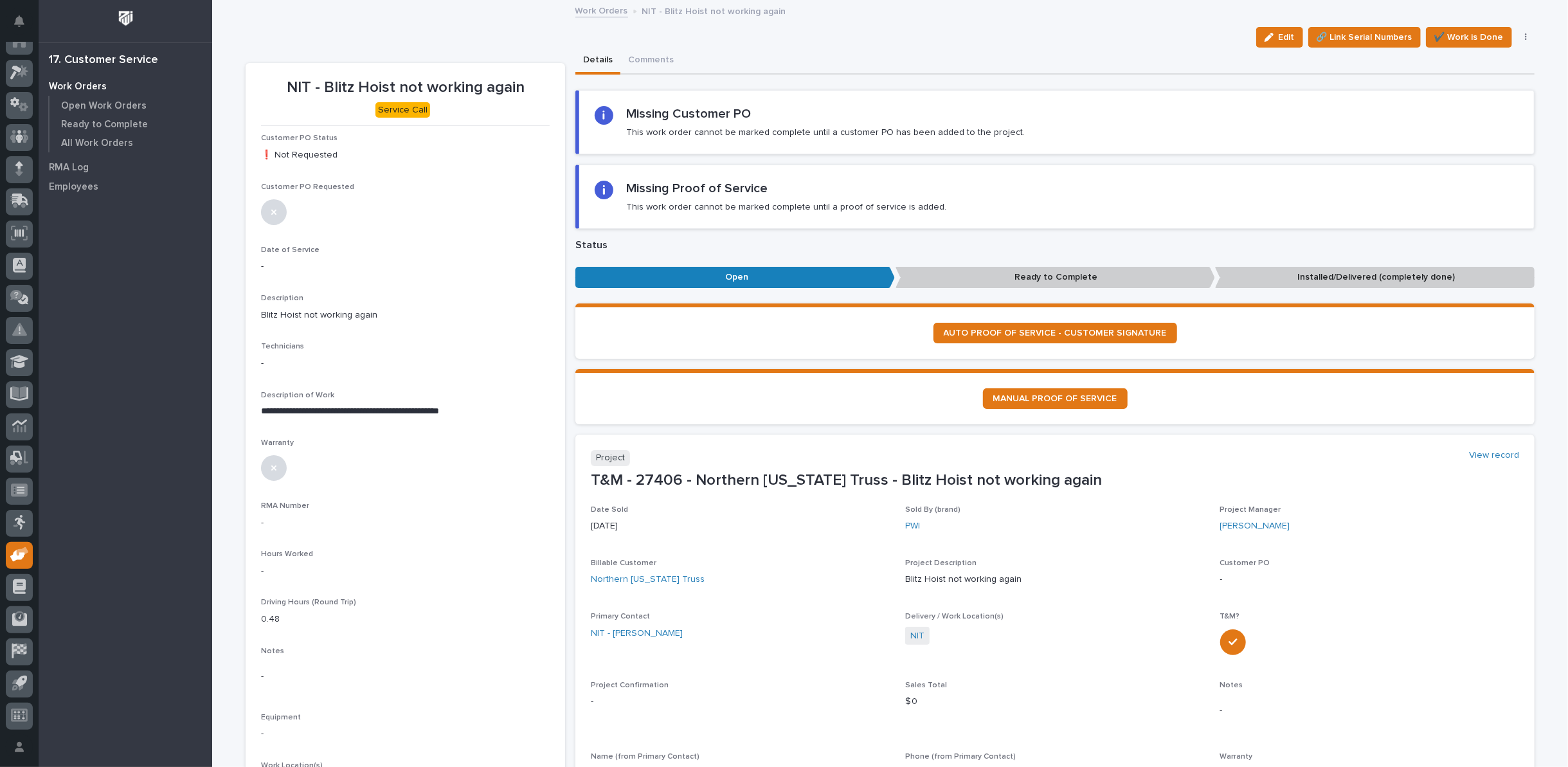
click at [582, 9] on link "Work Orders" at bounding box center [602, 10] width 52 height 15
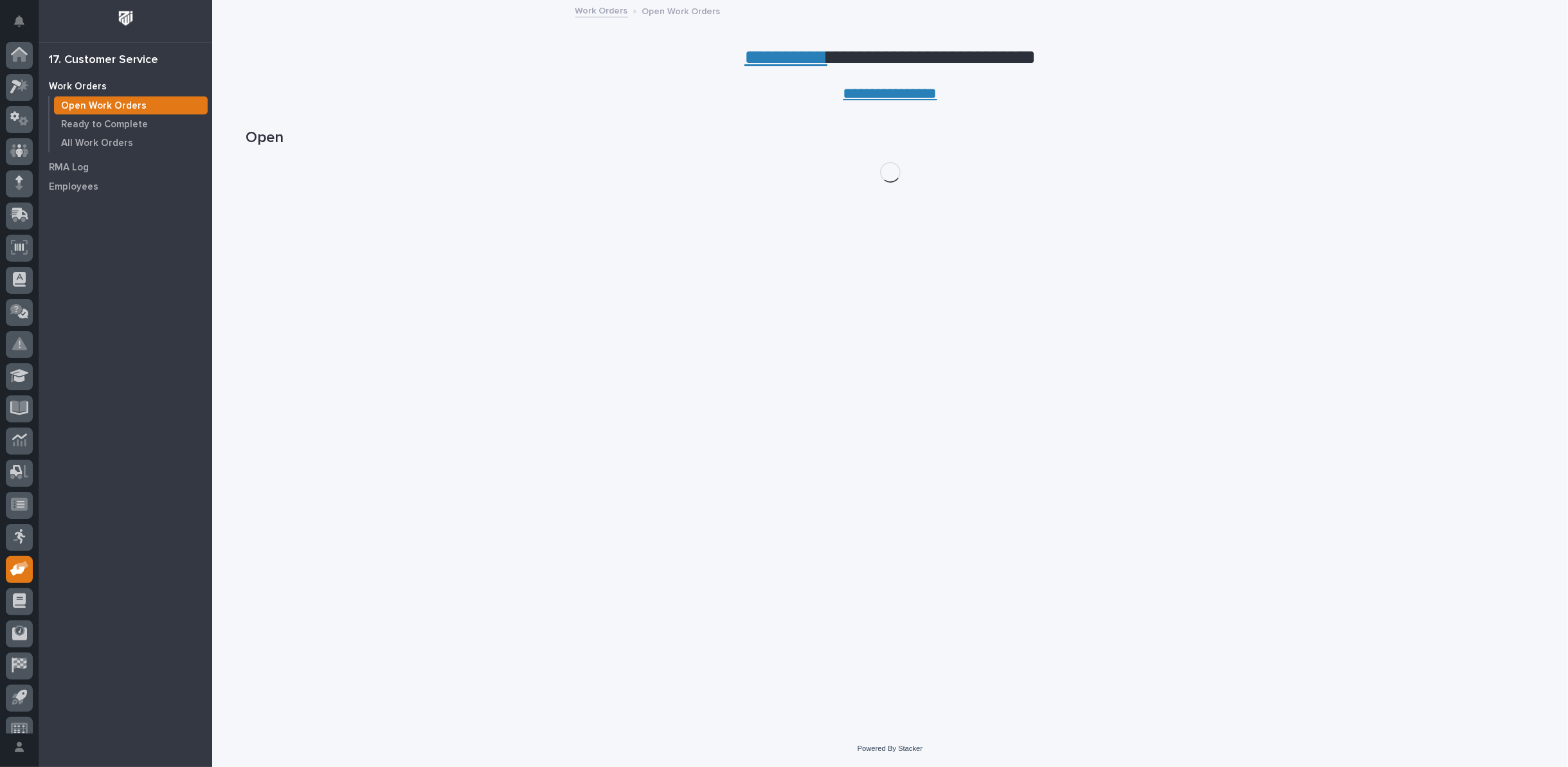
scroll to position [14, 0]
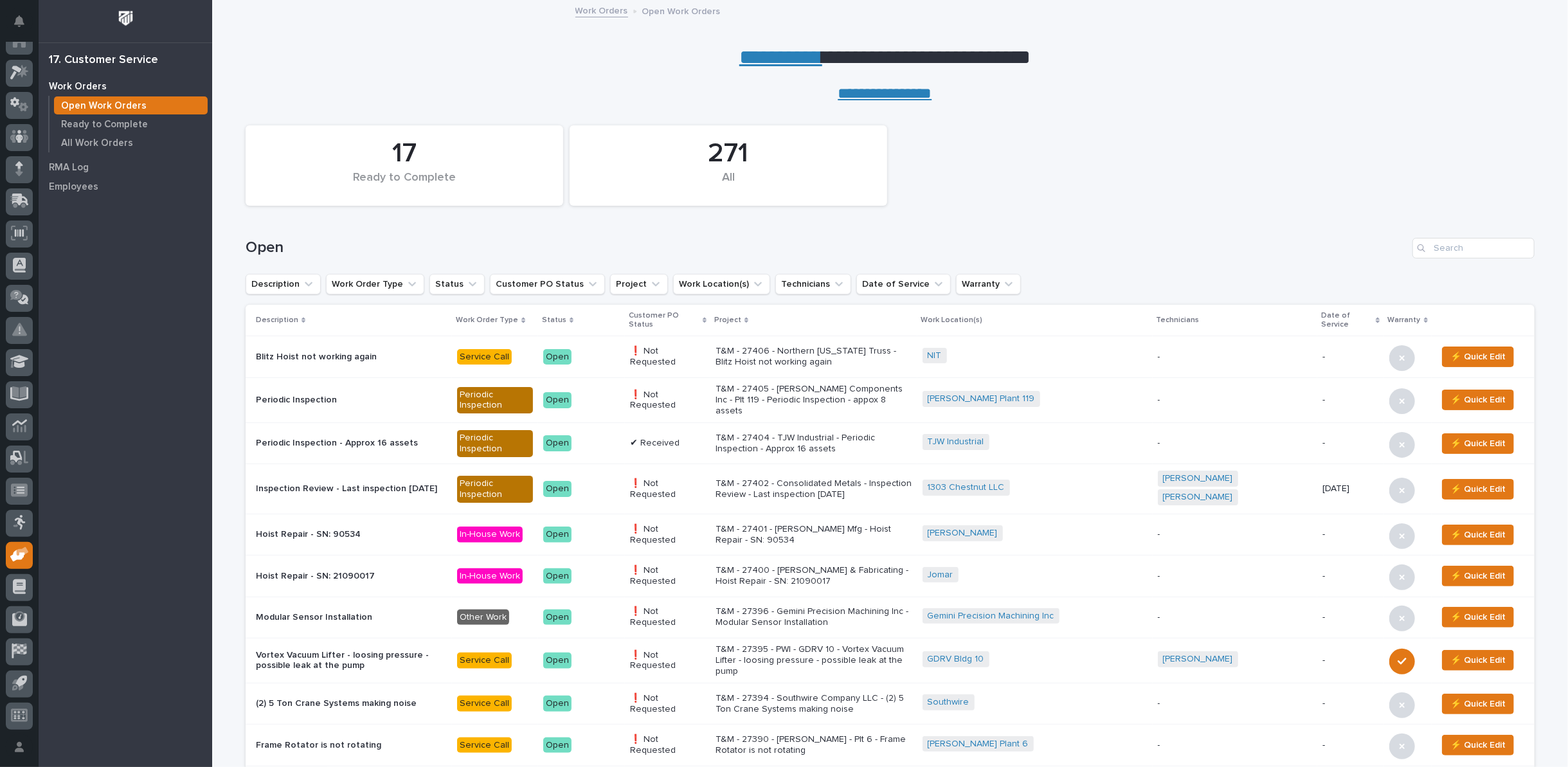
click at [853, 565] on p "T&M - 27400 - [PERSON_NAME] & Fabricating - Hoist Repair - SN: 21090017" at bounding box center [814, 576] width 197 height 22
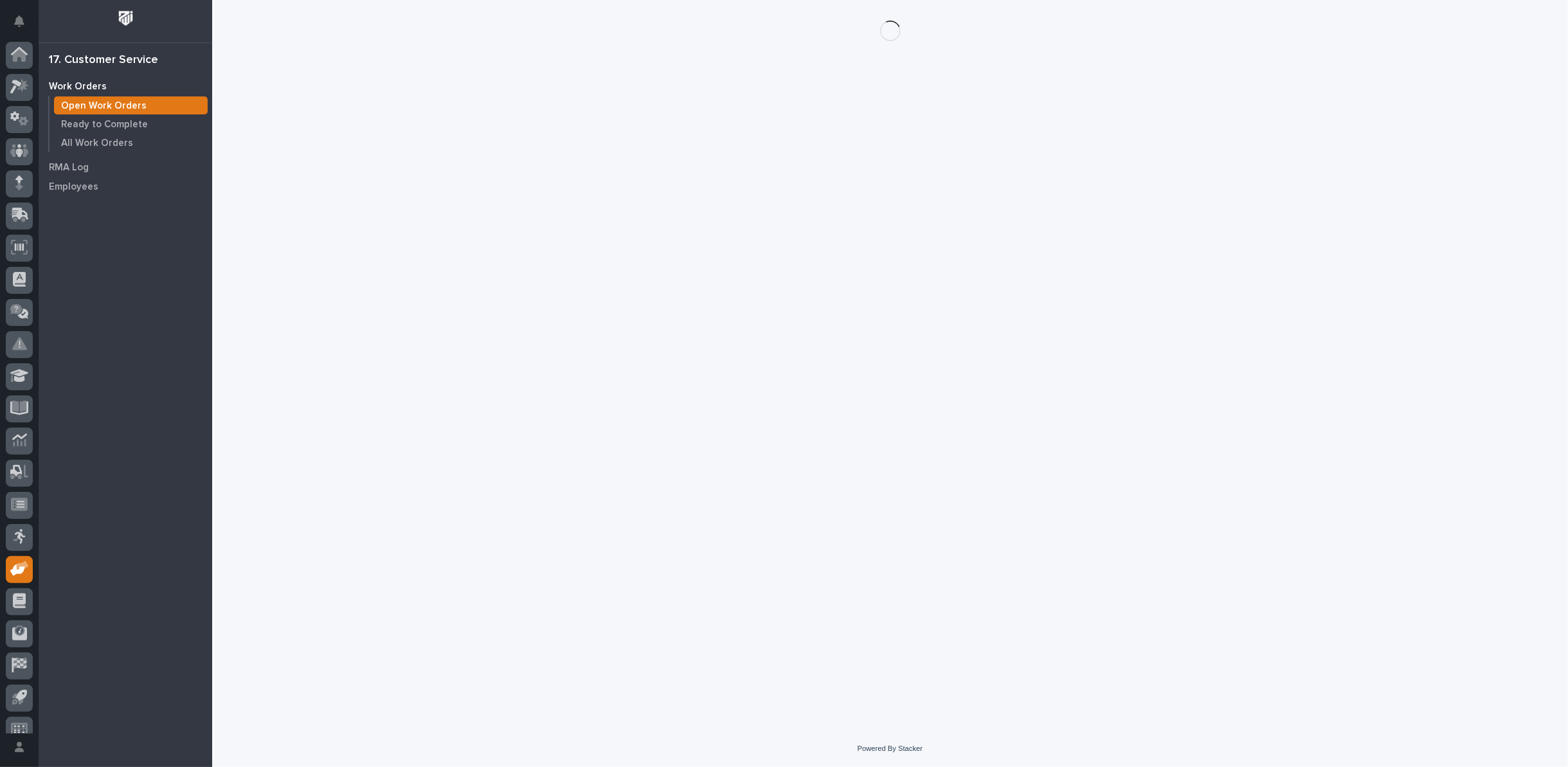
scroll to position [14, 0]
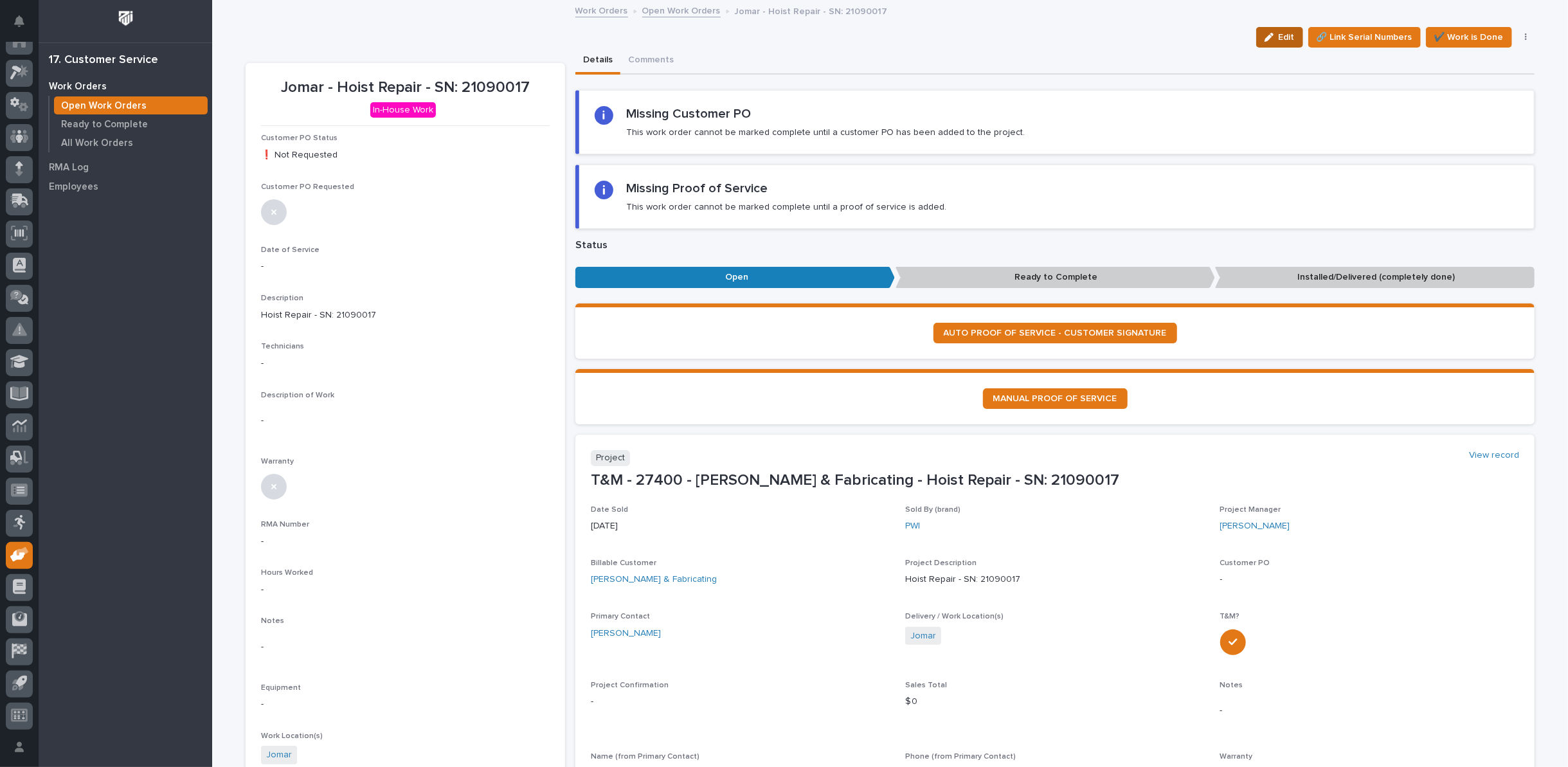
click at [1285, 36] on span "Edit" at bounding box center [1287, 37] width 16 height 12
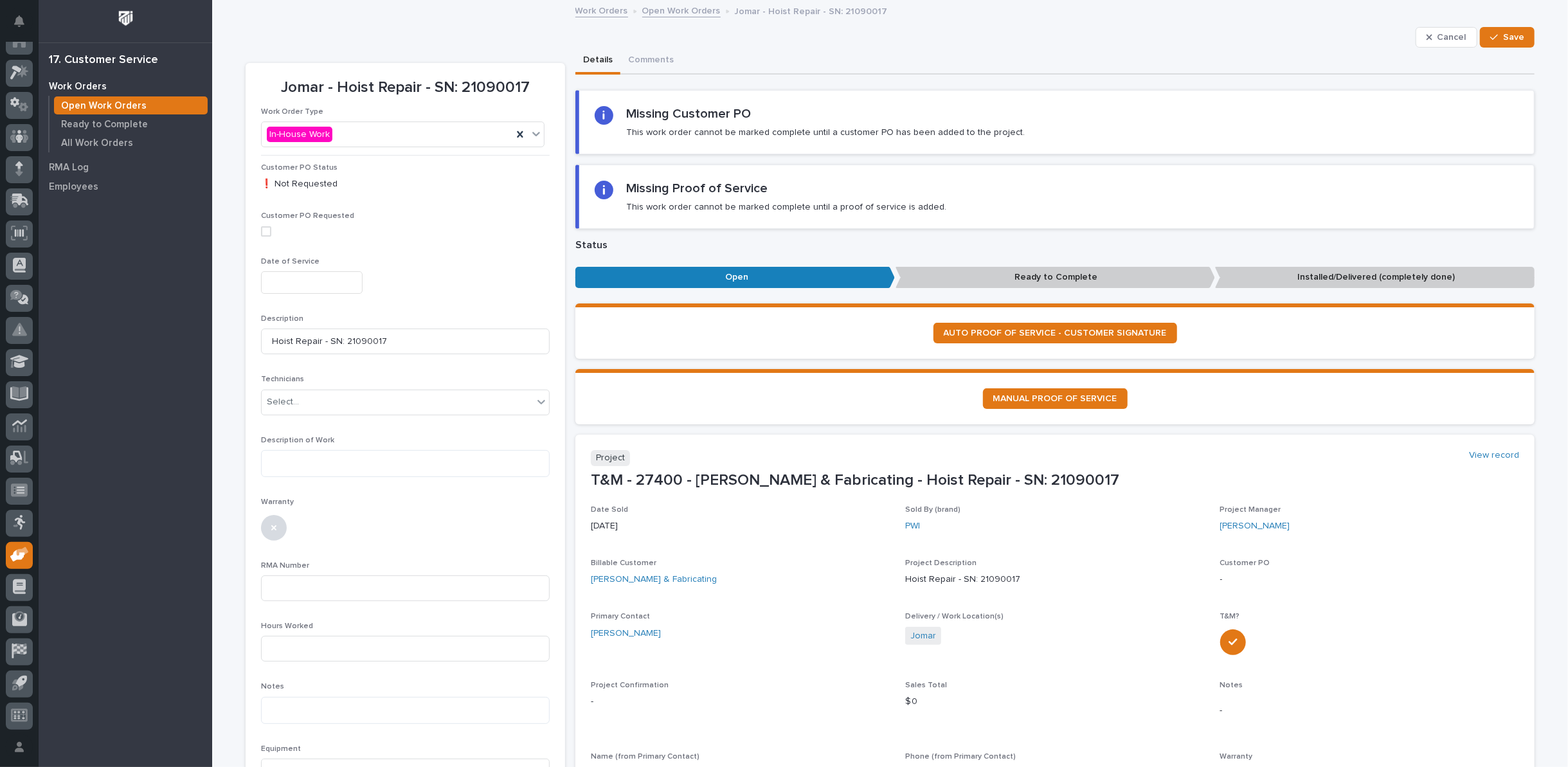
click at [303, 274] on input "text" at bounding box center [312, 282] width 102 height 22
click at [298, 173] on div "15" at bounding box center [299, 176] width 17 height 17
type input "**********"
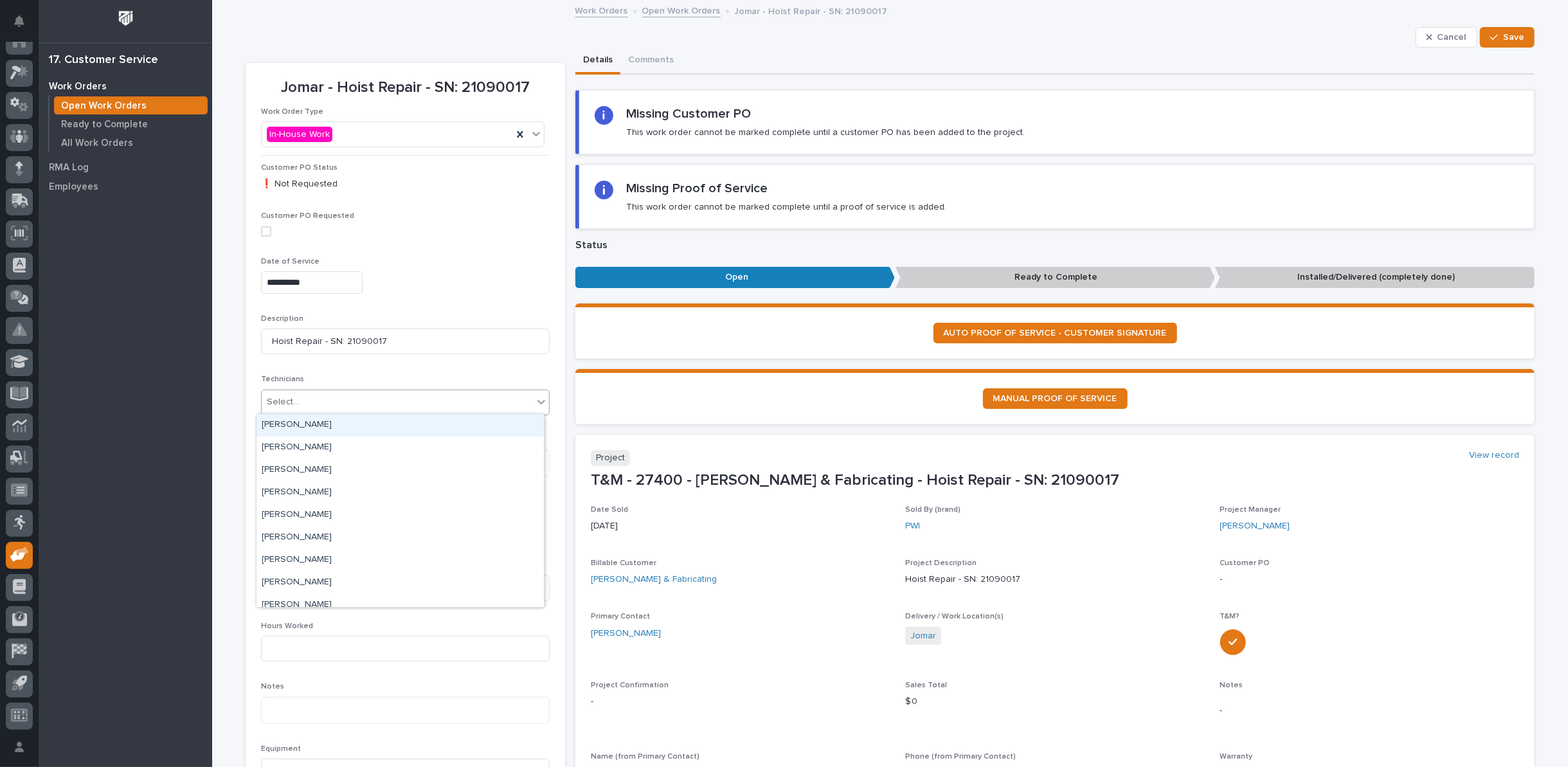
click at [315, 398] on div "Select..." at bounding box center [397, 402] width 271 height 21
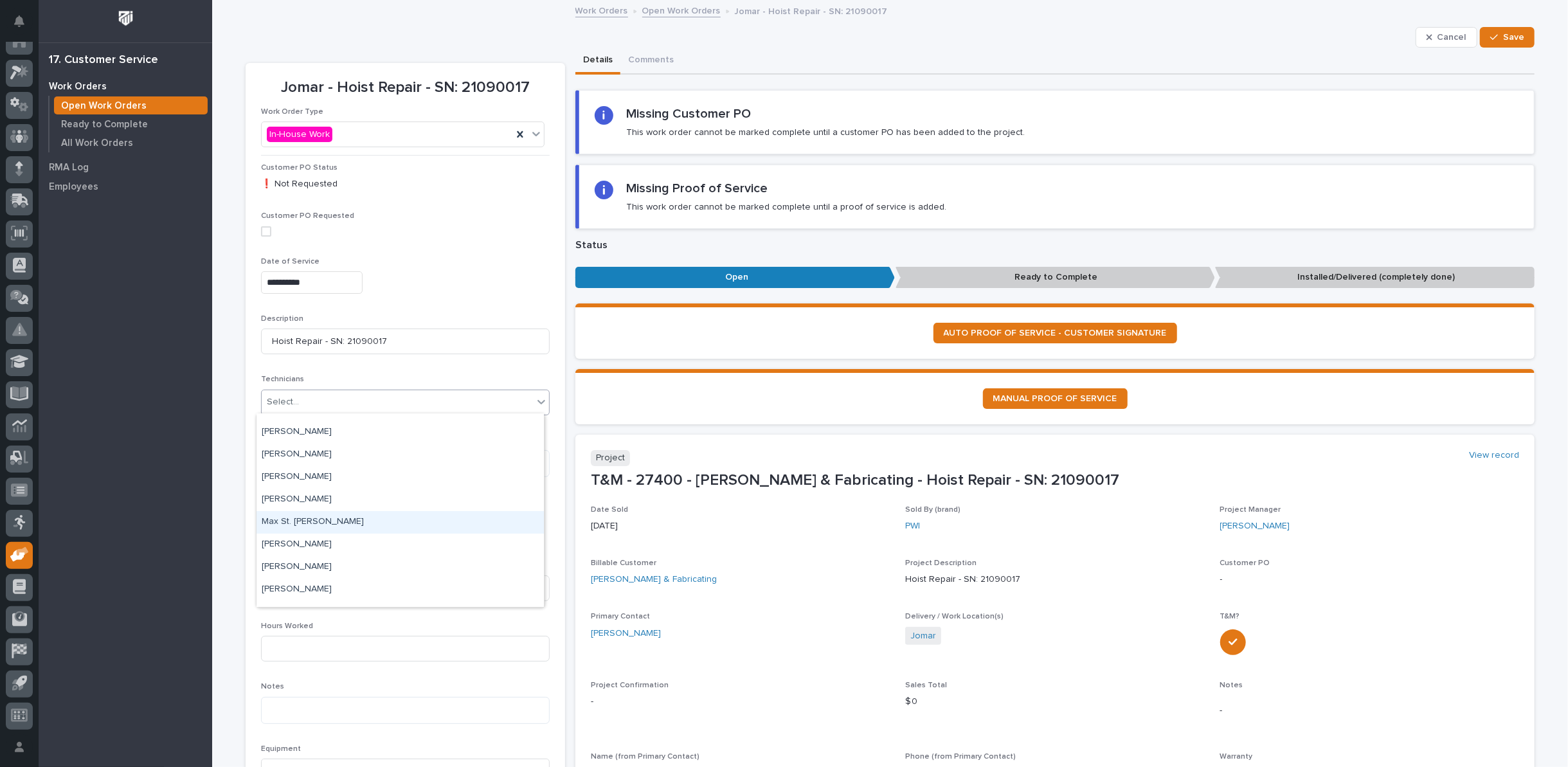
click at [296, 515] on div "Max St. [PERSON_NAME]" at bounding box center [401, 522] width 288 height 22
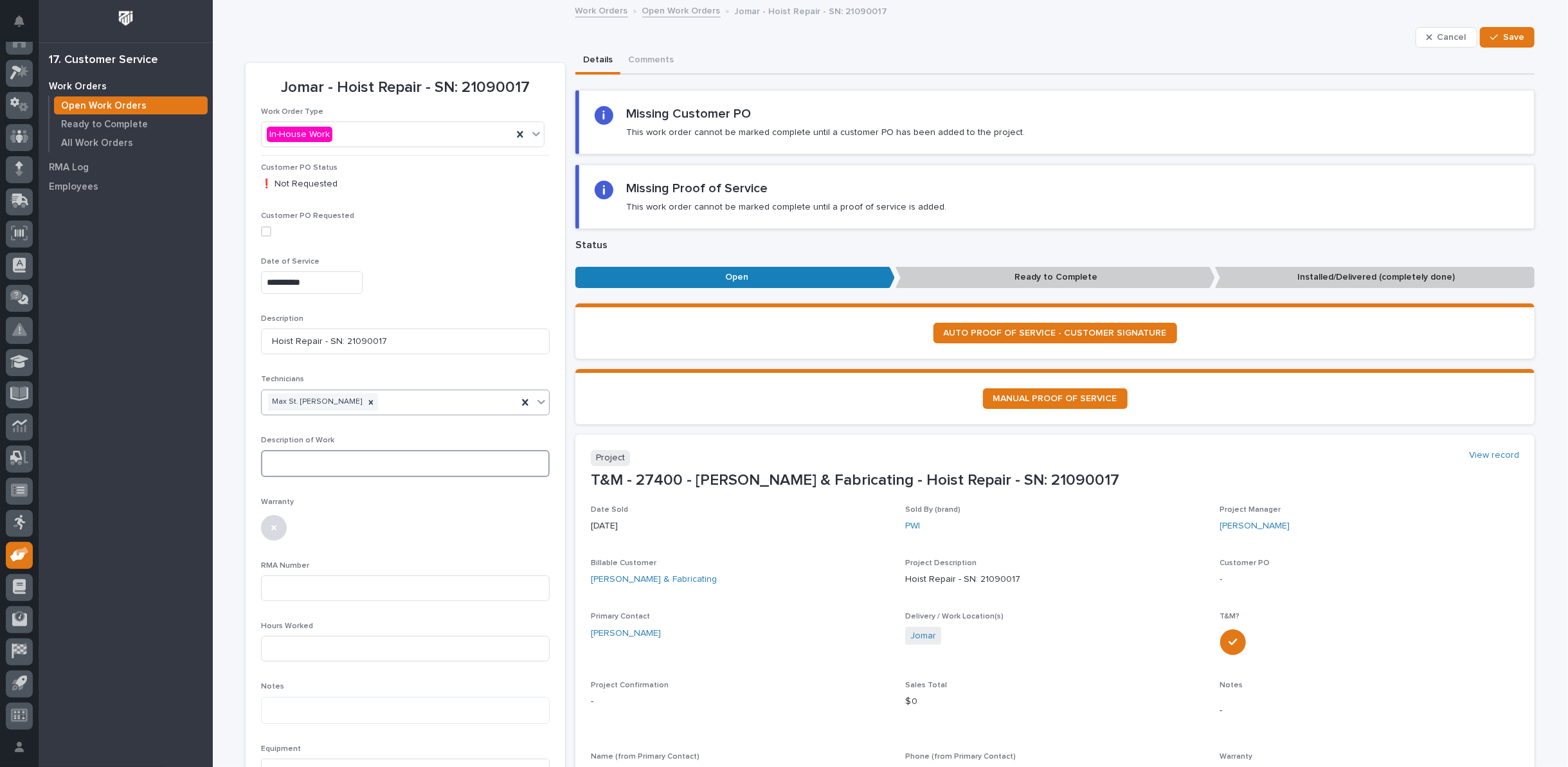
click at [288, 462] on textarea at bounding box center [405, 463] width 288 height 27
paste textarea "**********"
click at [327, 463] on textarea "**********" at bounding box center [405, 469] width 288 height 38
type textarea "**********"
click at [296, 659] on input at bounding box center [405, 660] width 288 height 25
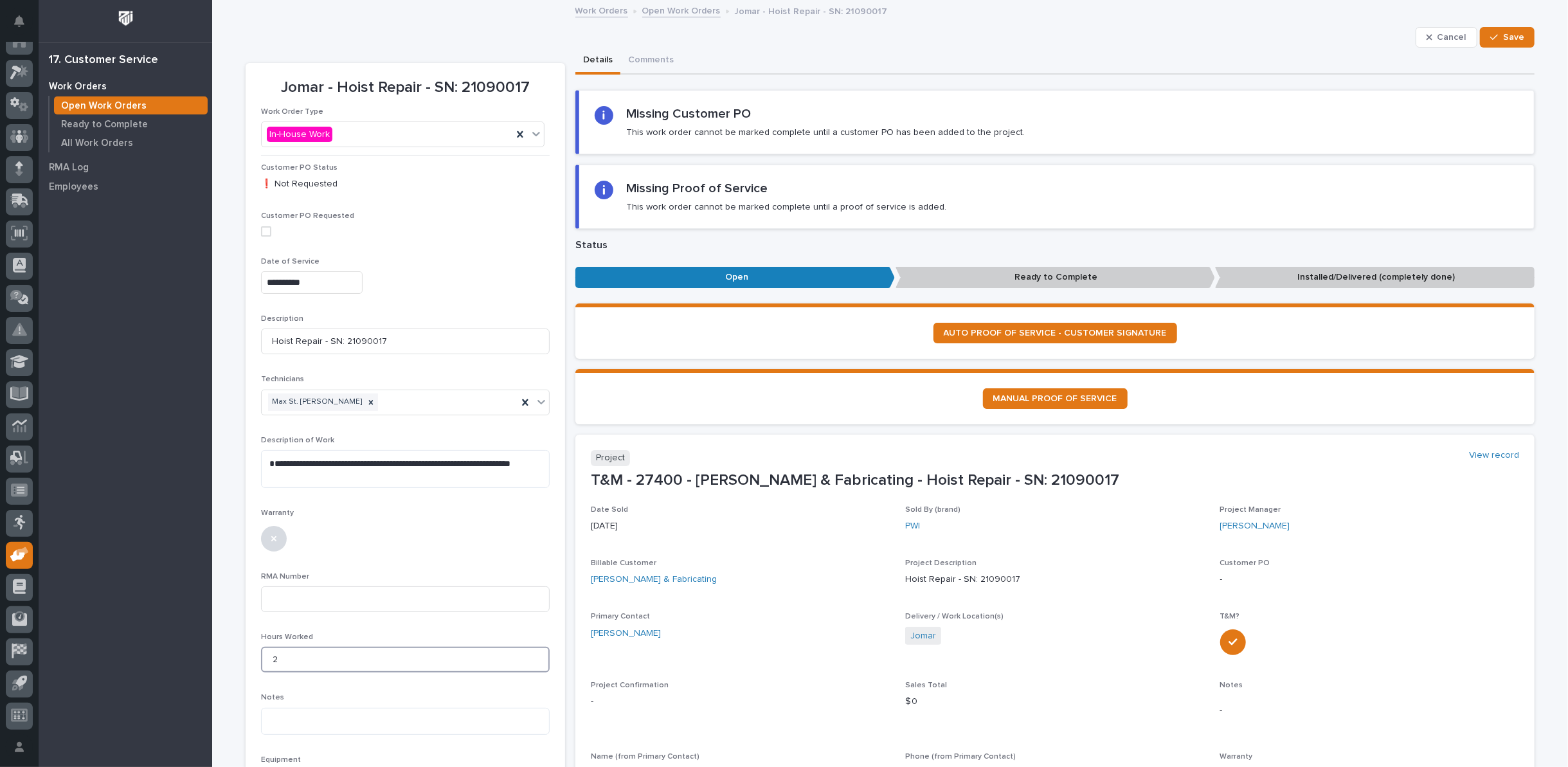
type input "2"
type input "3"
click at [1504, 39] on span "Save" at bounding box center [1514, 37] width 21 height 12
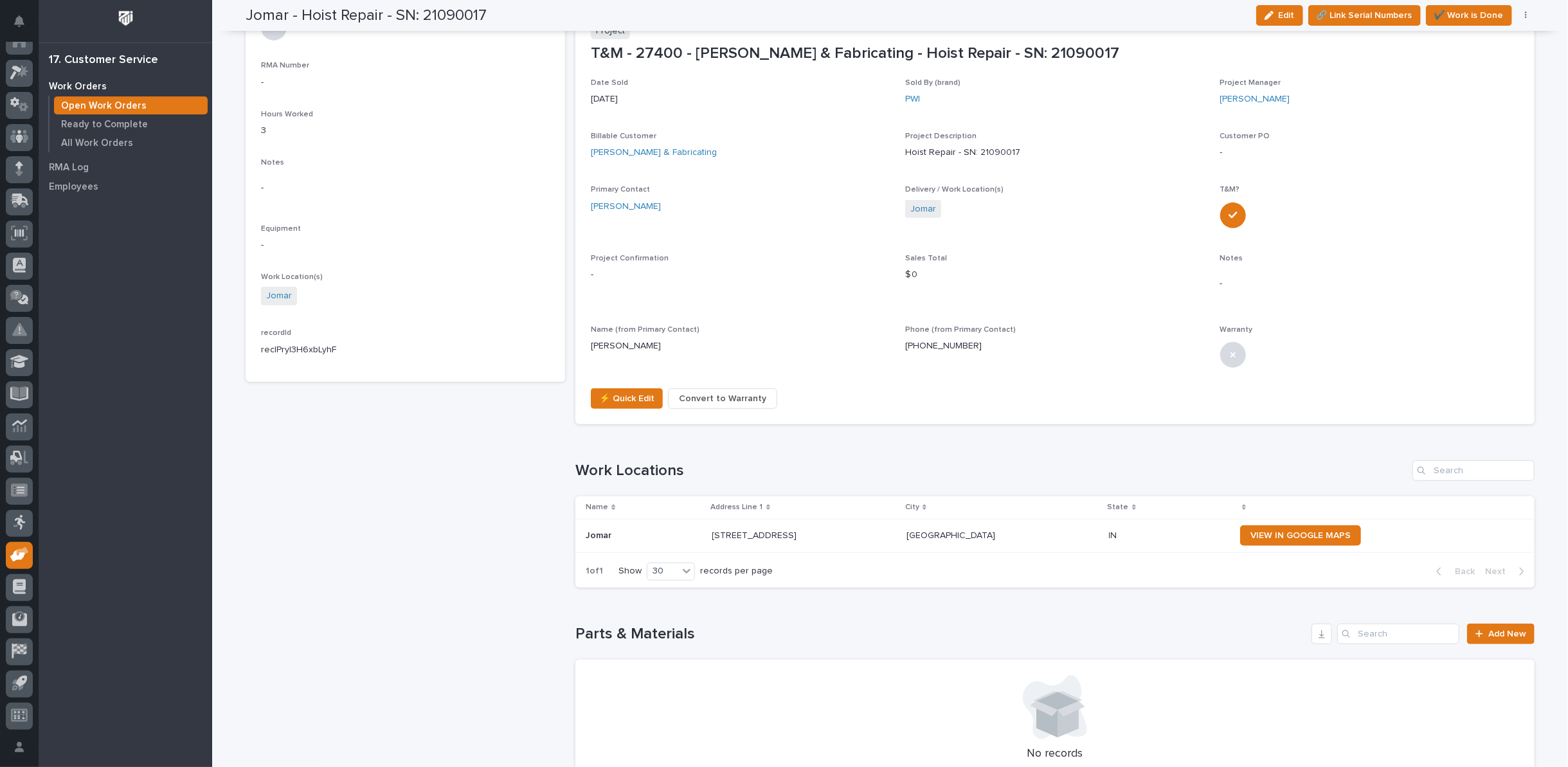
scroll to position [643, 0]
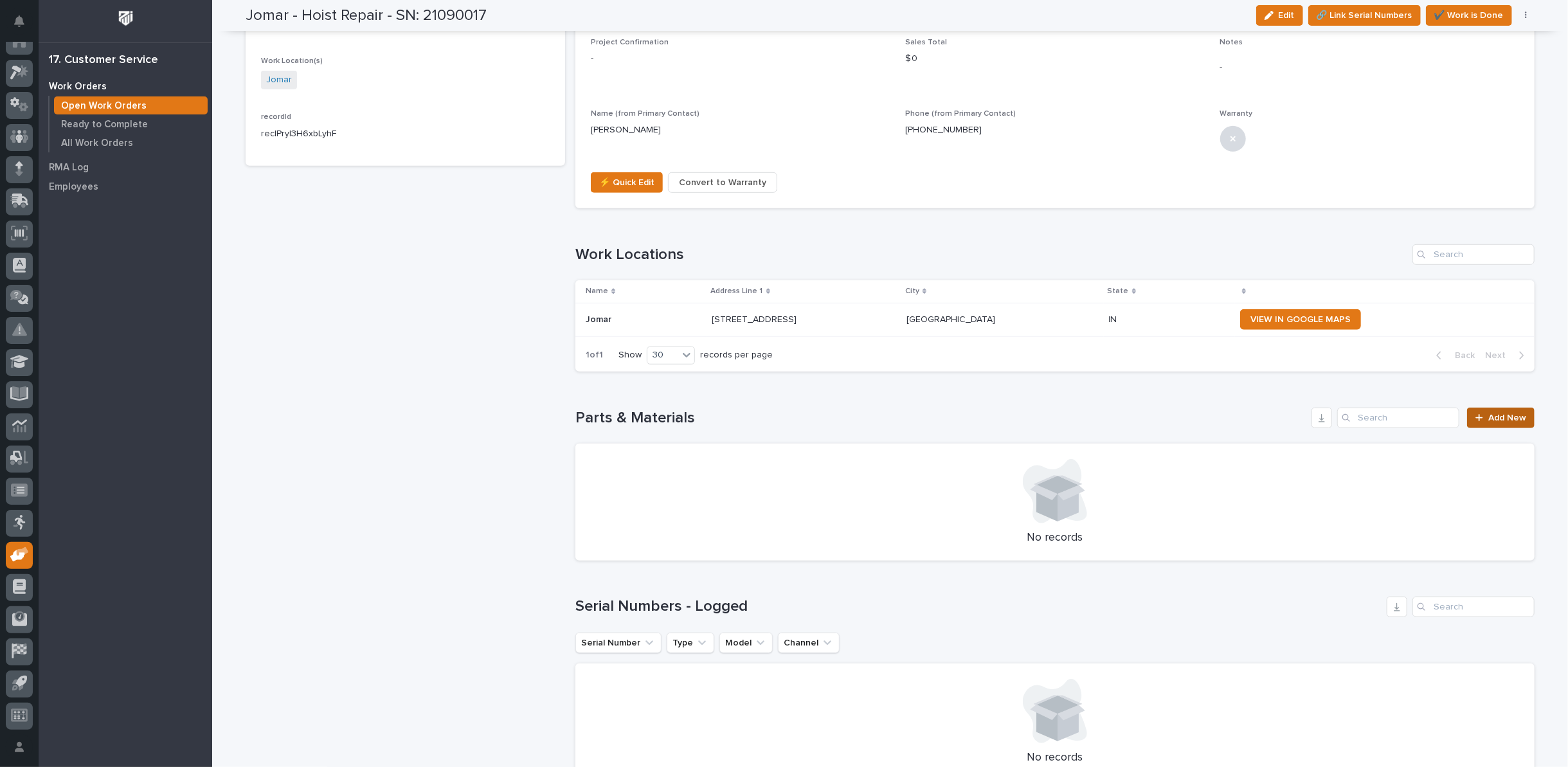
click at [1477, 420] on icon at bounding box center [1480, 417] width 8 height 9
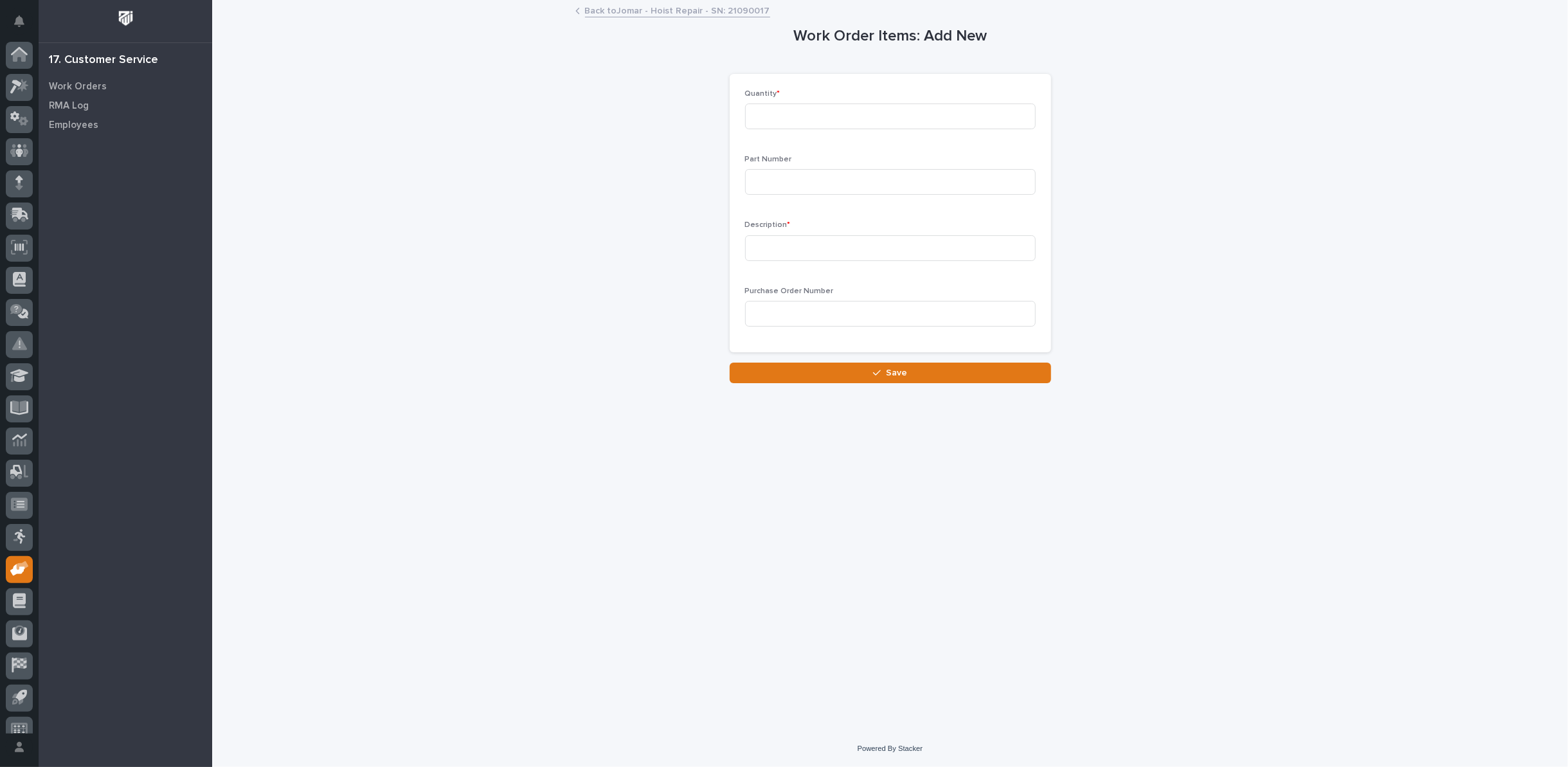
scroll to position [14, 0]
click at [757, 174] on input at bounding box center [891, 182] width 291 height 25
click at [753, 109] on input at bounding box center [891, 116] width 291 height 25
type input "1"
type input "600-60036"
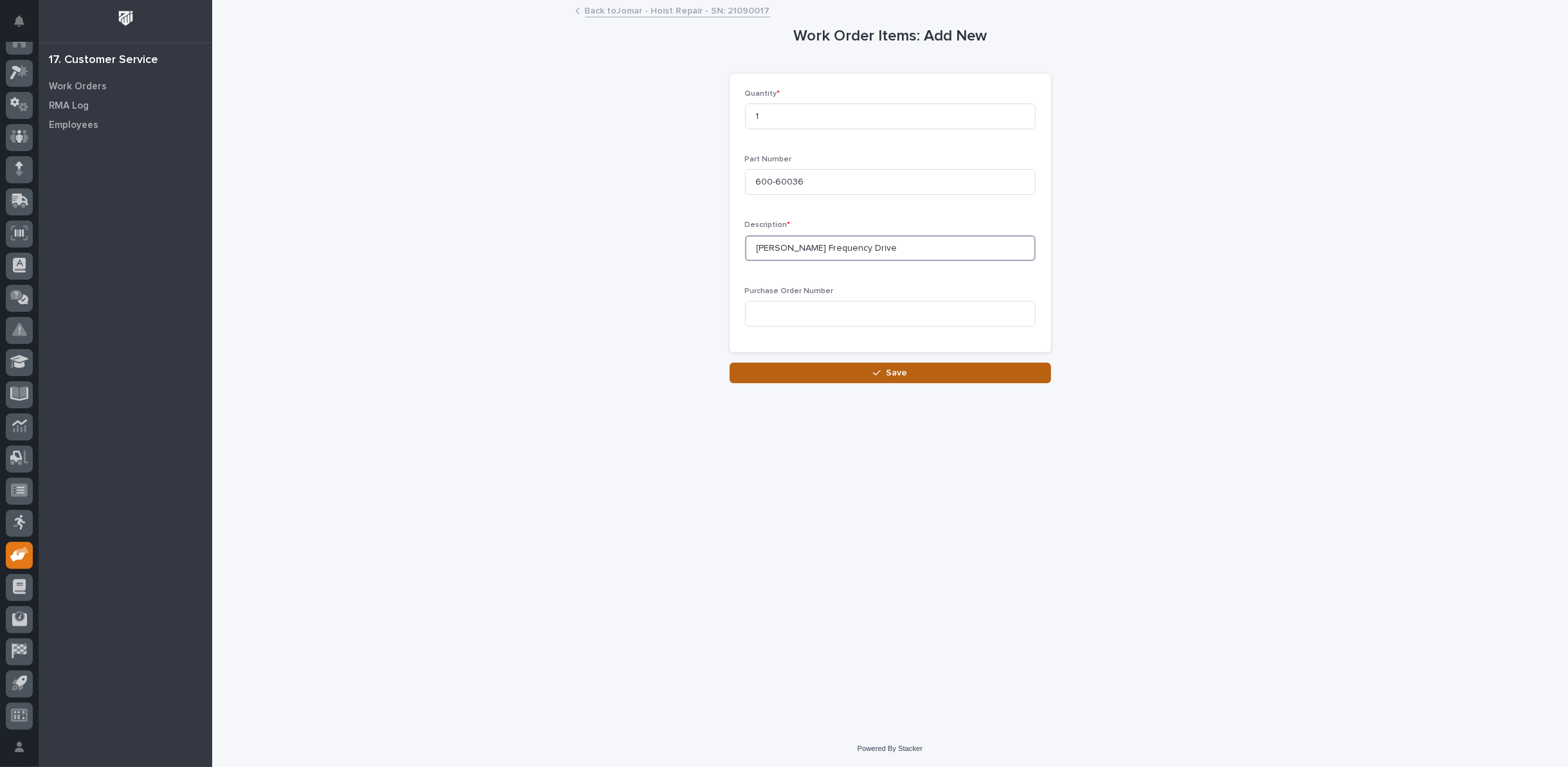
type input "[PERSON_NAME] Frequency Drive"
click at [810, 375] on button "Save" at bounding box center [890, 373] width 322 height 21
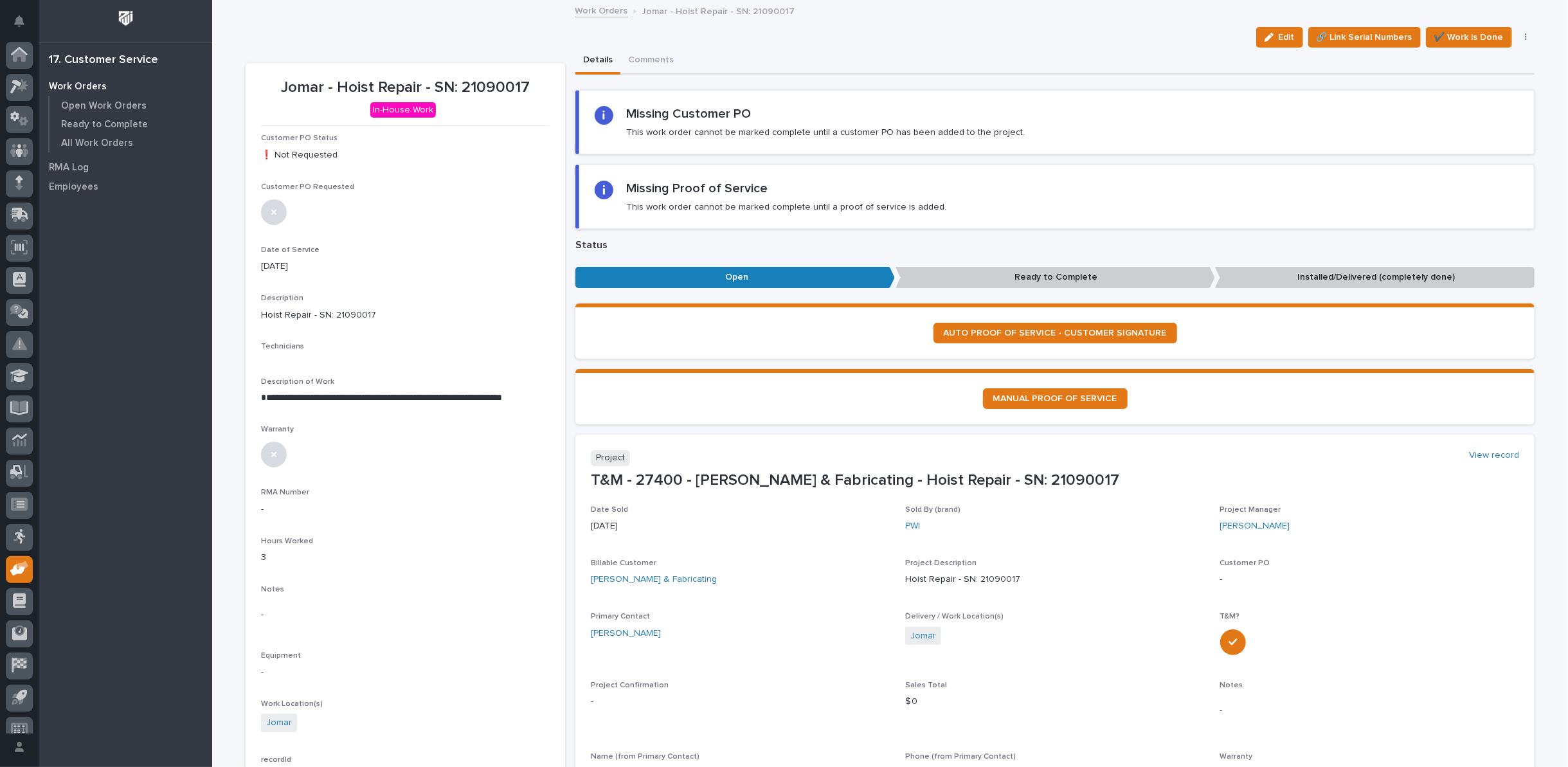
scroll to position [14, 0]
click at [1465, 29] on span "✔️ Work is Done" at bounding box center [1469, 37] width 69 height 15
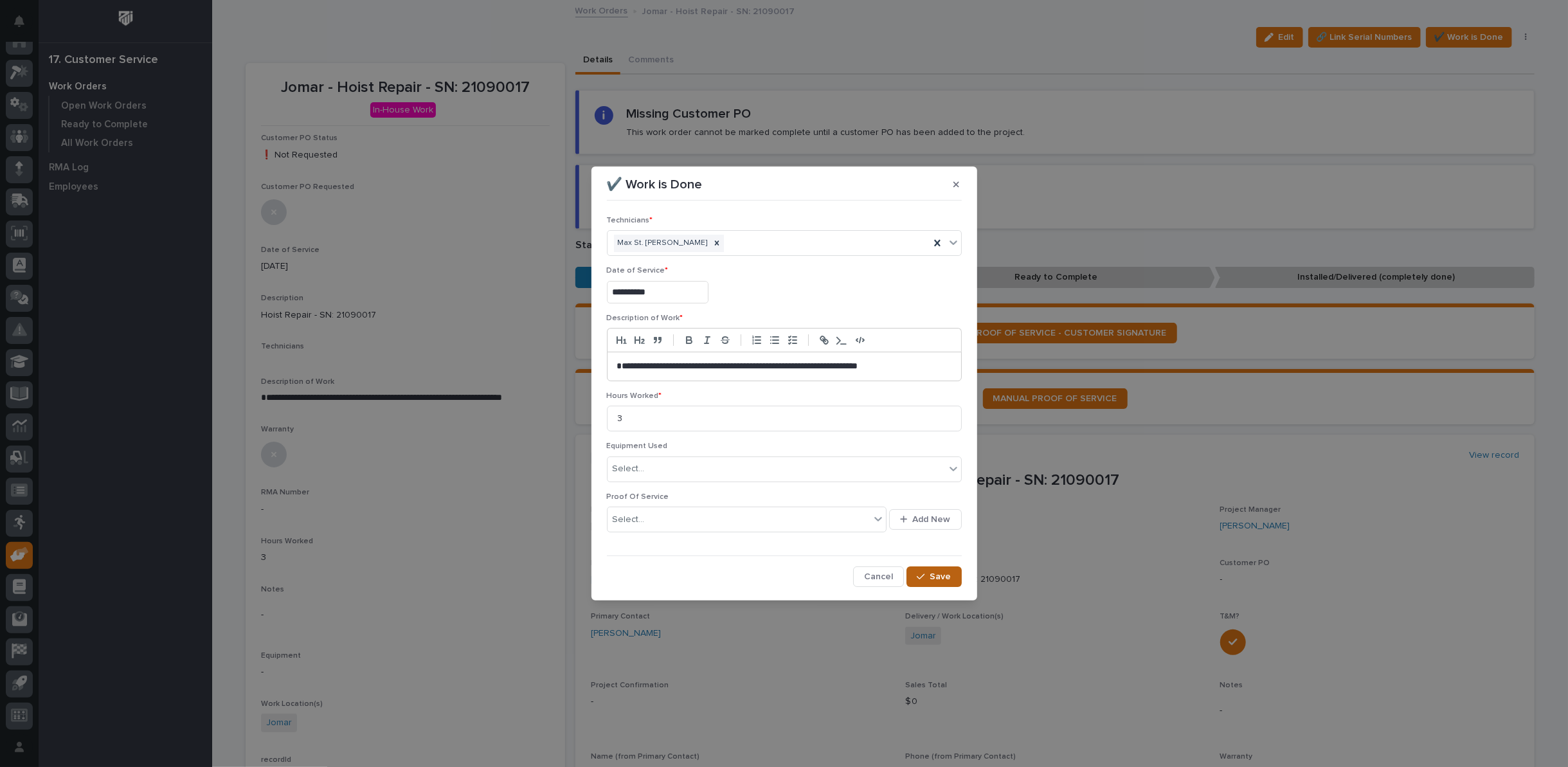
click at [943, 571] on span "Save" at bounding box center [941, 576] width 21 height 12
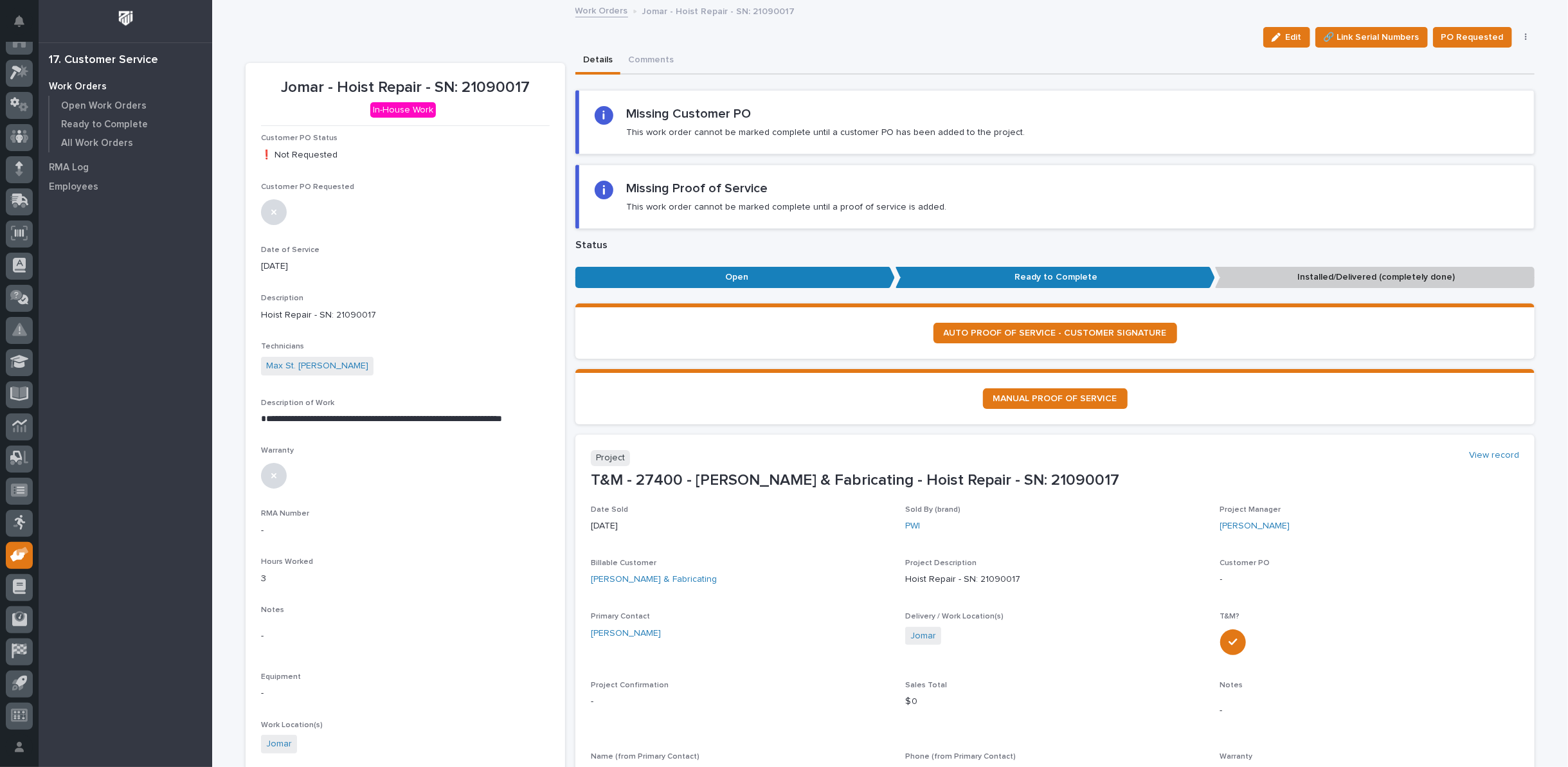
click at [1517, 37] on button "button" at bounding box center [1526, 37] width 18 height 9
click at [1478, 103] on span "Regenerate PDF" at bounding box center [1486, 103] width 69 height 15
click at [277, 596] on img at bounding box center [292, 603] width 62 height 62
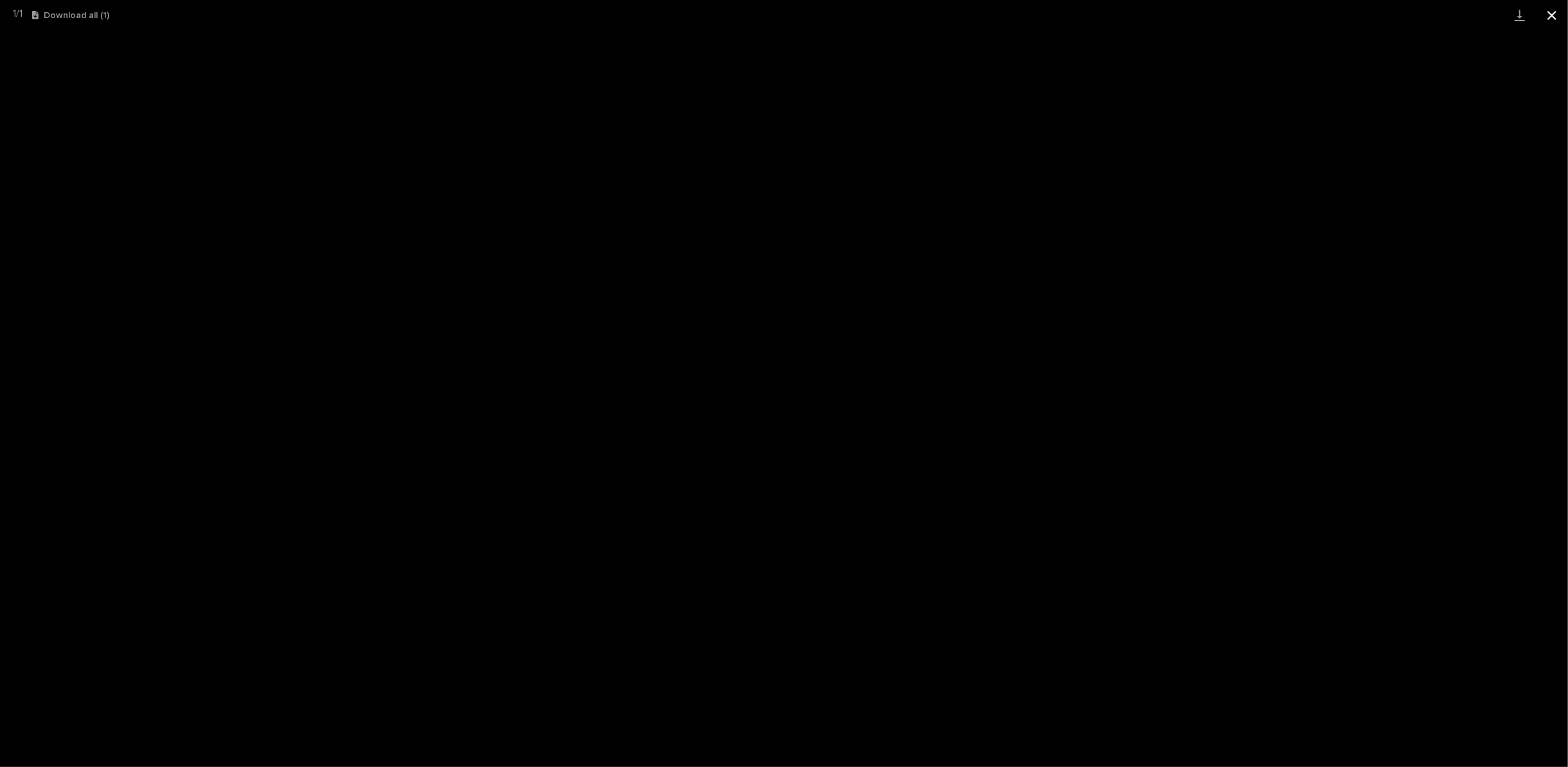
click at [1550, 16] on button "Close gallery" at bounding box center [1552, 15] width 32 height 30
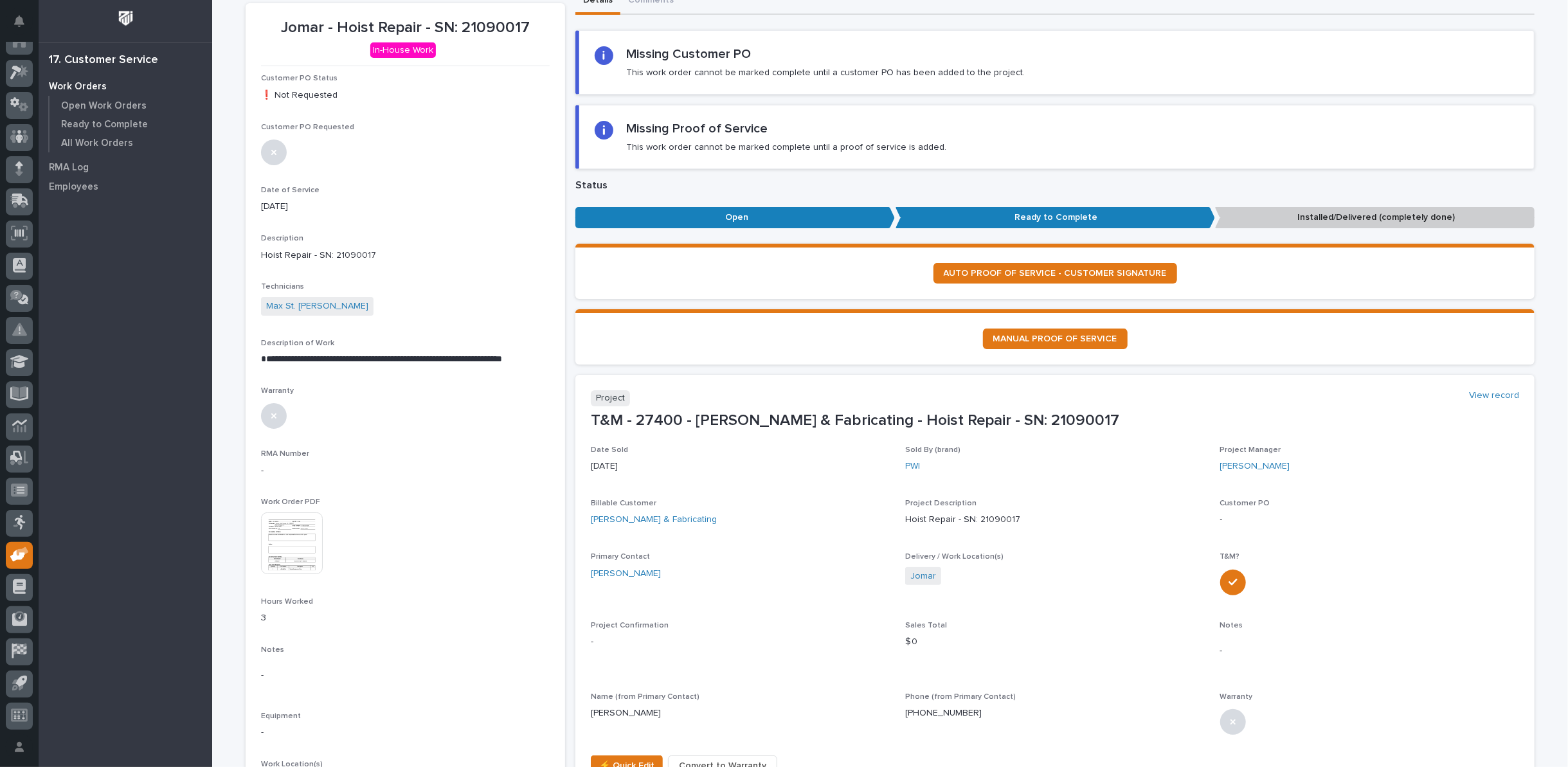
scroll to position [143, 0]
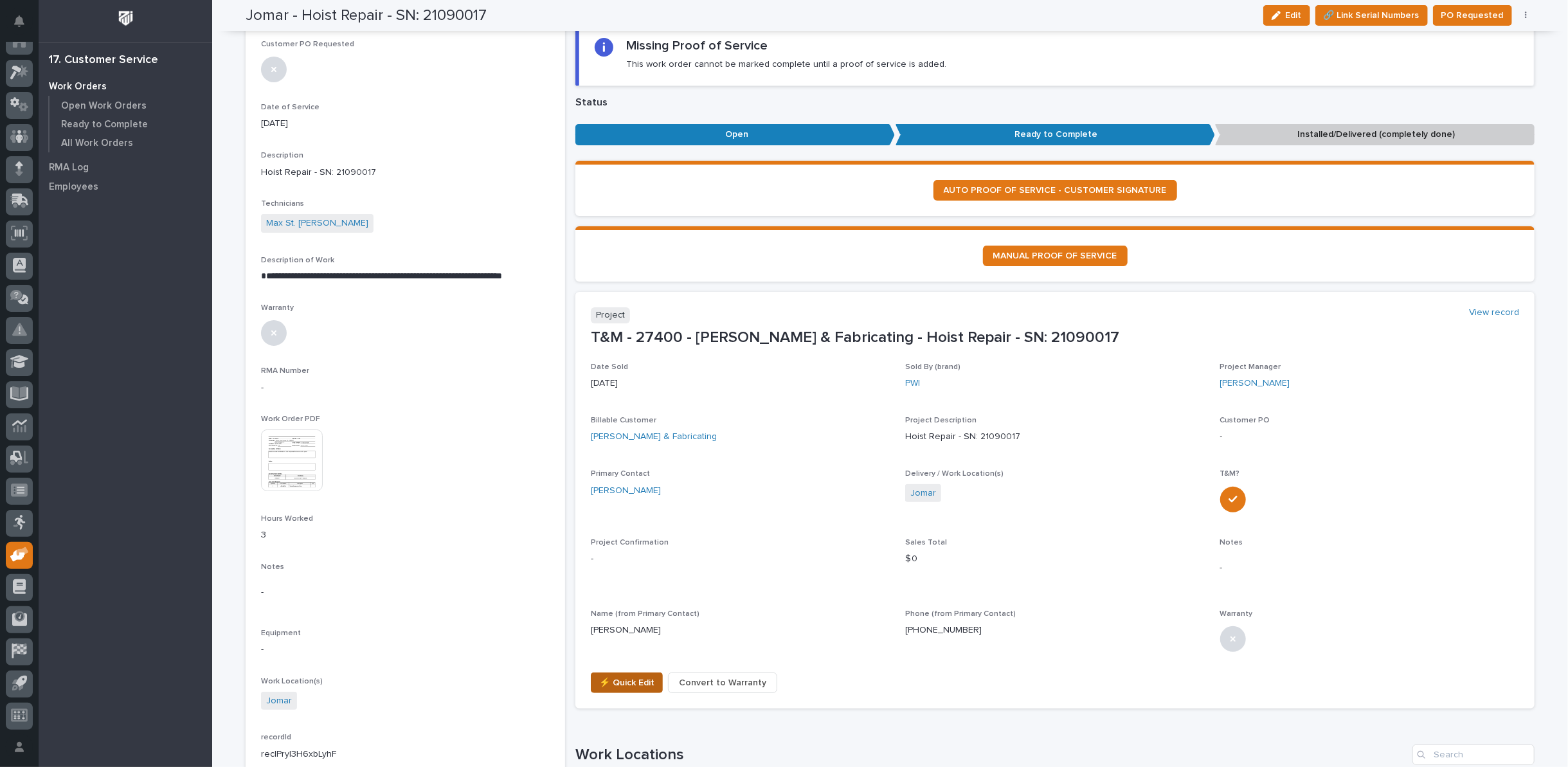
click at [614, 677] on span "⚡ Quick Edit" at bounding box center [627, 683] width 56 height 15
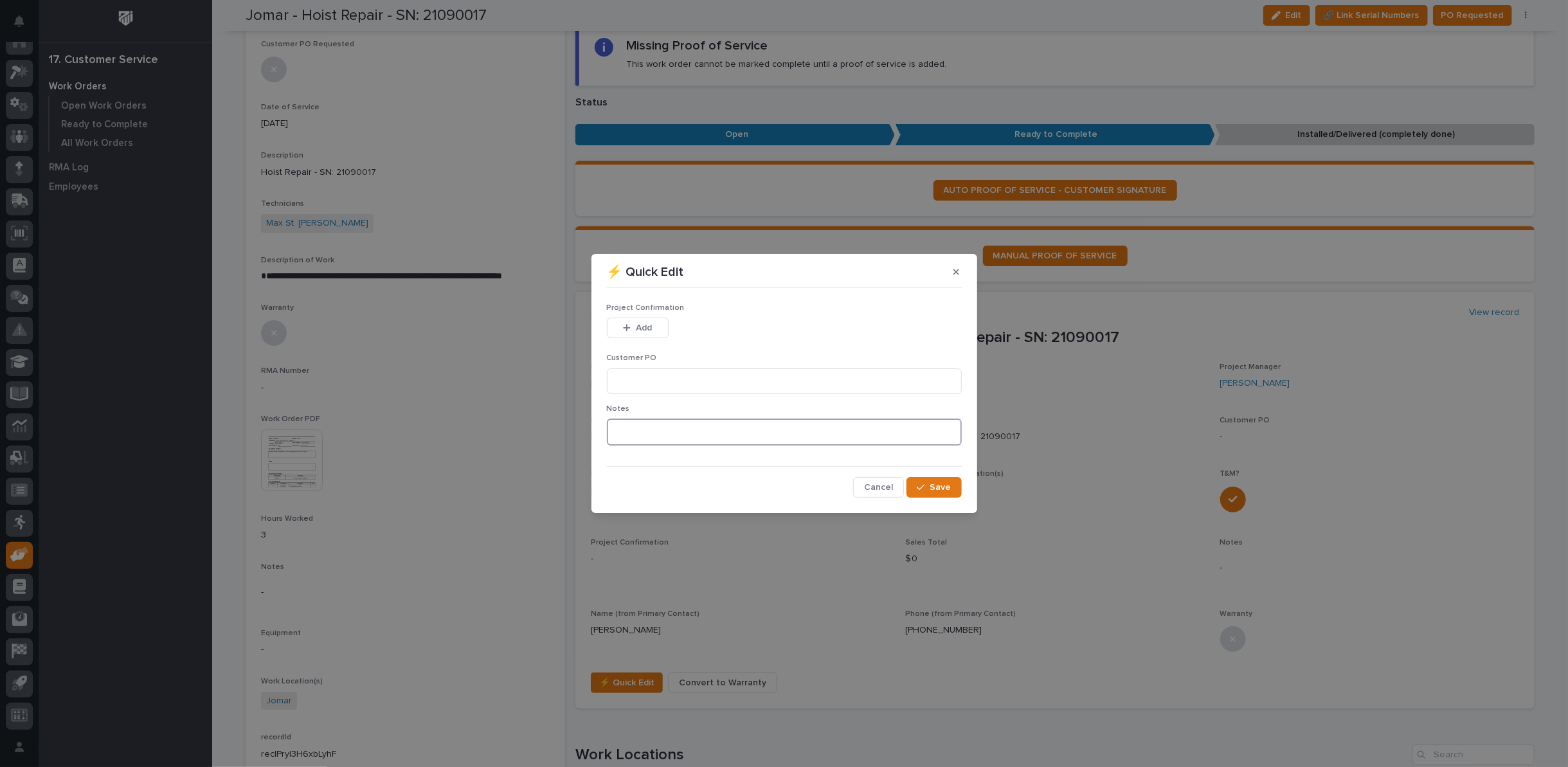
click at [636, 428] on textarea at bounding box center [784, 432] width 355 height 27
type textarea "*********"
click at [941, 488] on span "Save" at bounding box center [941, 487] width 21 height 12
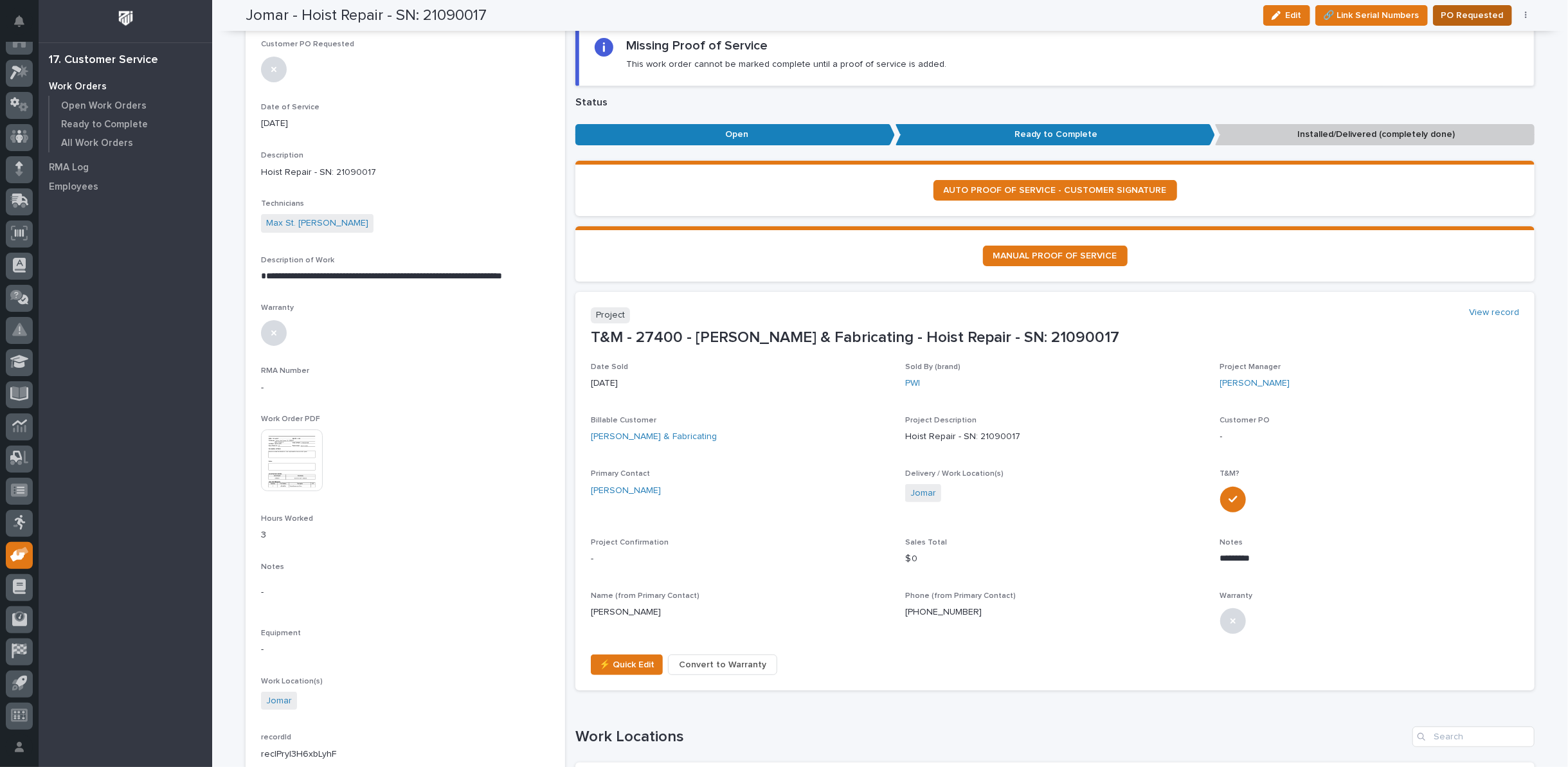
scroll to position [134, 0]
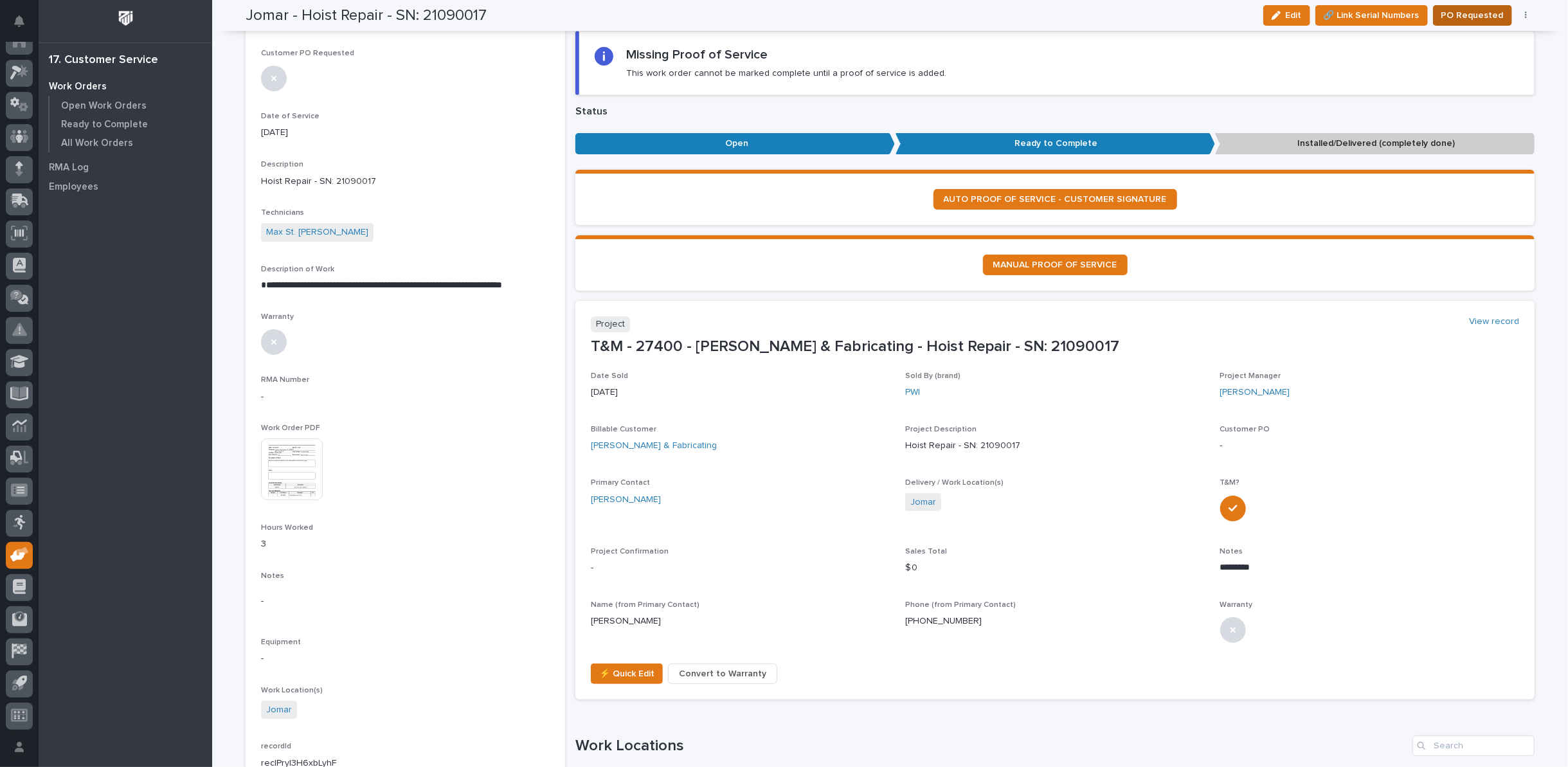
click at [1469, 17] on span "PO Requested" at bounding box center [1473, 15] width 62 height 15
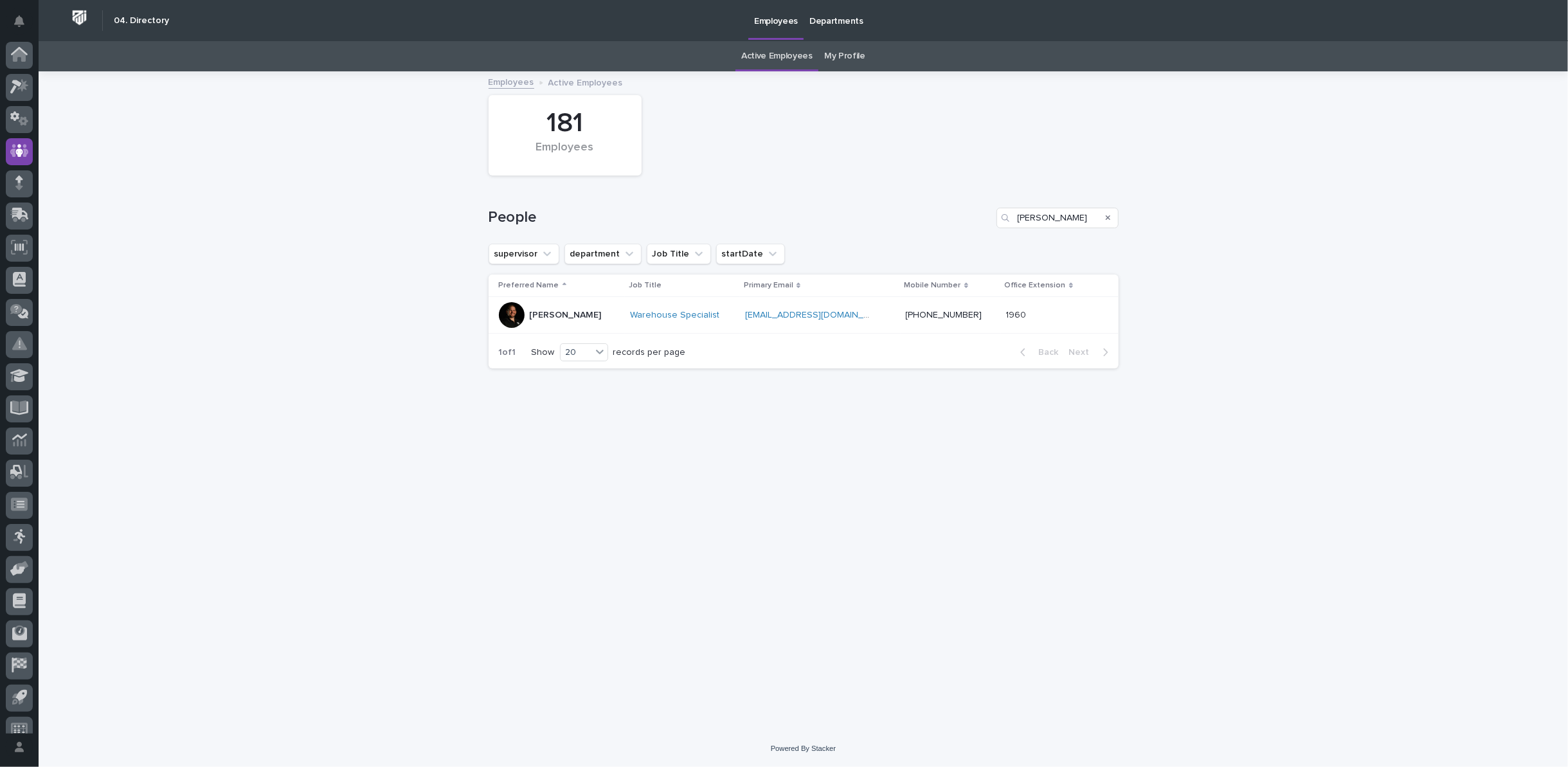
scroll to position [14, 0]
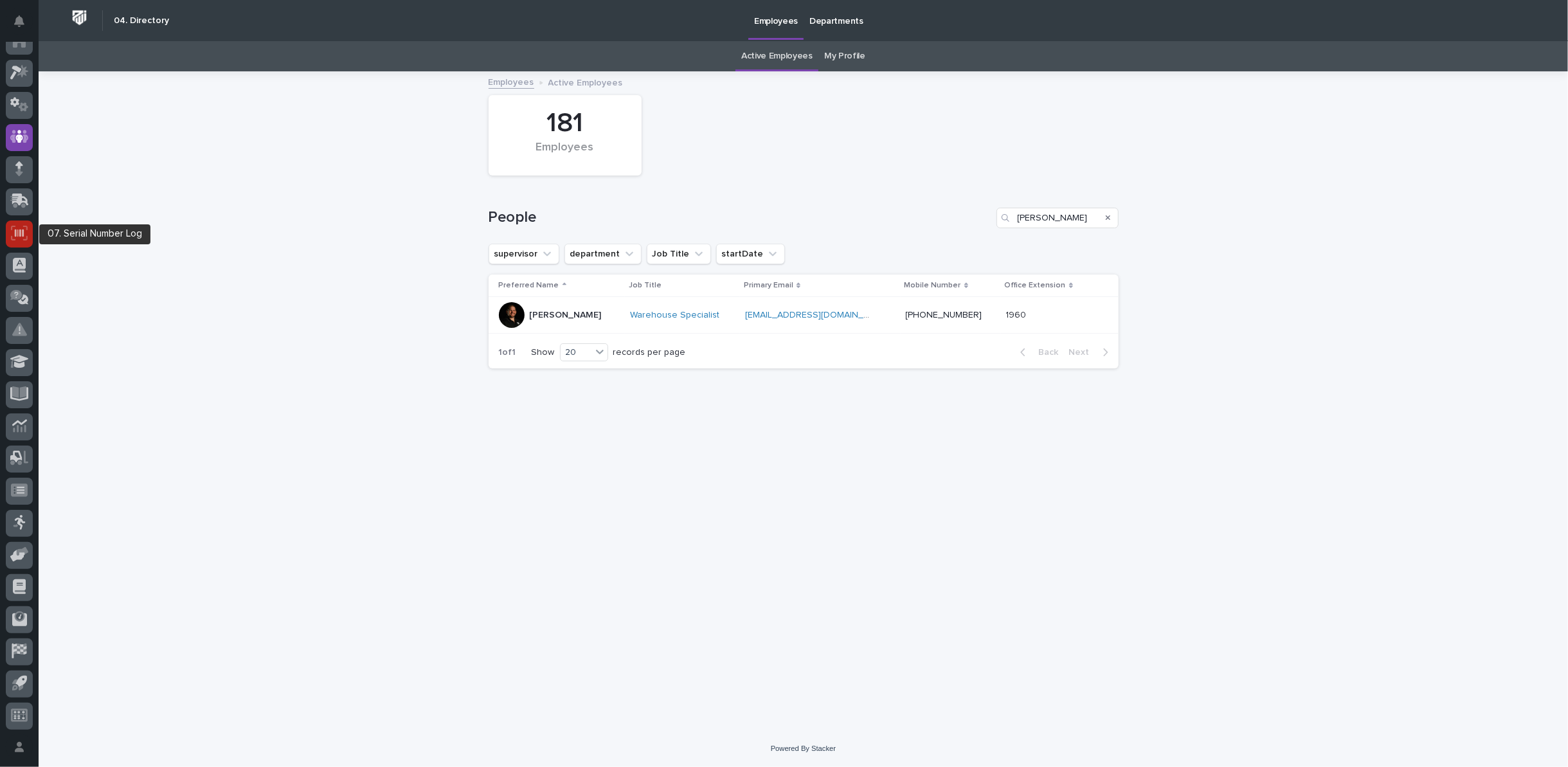
click at [14, 231] on icon at bounding box center [19, 233] width 17 height 15
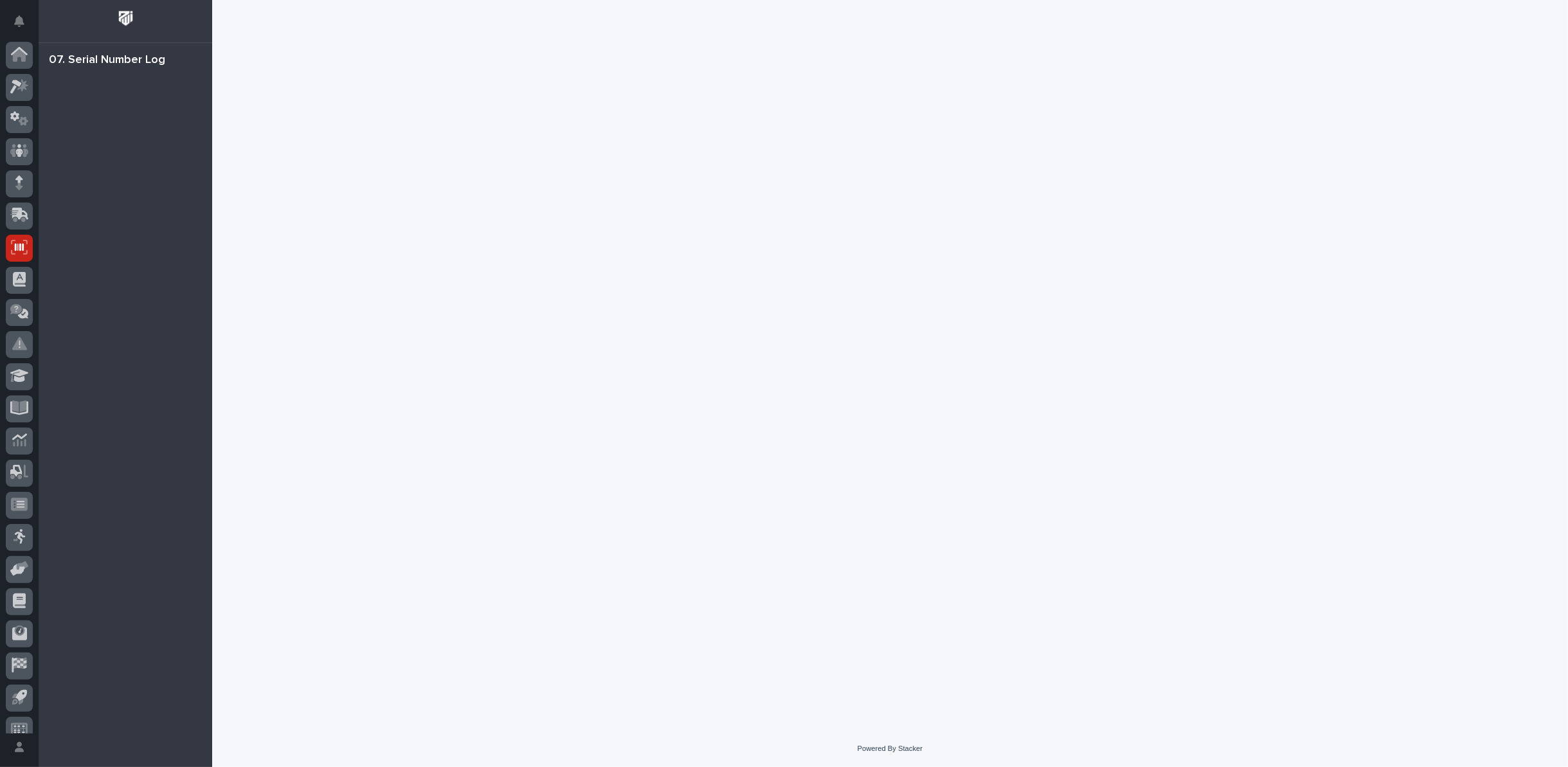
scroll to position [14, 0]
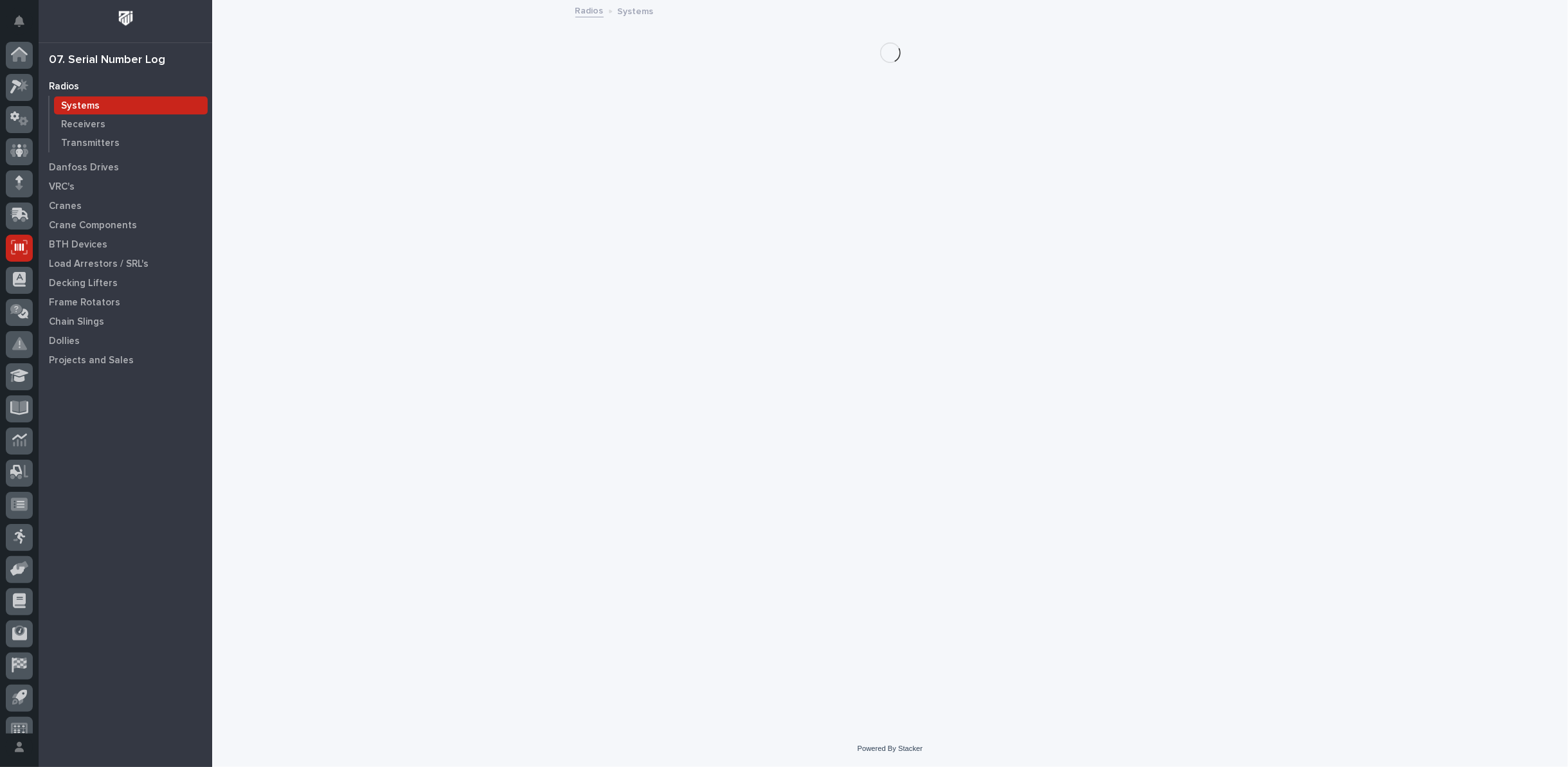
scroll to position [14, 0]
click at [90, 227] on p "Crane Components" at bounding box center [92, 226] width 88 height 12
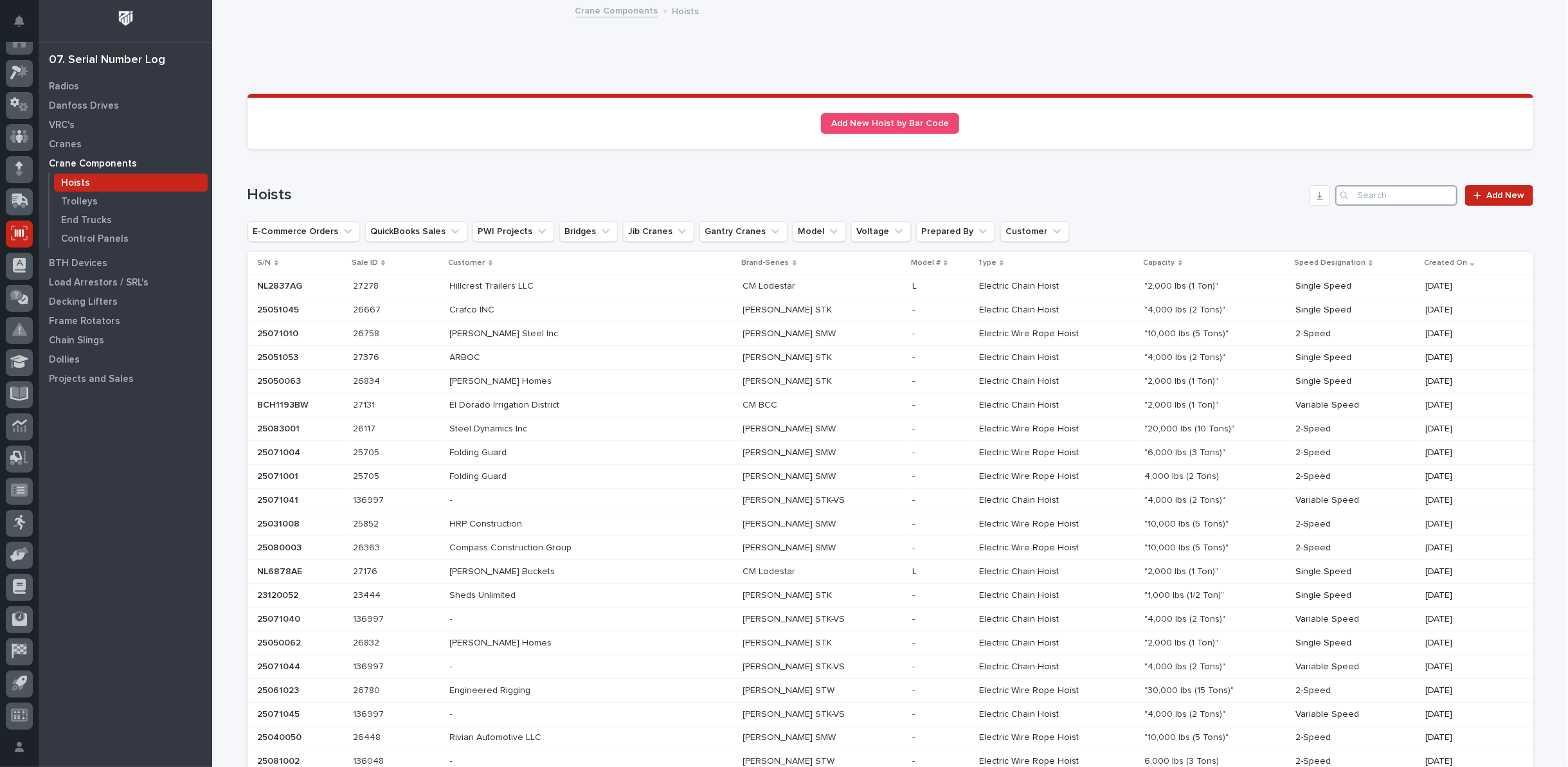
click at [1359, 194] on input "Search" at bounding box center [1396, 196] width 122 height 21
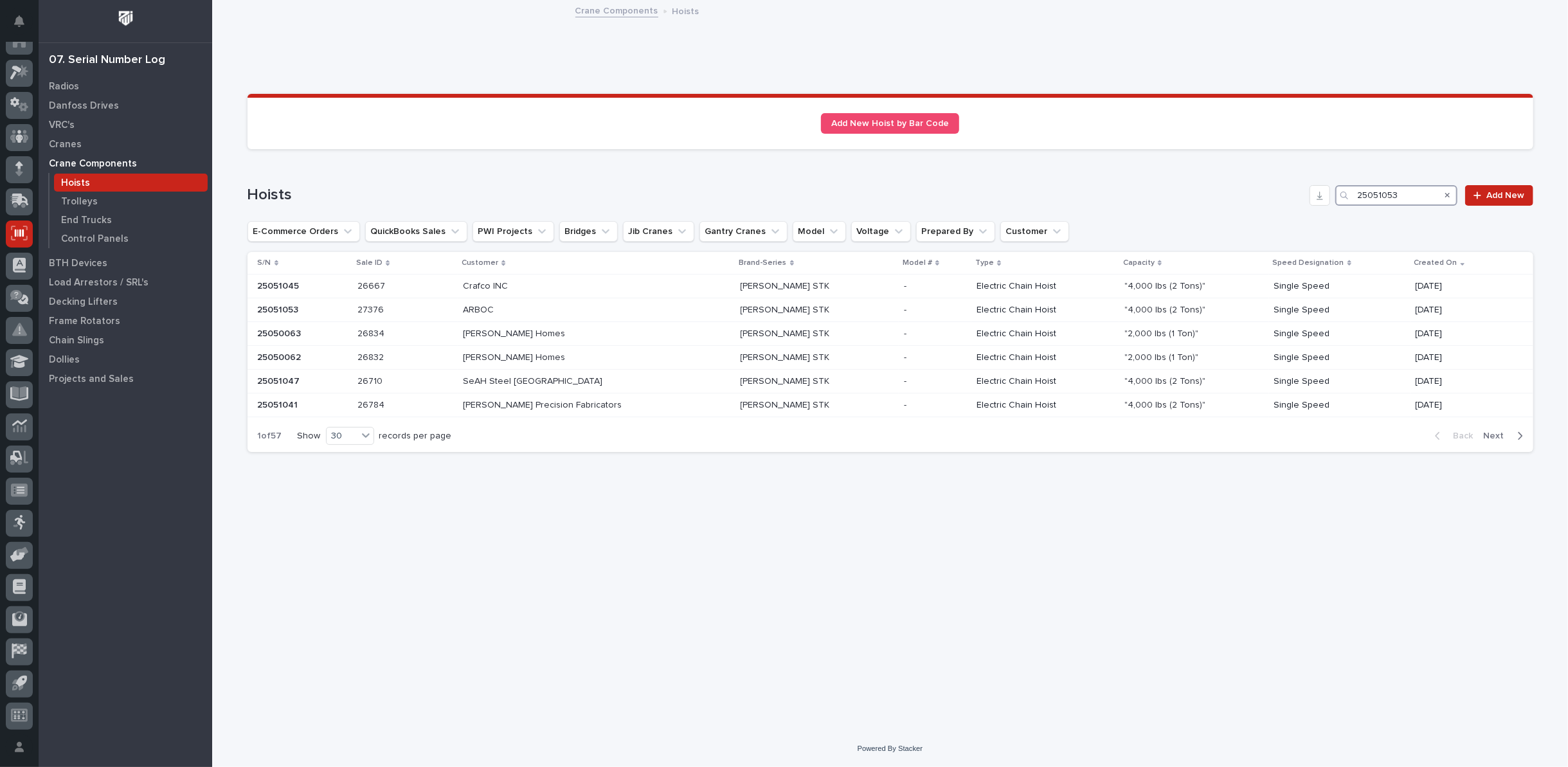
type input "25051053"
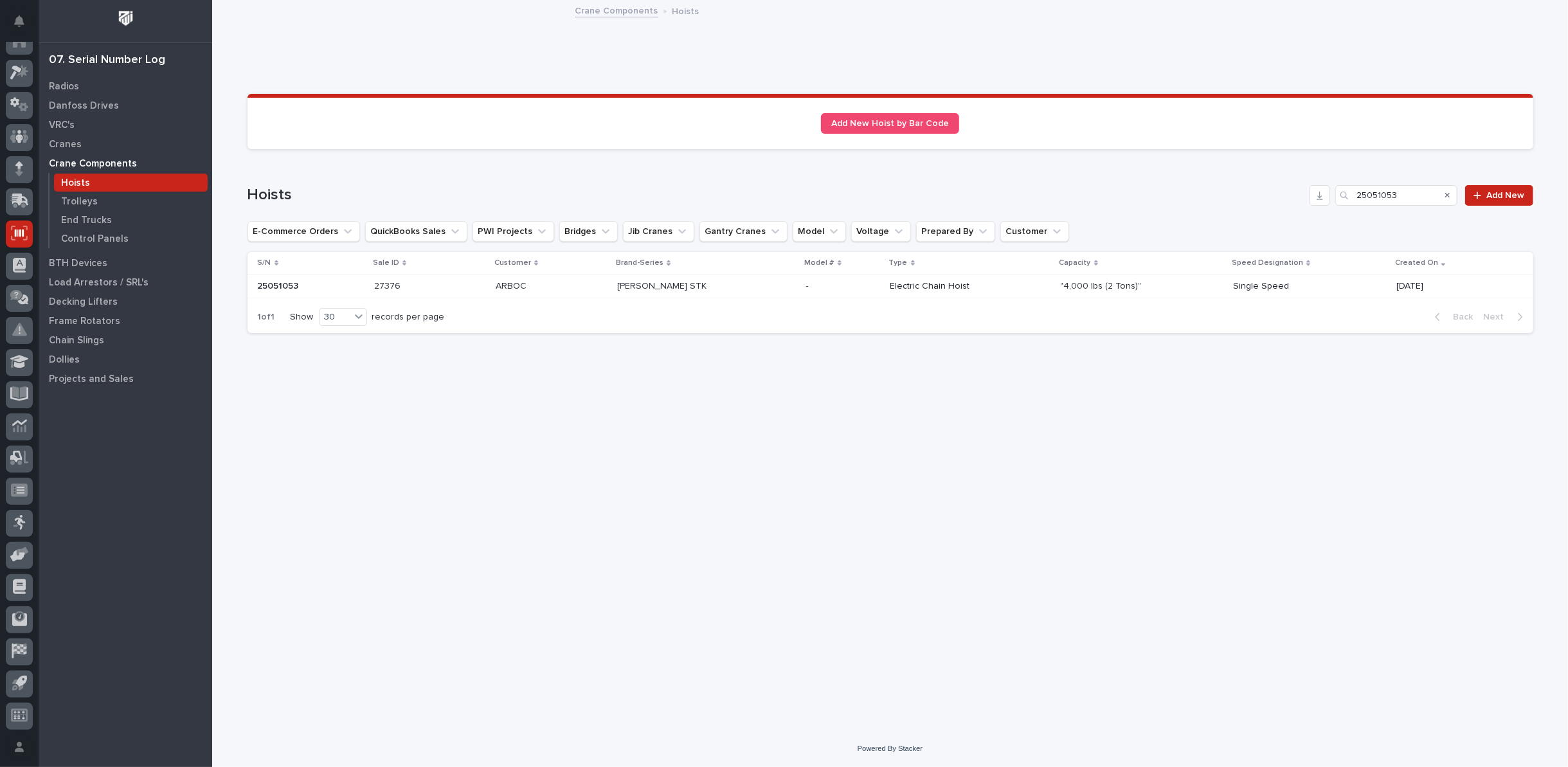
click at [663, 285] on p "[PERSON_NAME] STK" at bounding box center [664, 285] width 92 height 14
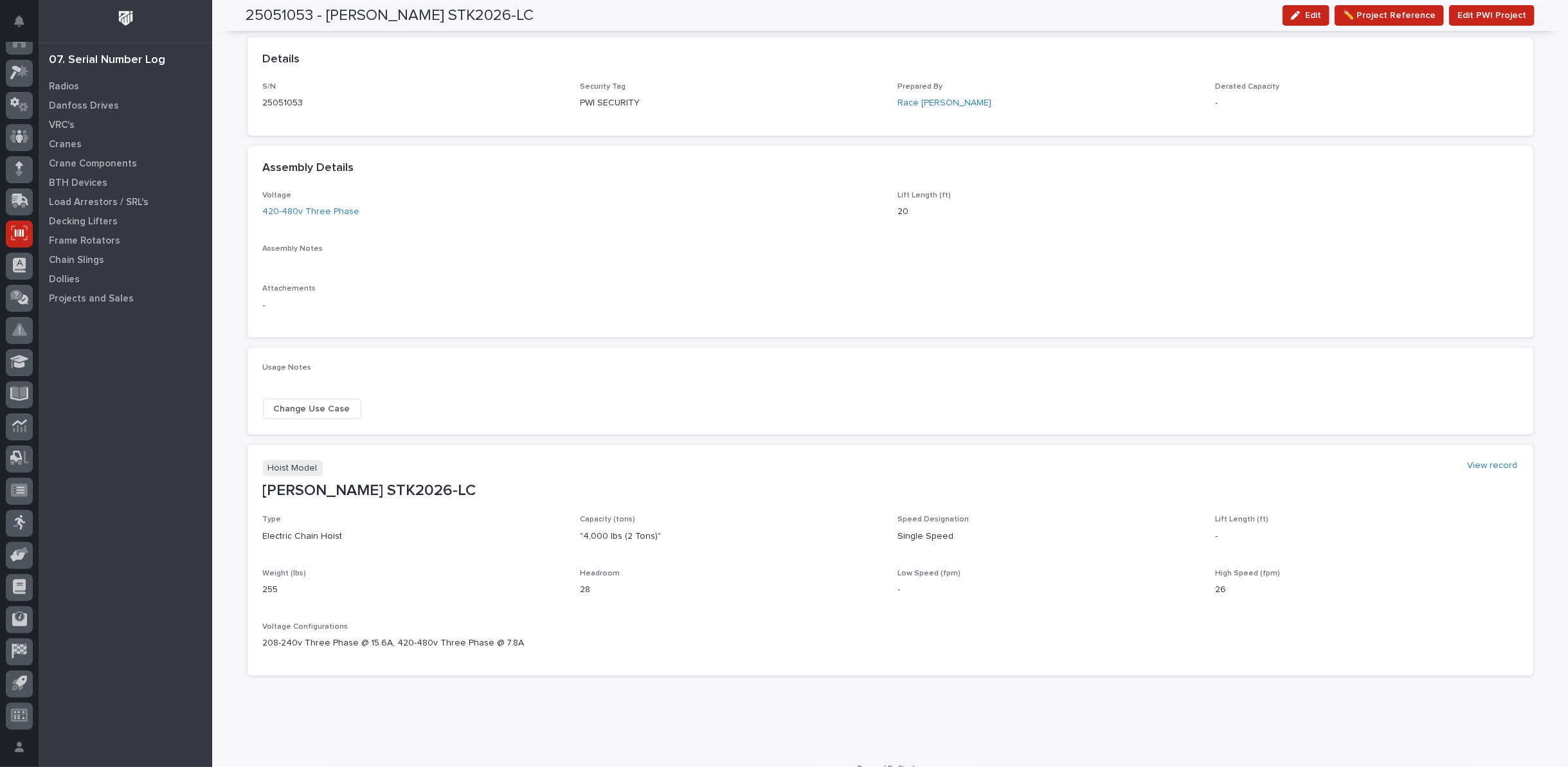
scroll to position [305, 0]
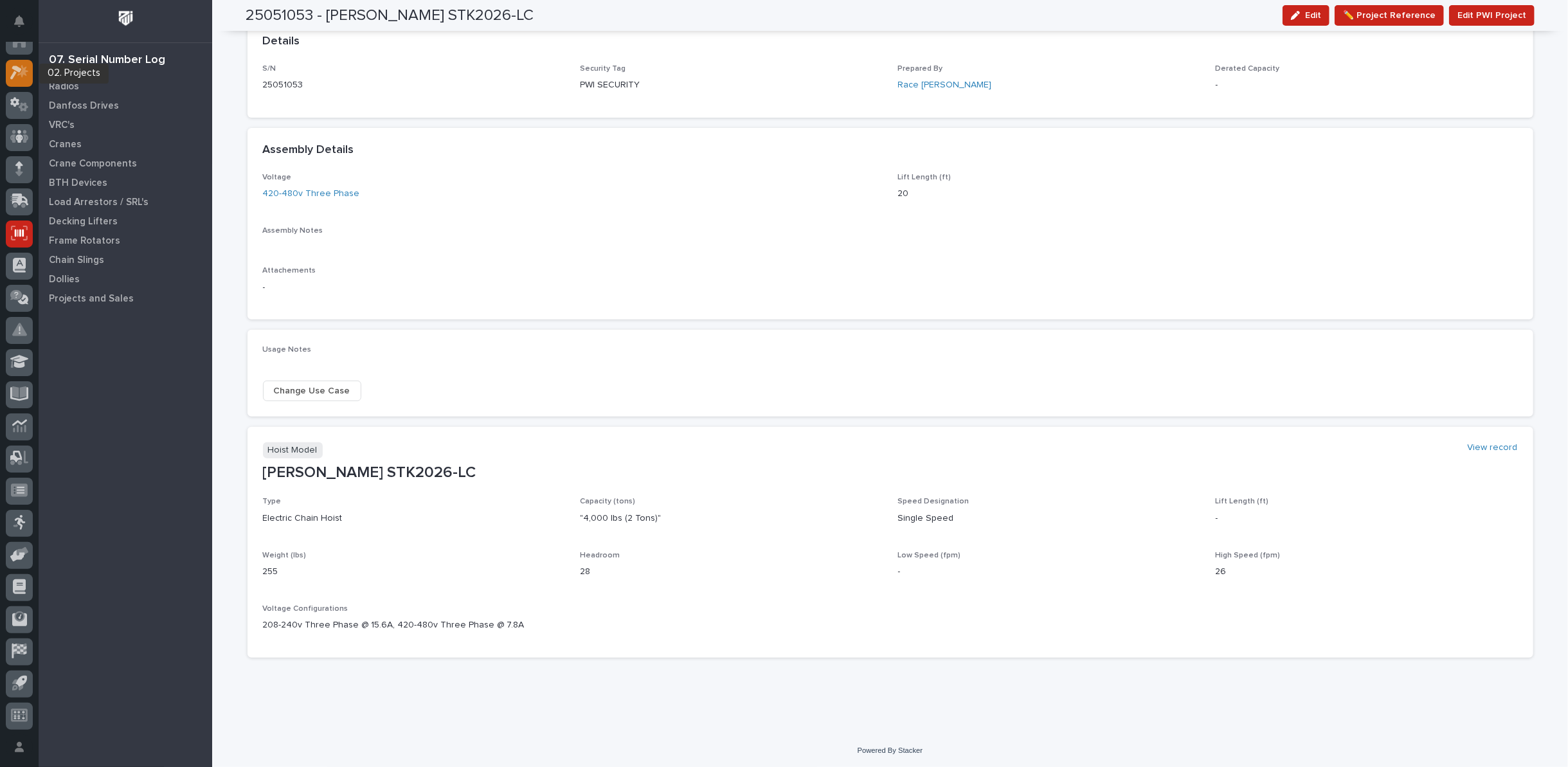
click at [22, 75] on icon at bounding box center [23, 72] width 11 height 13
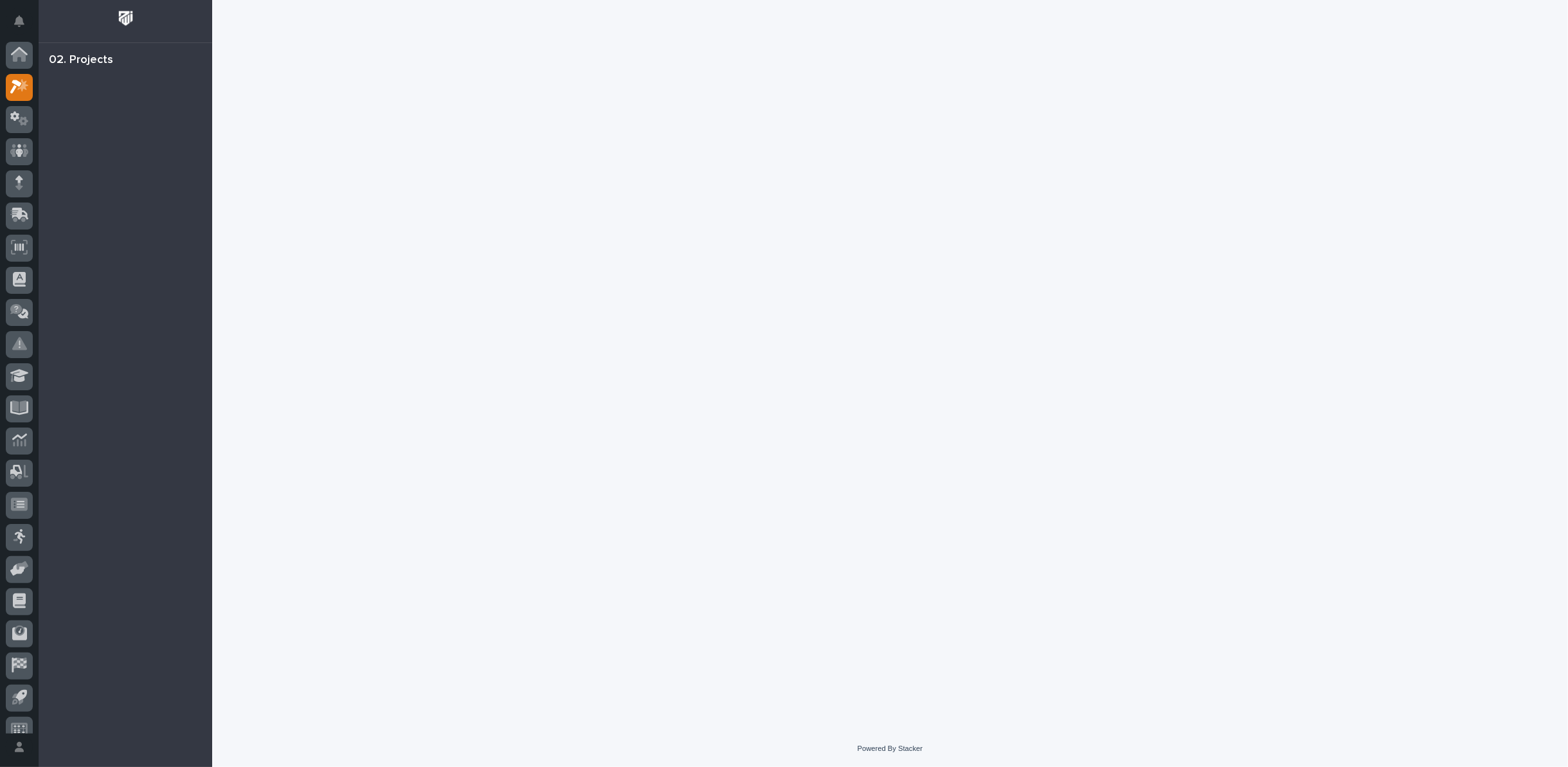
scroll to position [14, 0]
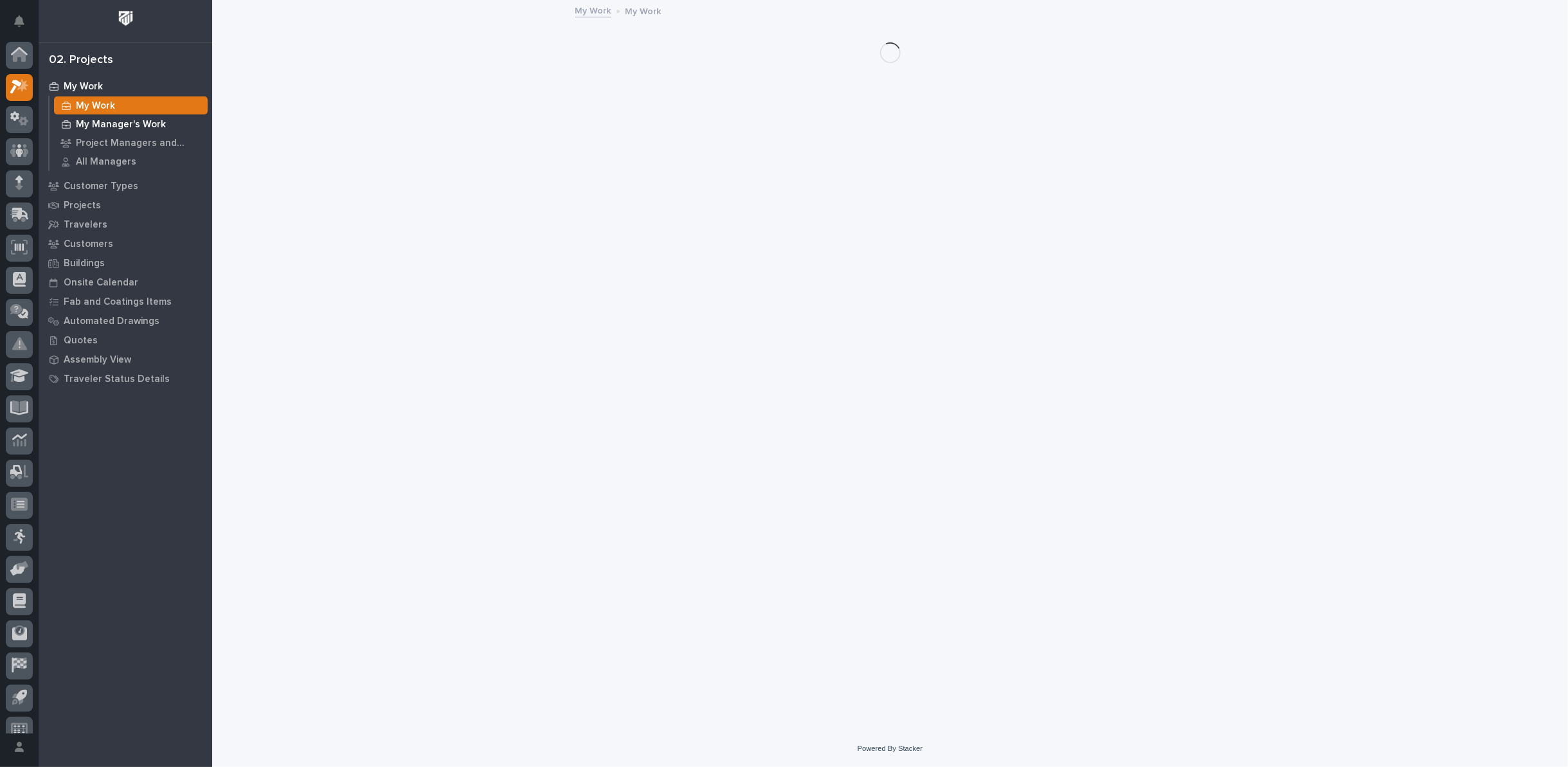
scroll to position [14, 0]
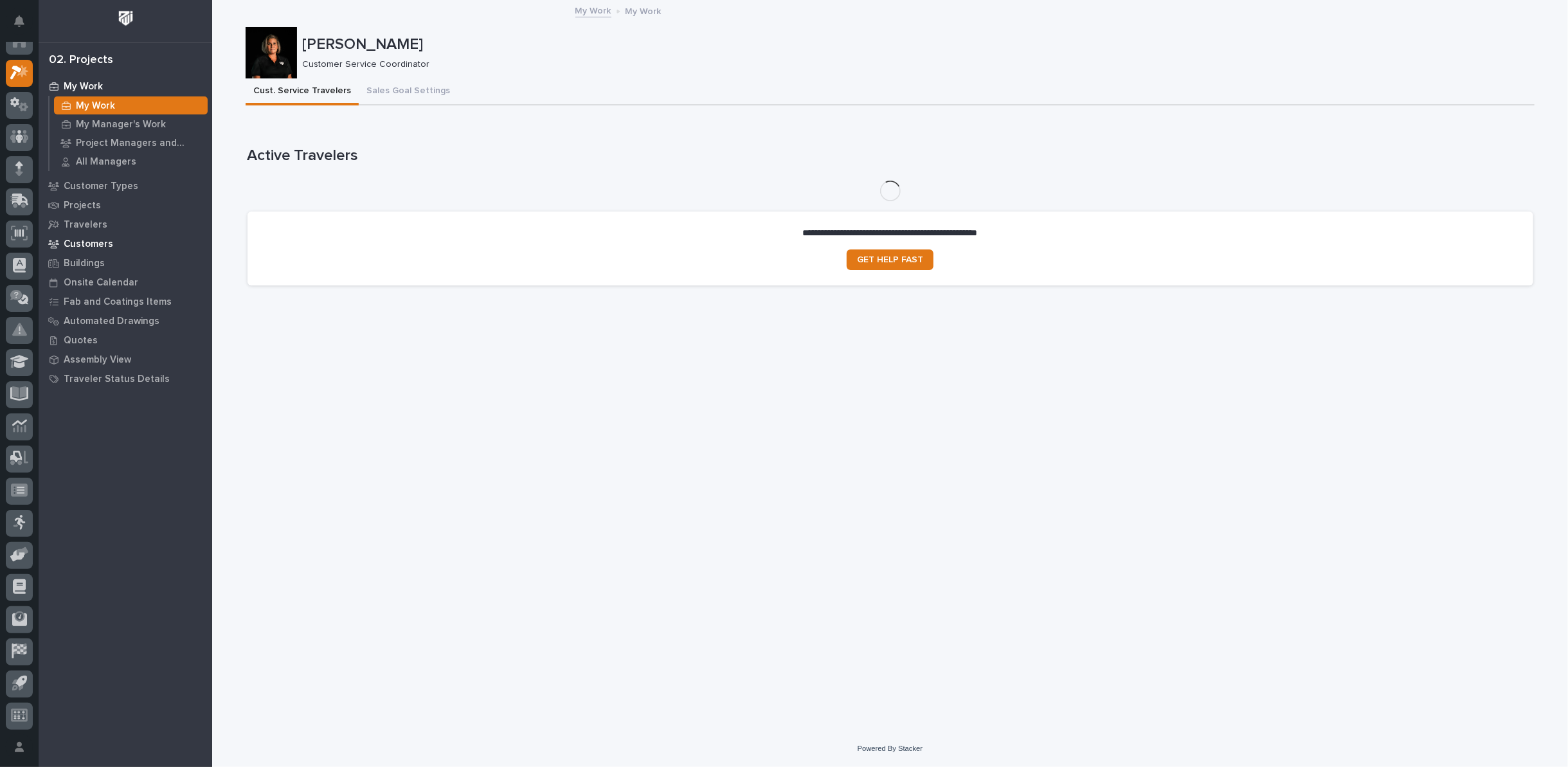
click at [105, 244] on p "Customers" at bounding box center [88, 244] width 49 height 12
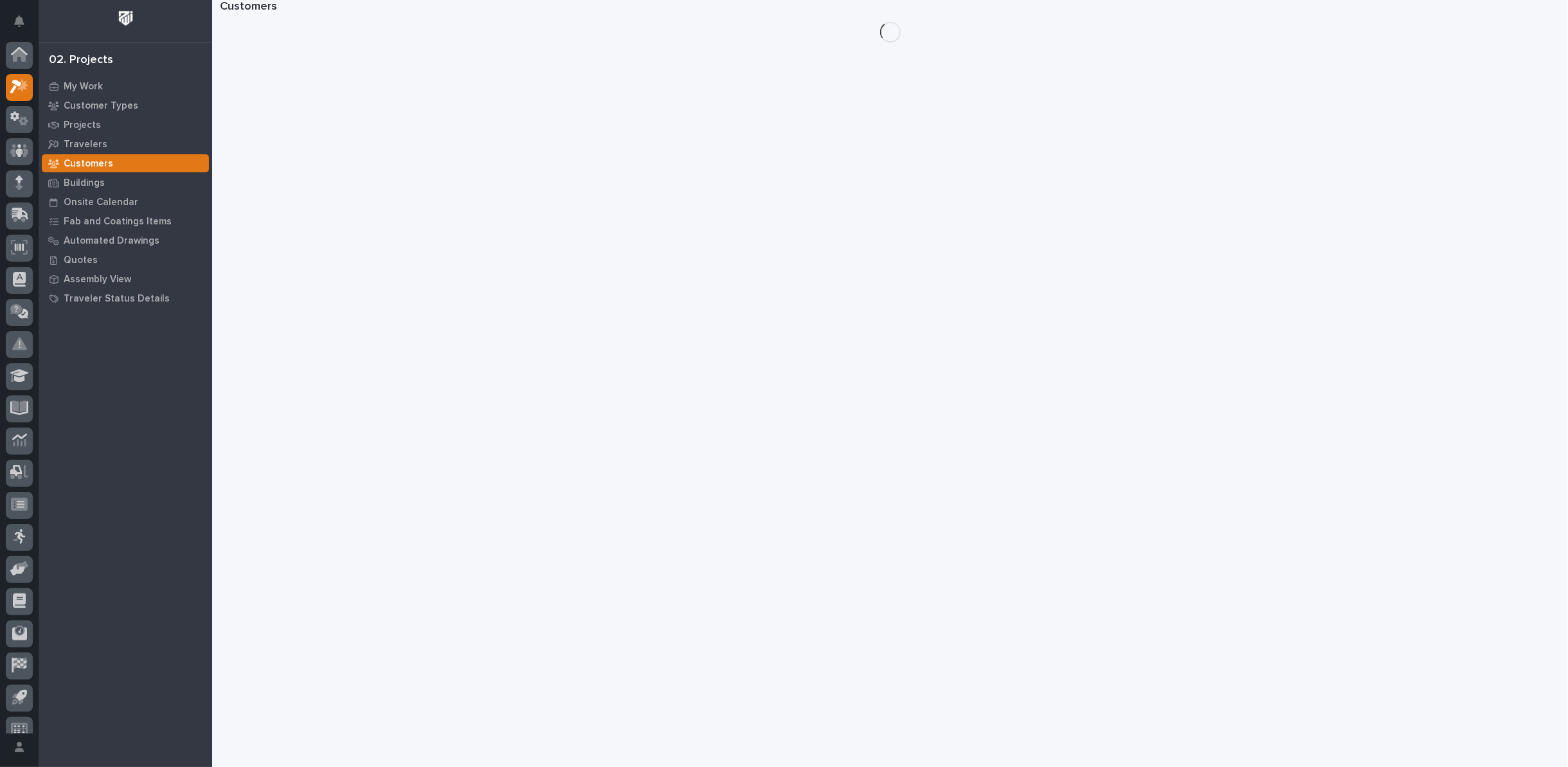
scroll to position [14, 0]
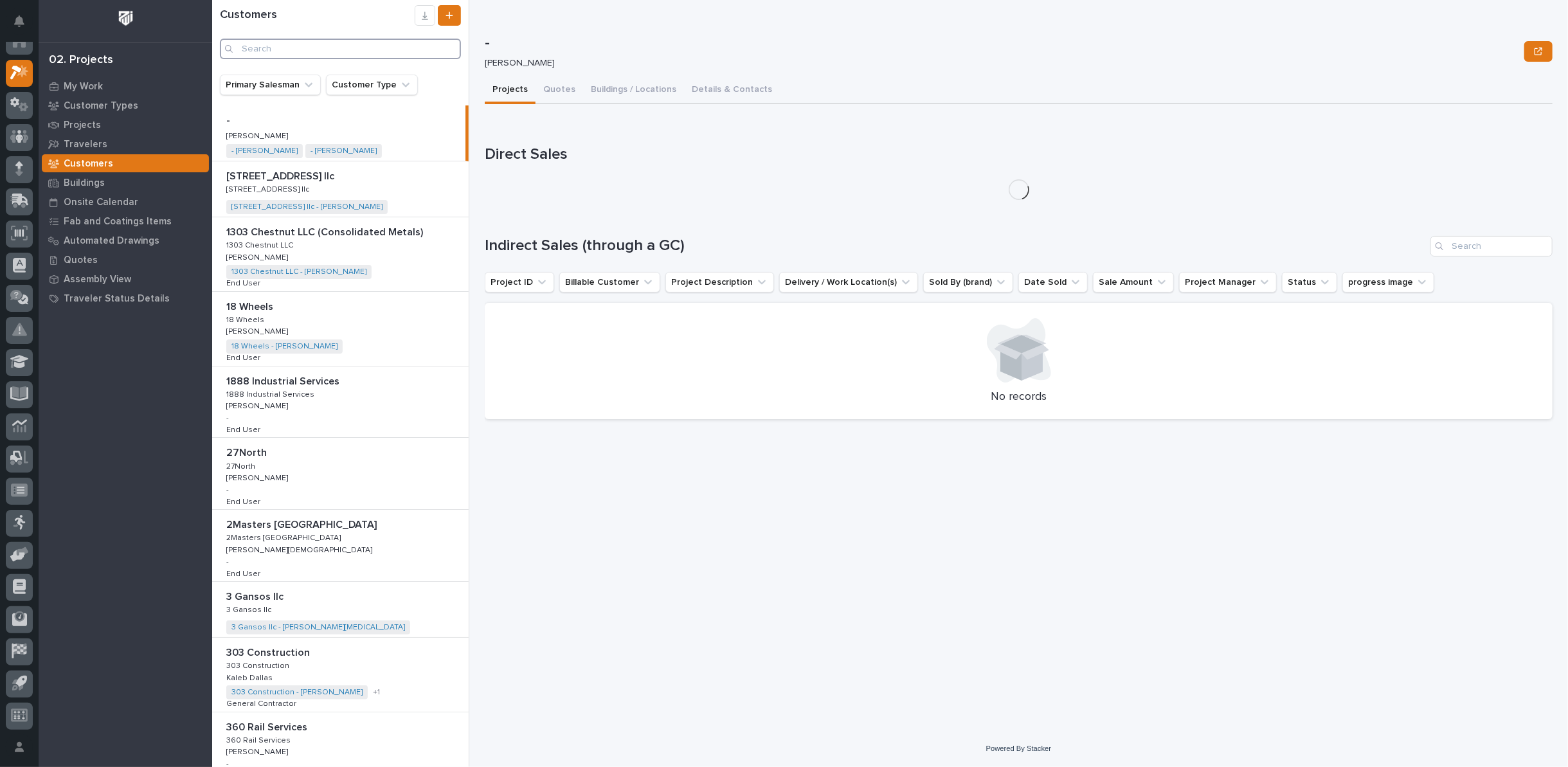
click at [304, 42] on input "Search" at bounding box center [340, 49] width 241 height 21
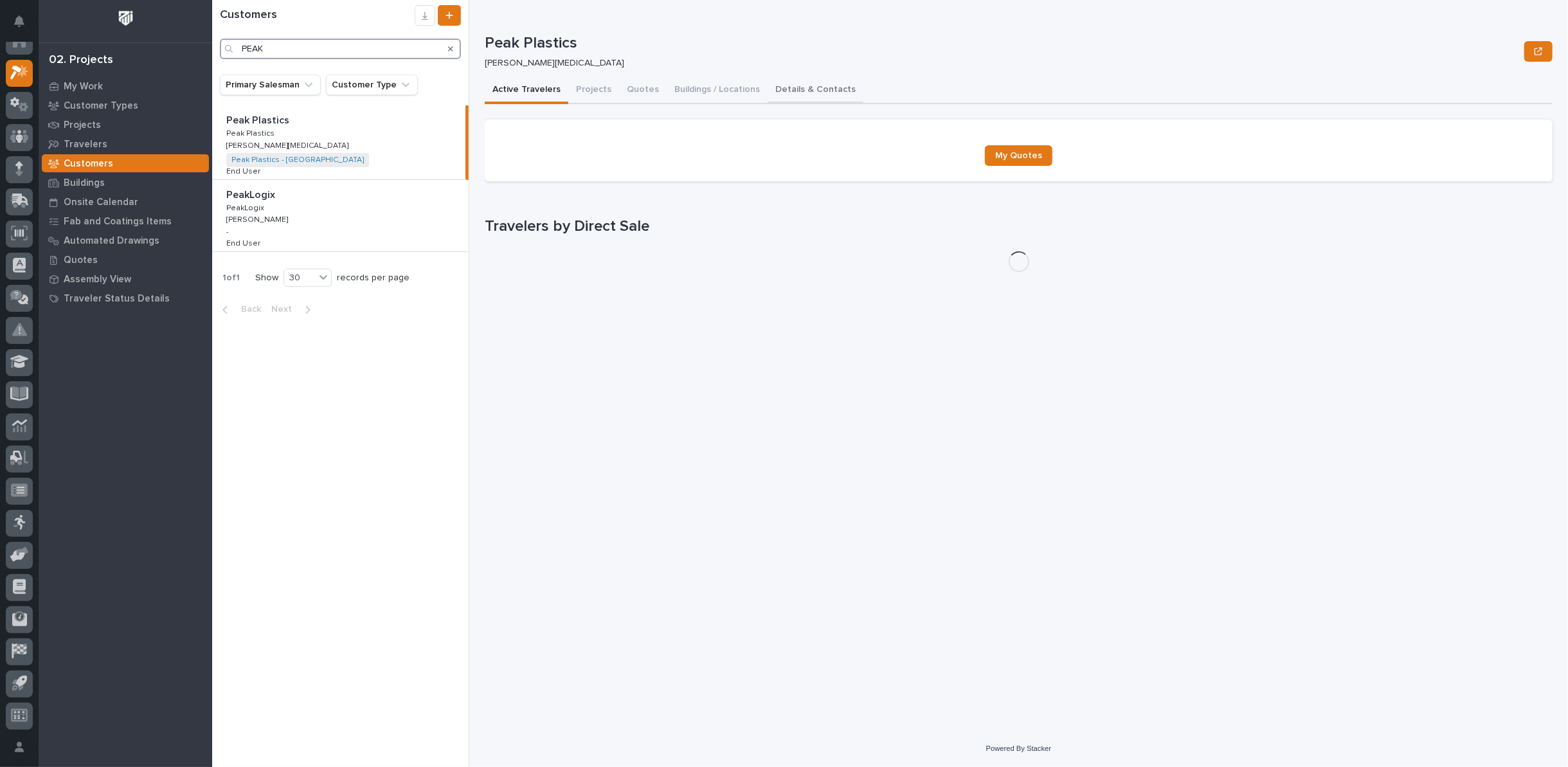
type input "PEAK"
click at [797, 87] on button "Details & Contacts" at bounding box center [815, 91] width 96 height 27
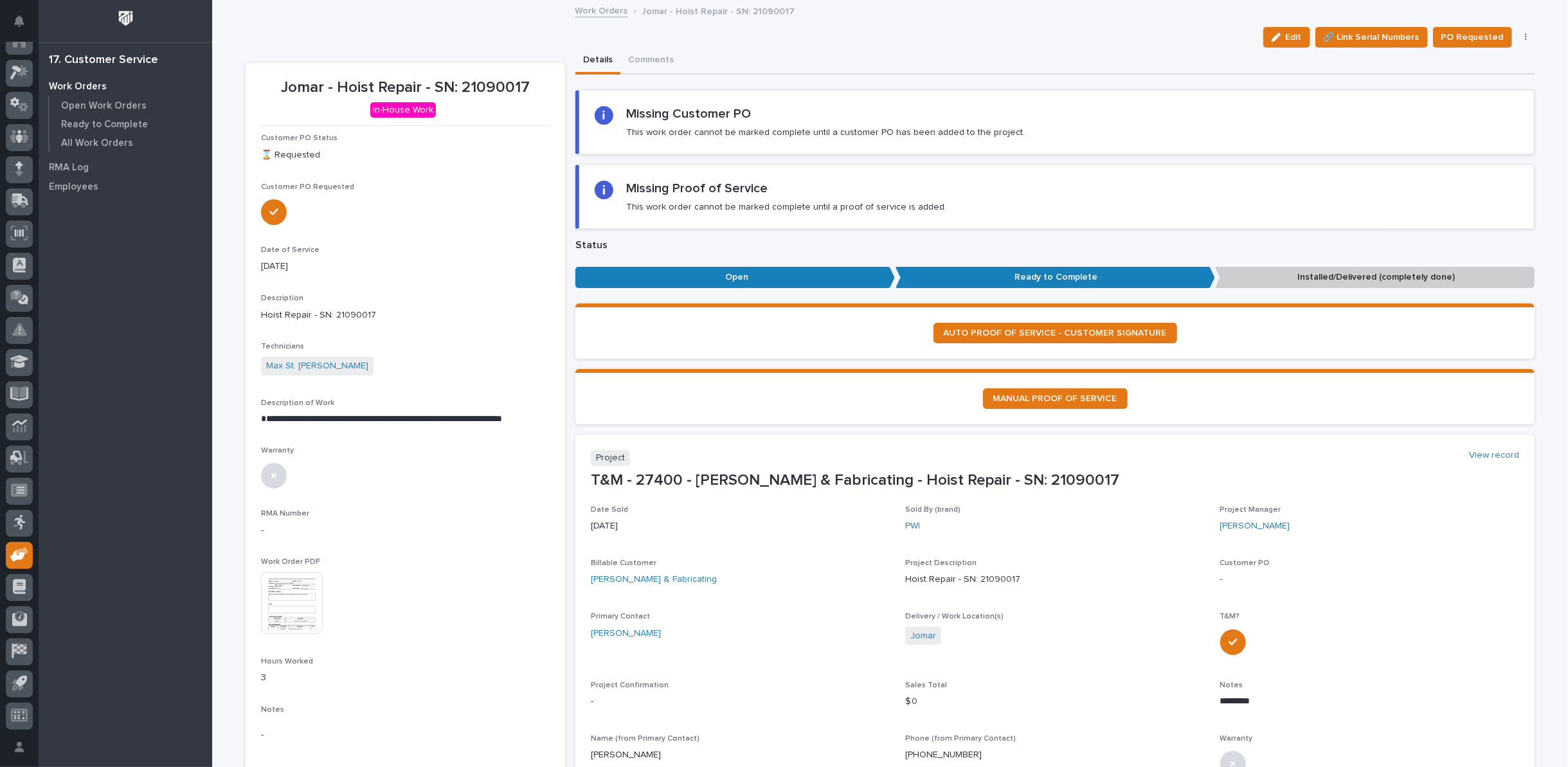
click at [580, 10] on link "Work Orders" at bounding box center [602, 10] width 52 height 15
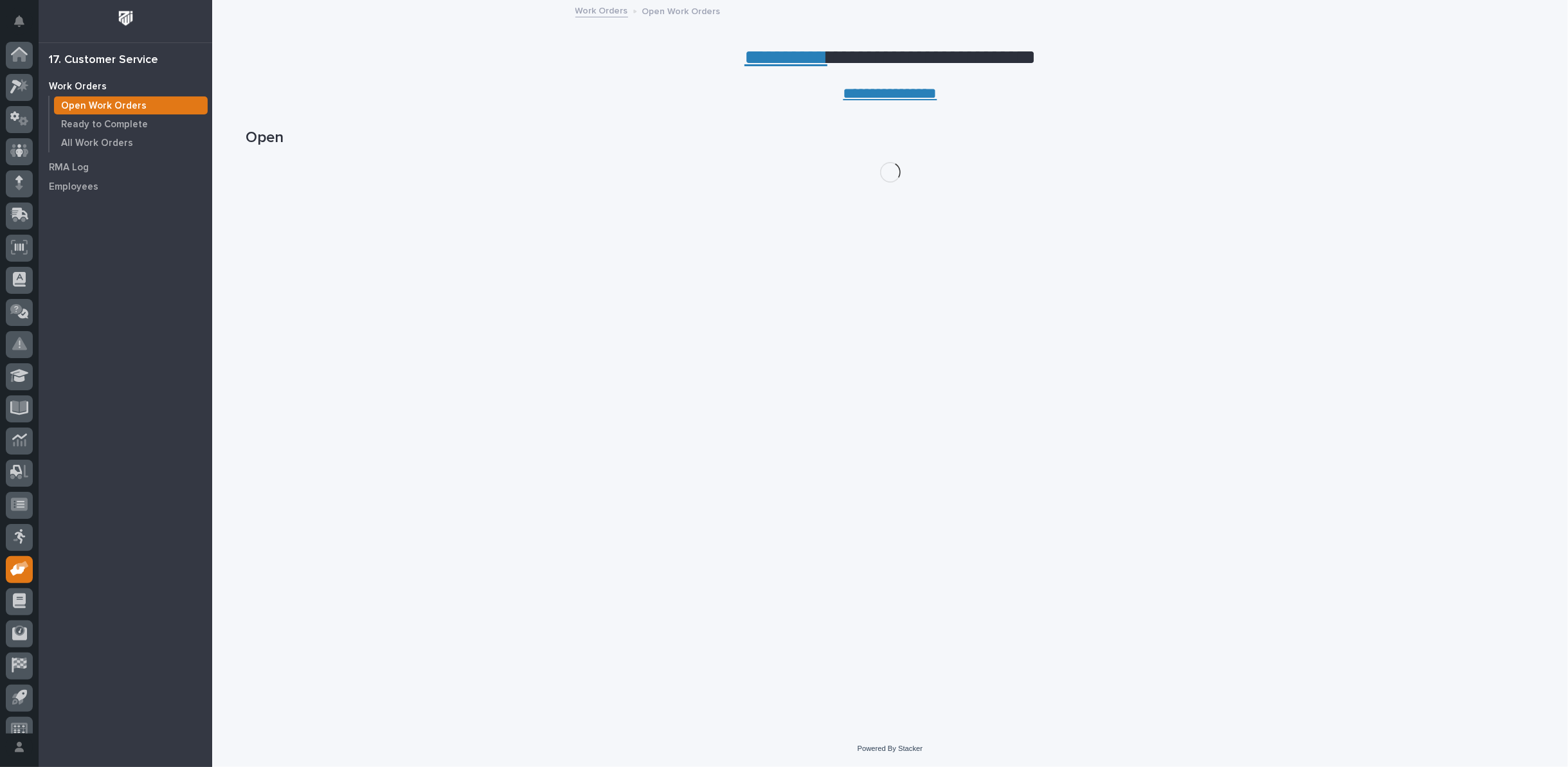
scroll to position [14, 0]
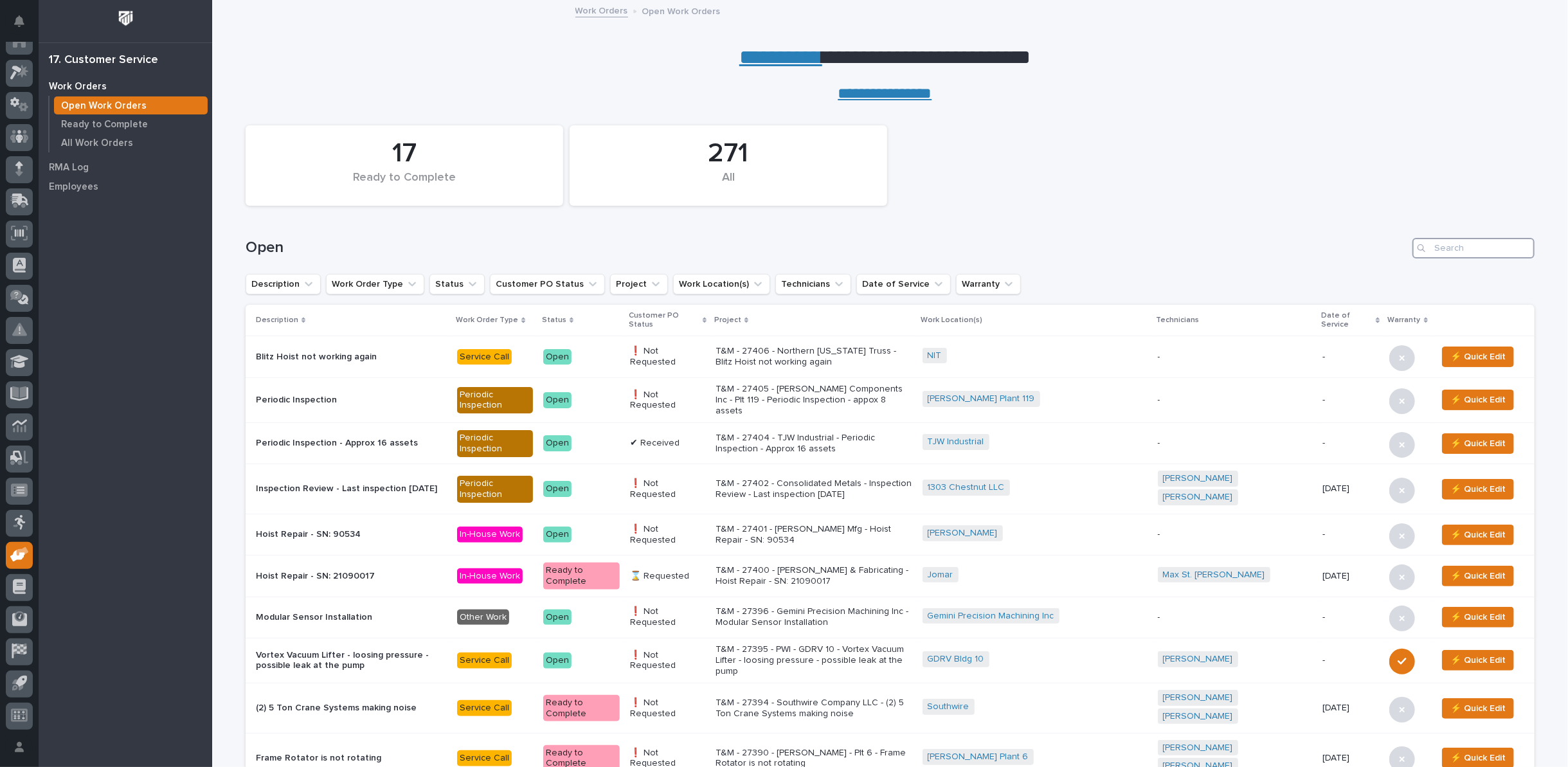
click at [1467, 250] on input "Search" at bounding box center [1474, 248] width 122 height 21
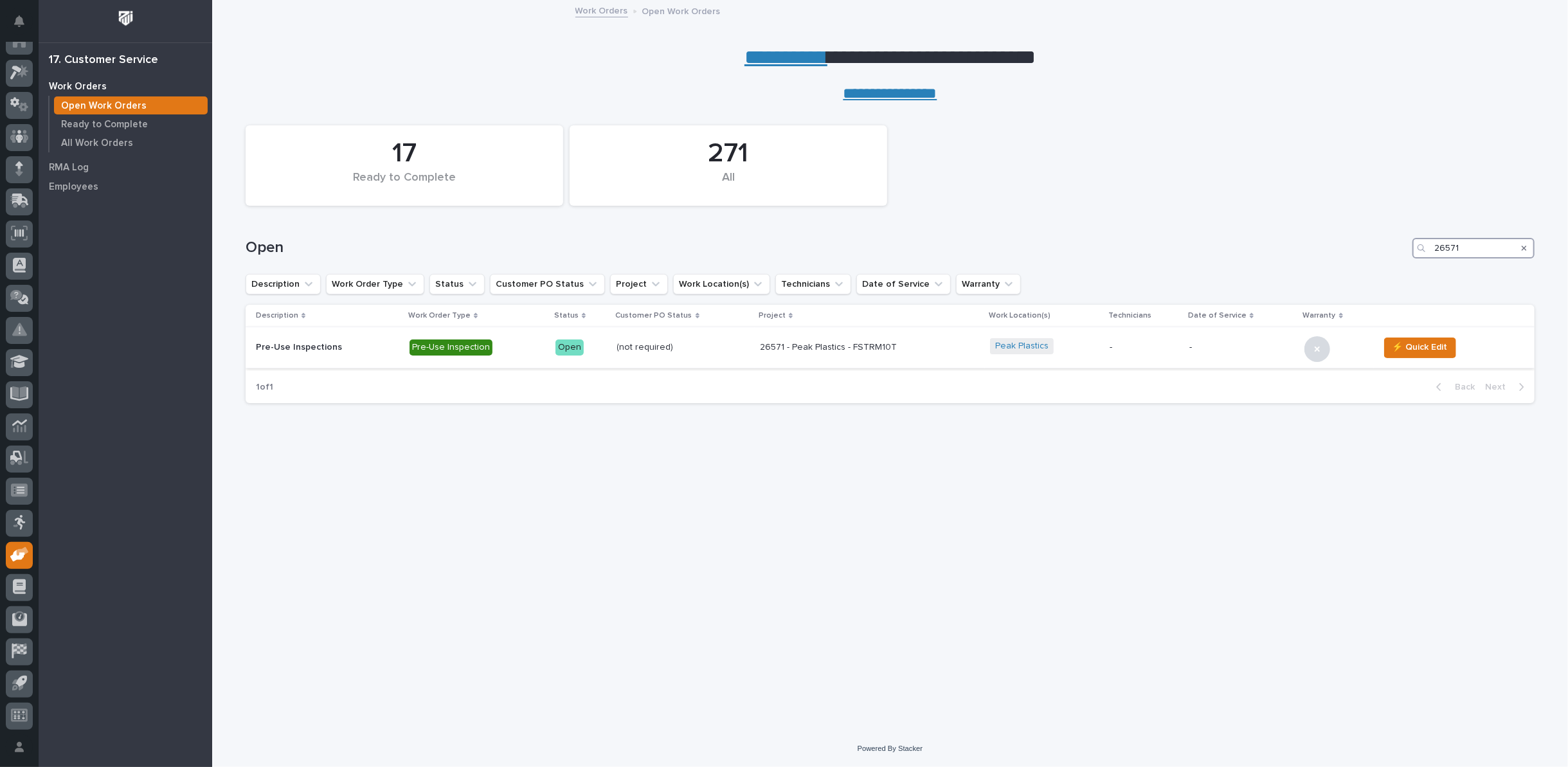
type input "26571"
click at [423, 342] on div "Pre-Use Inspection" at bounding box center [451, 347] width 83 height 16
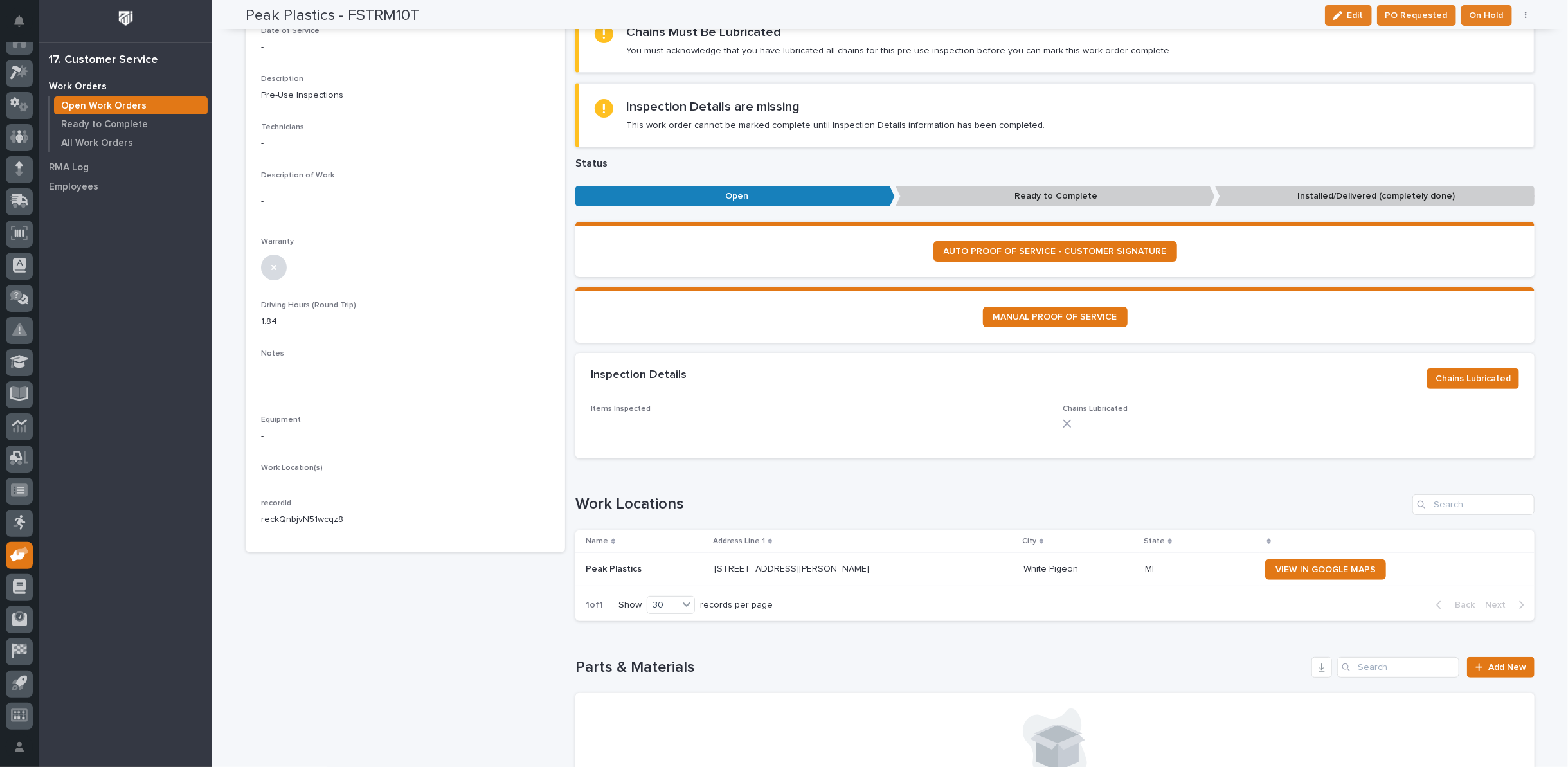
scroll to position [422, 0]
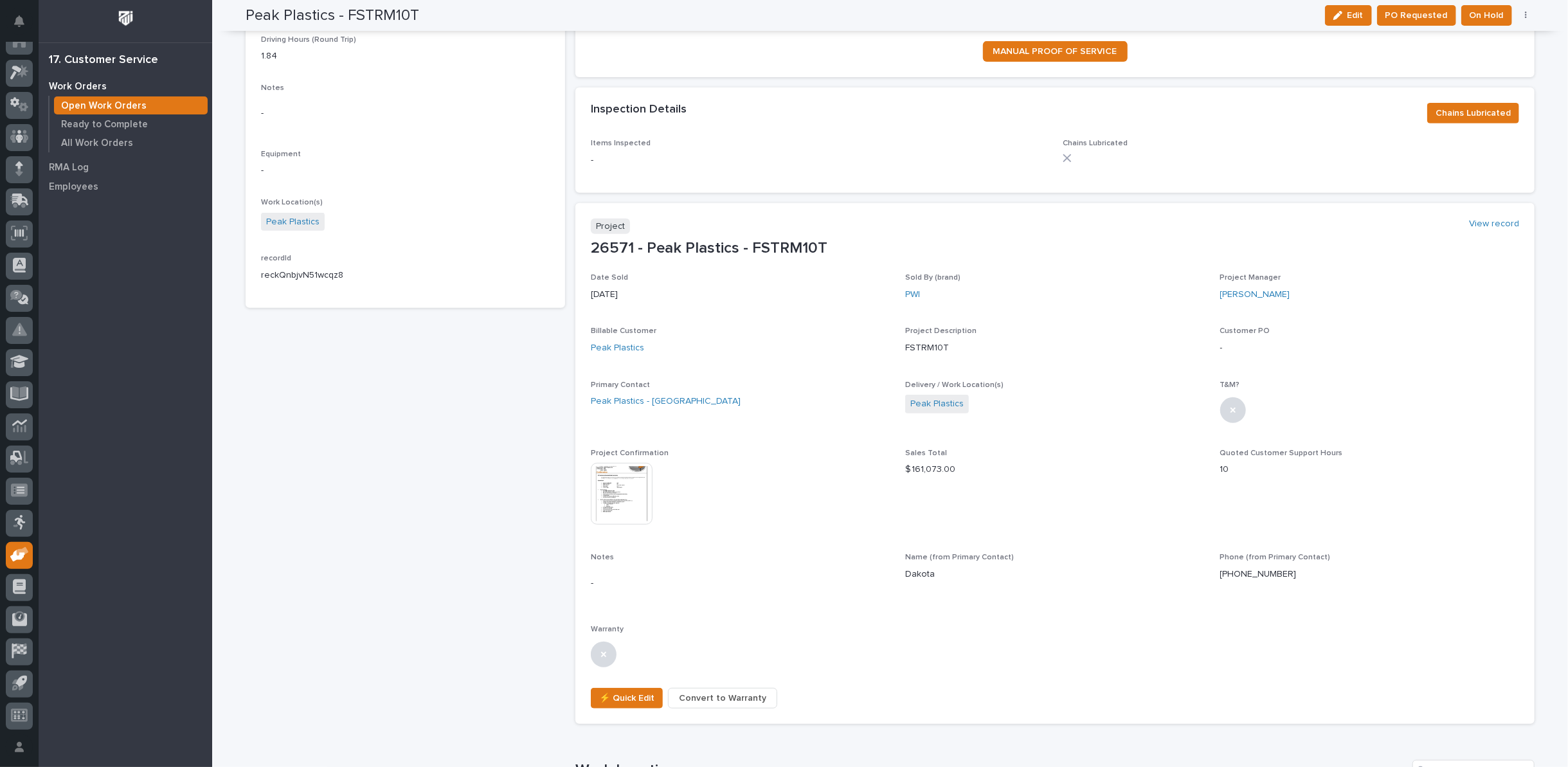
click at [639, 486] on img at bounding box center [622, 494] width 62 height 62
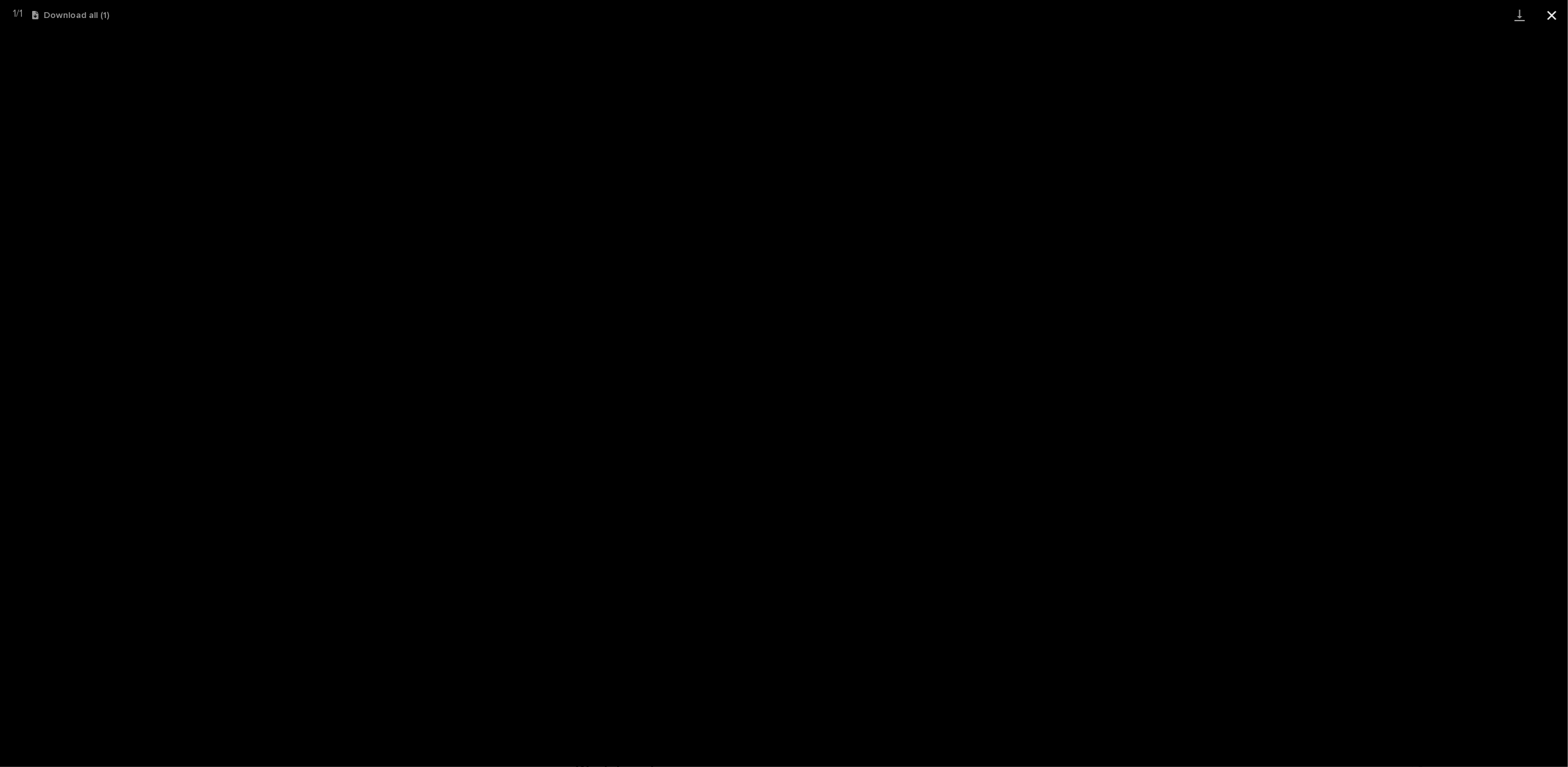
click at [1550, 10] on button "Close gallery" at bounding box center [1552, 15] width 32 height 30
